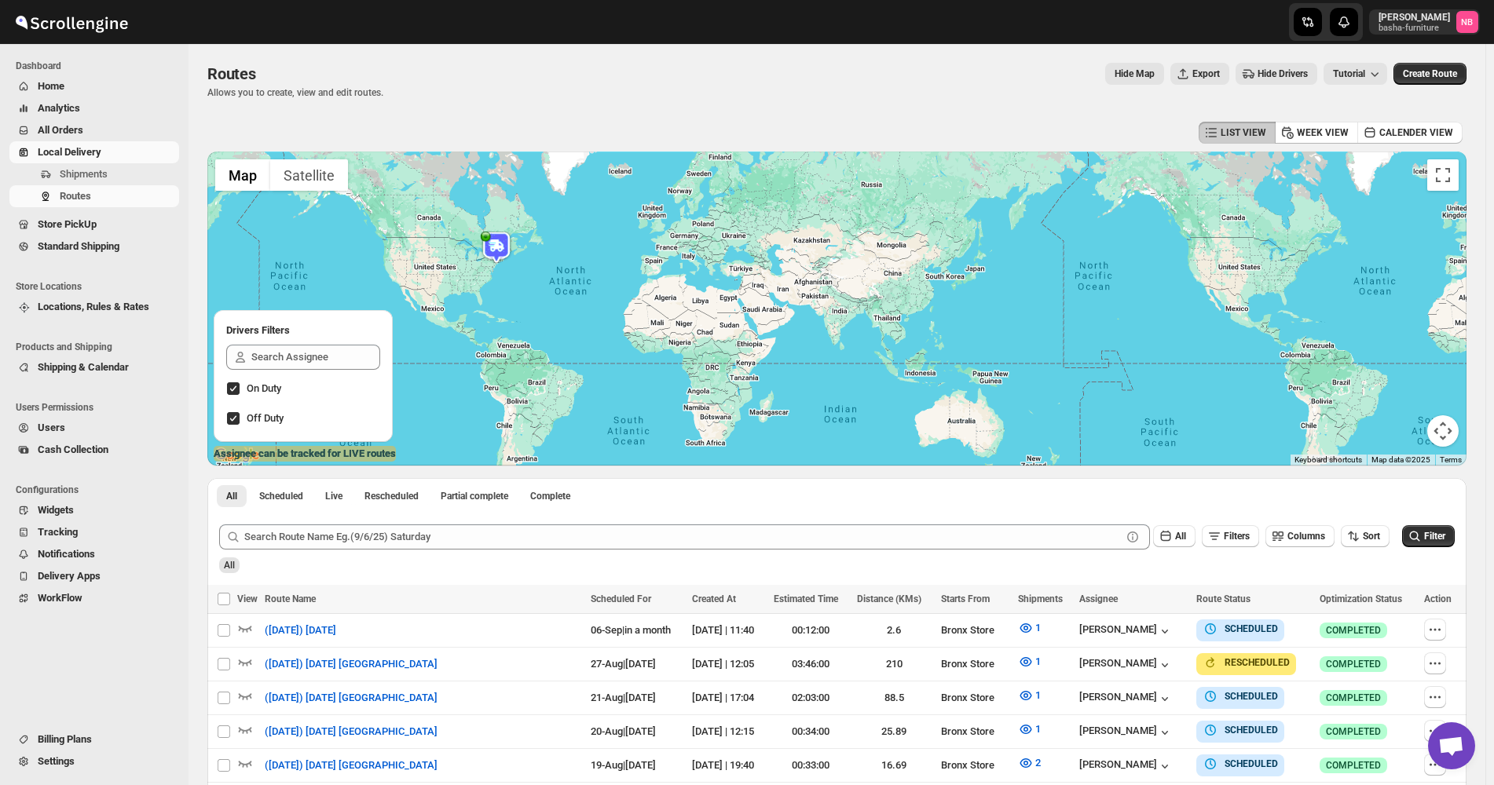
scroll to position [434, 0]
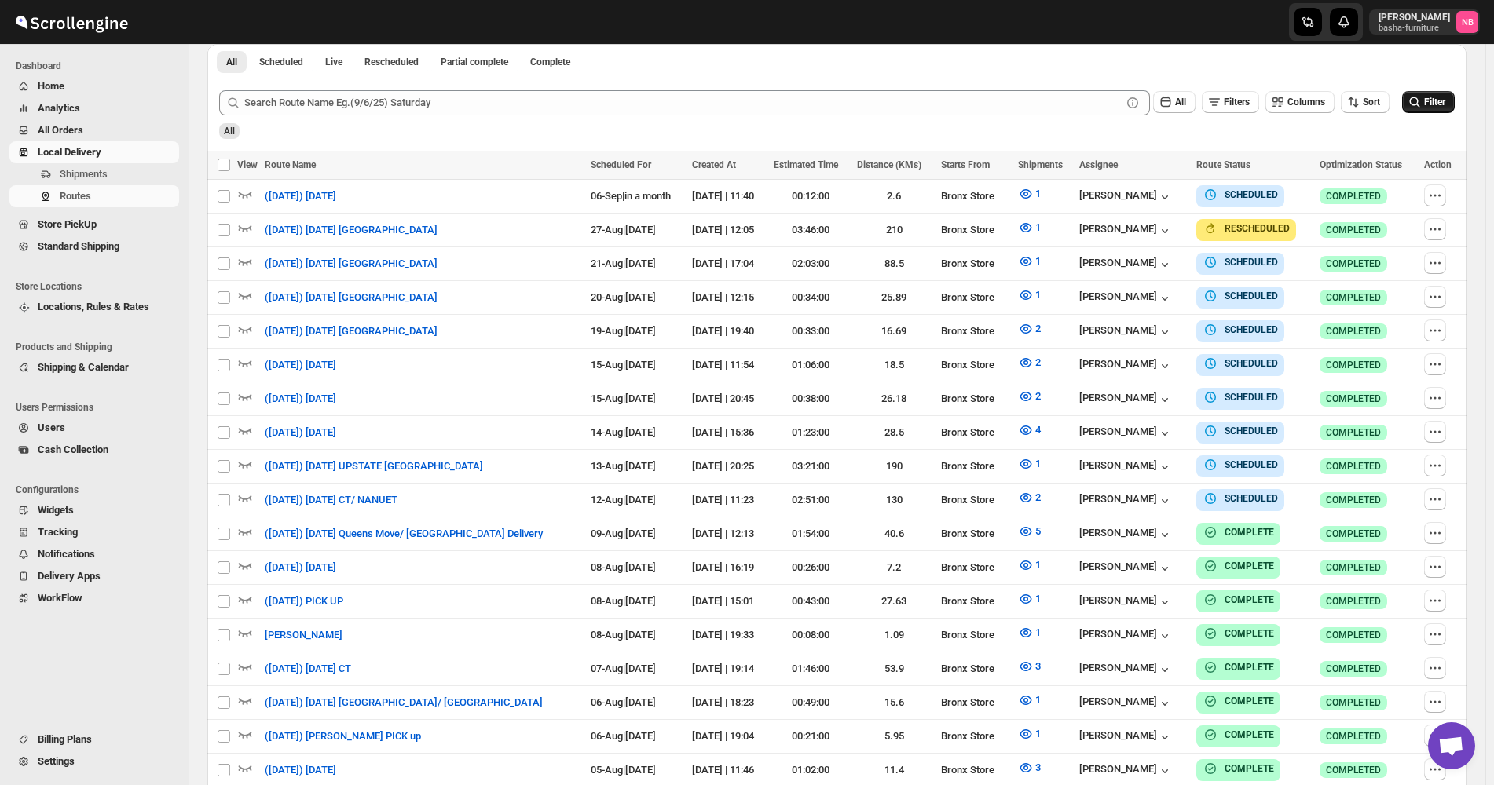
click at [1445, 101] on span "Filter" at bounding box center [1434, 102] width 21 height 11
click at [1445, 100] on span "Filter" at bounding box center [1434, 102] width 21 height 11
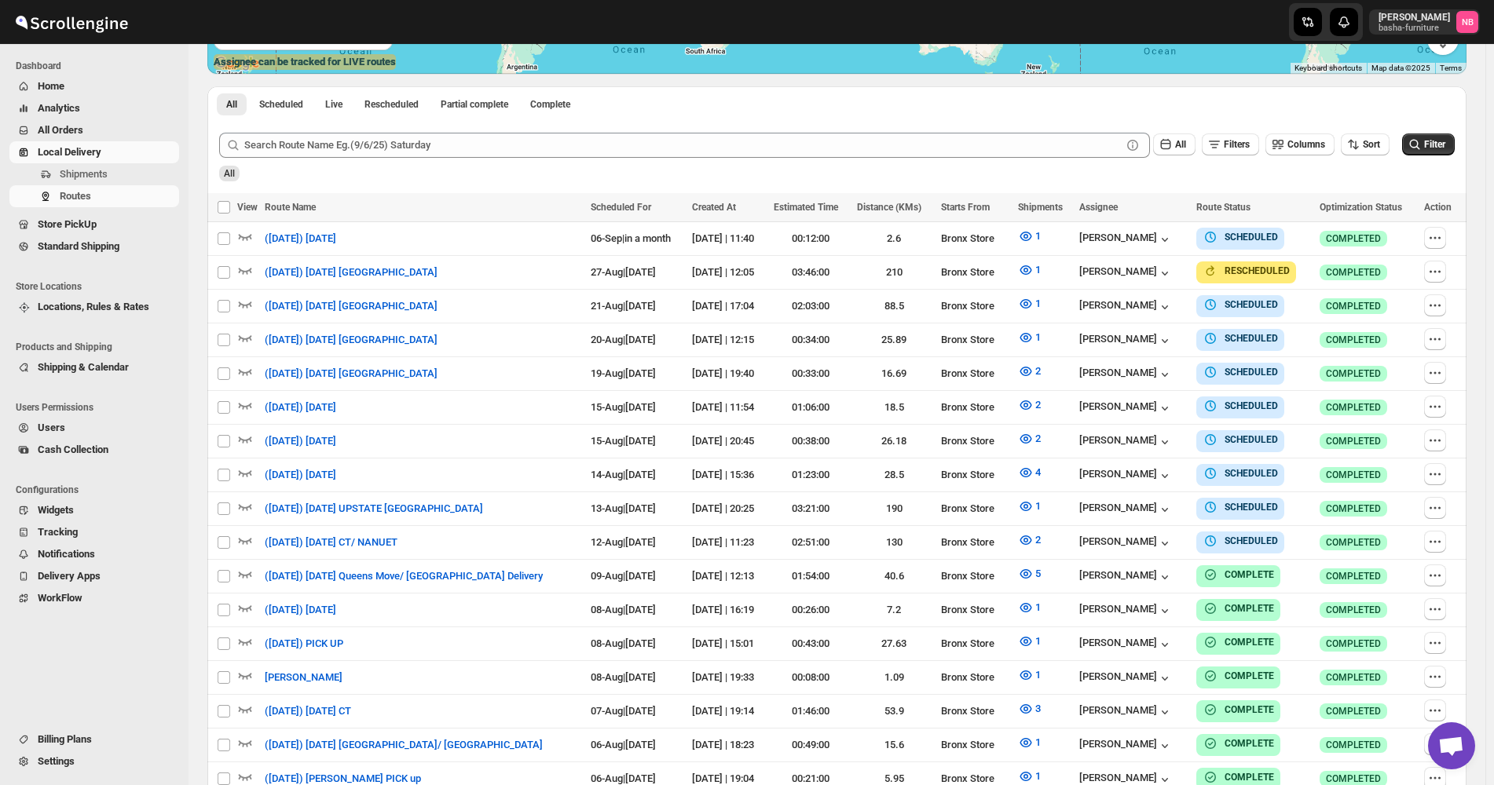
scroll to position [393, 0]
click at [1033, 532] on icon "button" at bounding box center [1026, 540] width 16 height 16
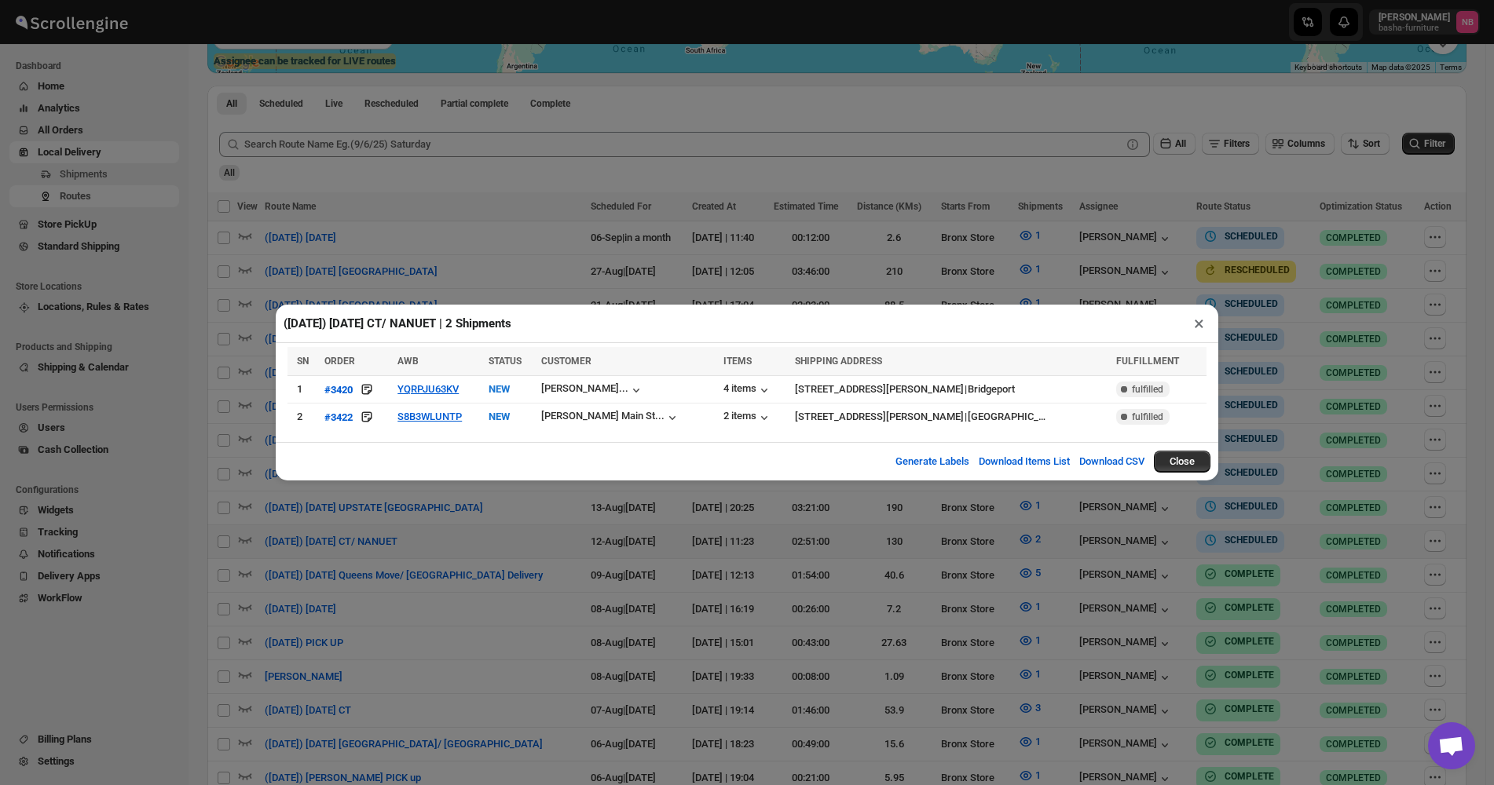
click at [203, 438] on div "([DATE]) [DATE] CT/ NANUET | 2 Shipments × SN ORDER AWB STATUS CUSTOMER ITEMS S…" at bounding box center [747, 392] width 1494 height 785
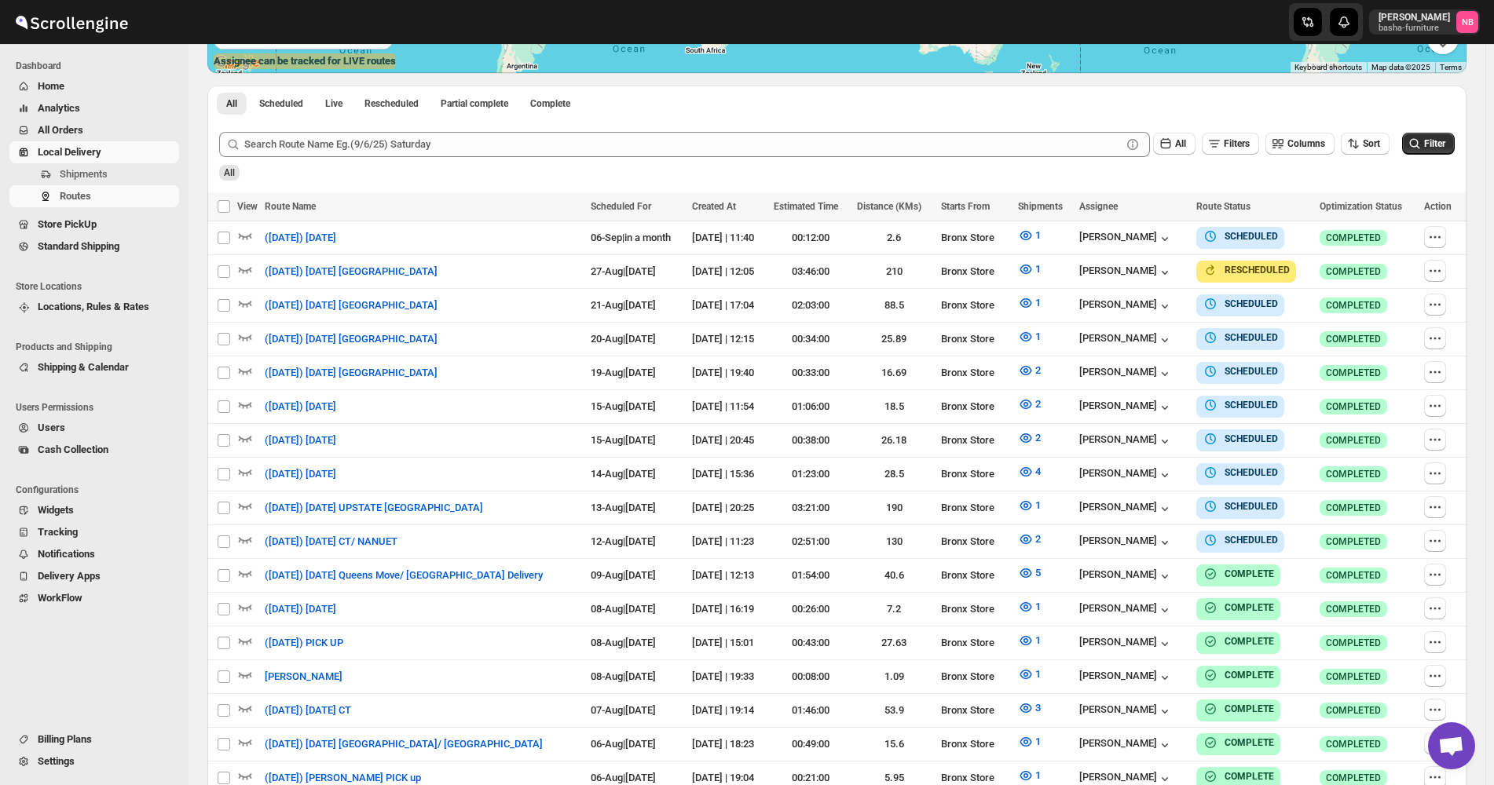
click at [1068, 189] on div "Submit All Filters Columns Sort Filter All" at bounding box center [836, 156] width 1259 height 72
click at [1485, 359] on div "Routes. This page is ready Routes Allows you to create, view and edit routes. H…" at bounding box center [837, 378] width 1297 height 1455
click at [1021, 330] on icon "button" at bounding box center [1026, 337] width 16 height 16
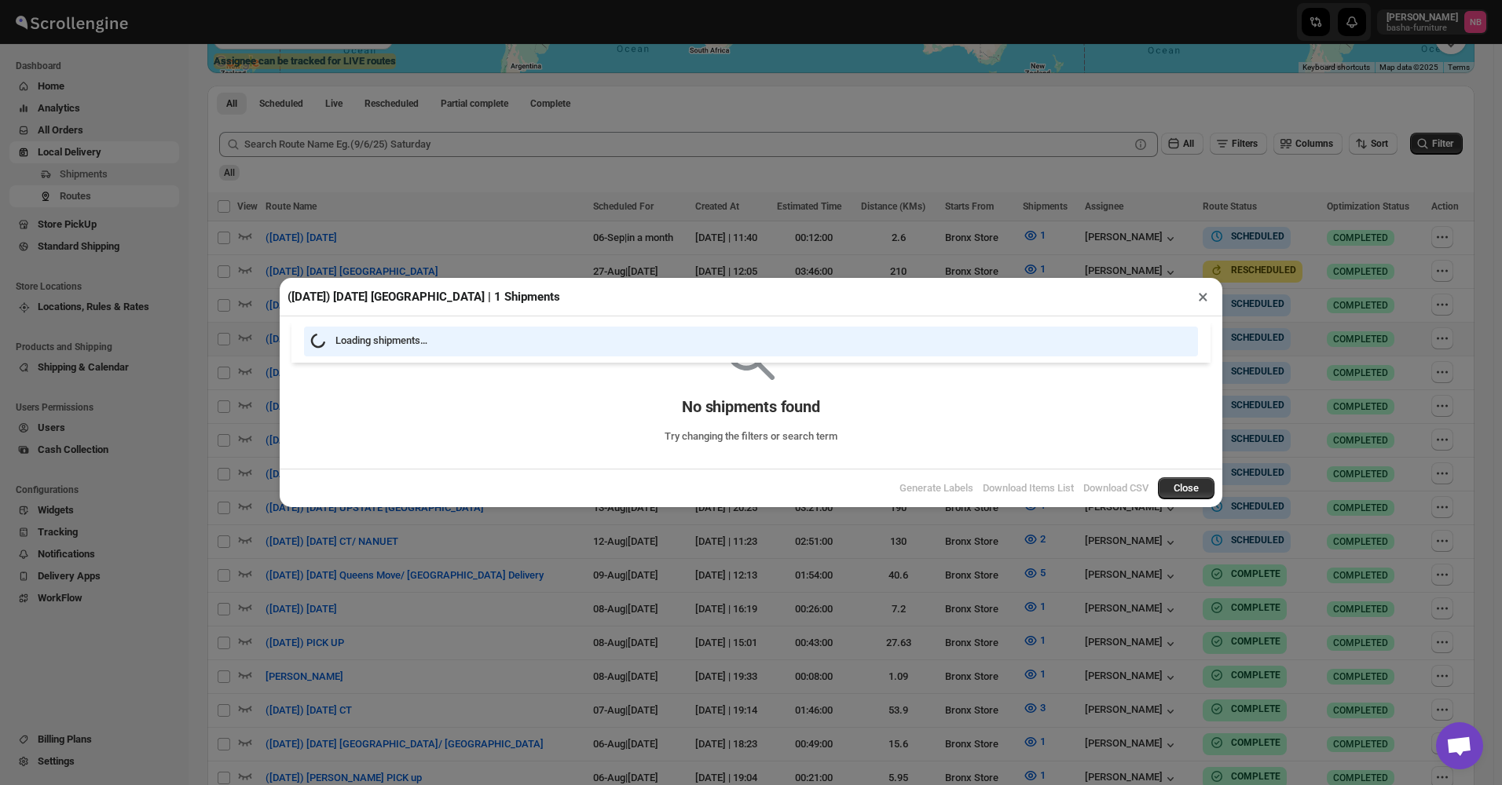
click at [752, 251] on div "([DATE]) [DATE] Queens | 1 Shipments × Loading shipments… No shipments found Tr…" at bounding box center [751, 392] width 1502 height 785
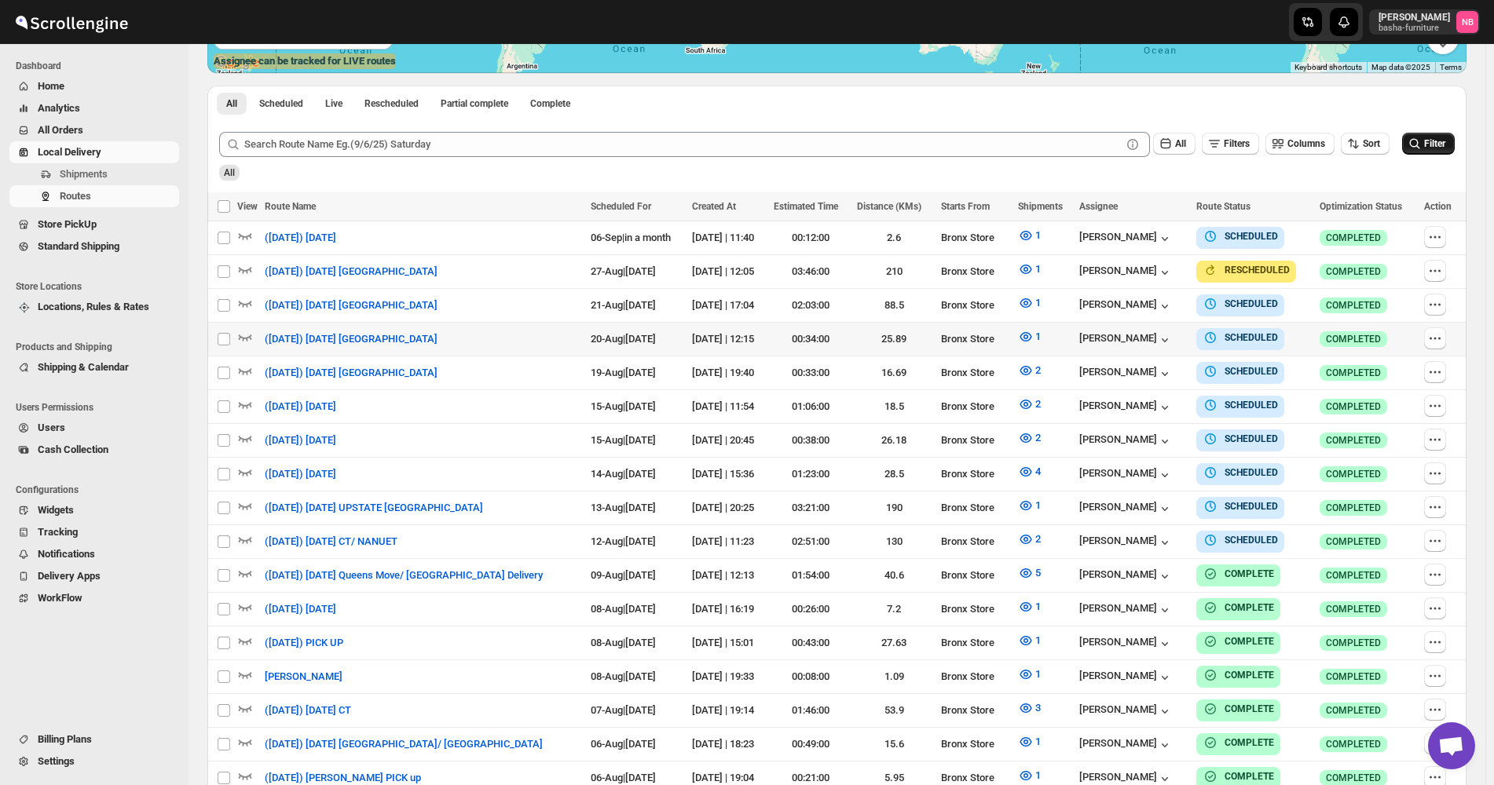
click at [1445, 147] on span "Filter" at bounding box center [1434, 143] width 21 height 11
click at [1384, 163] on div "All" at bounding box center [835, 167] width 1239 height 27
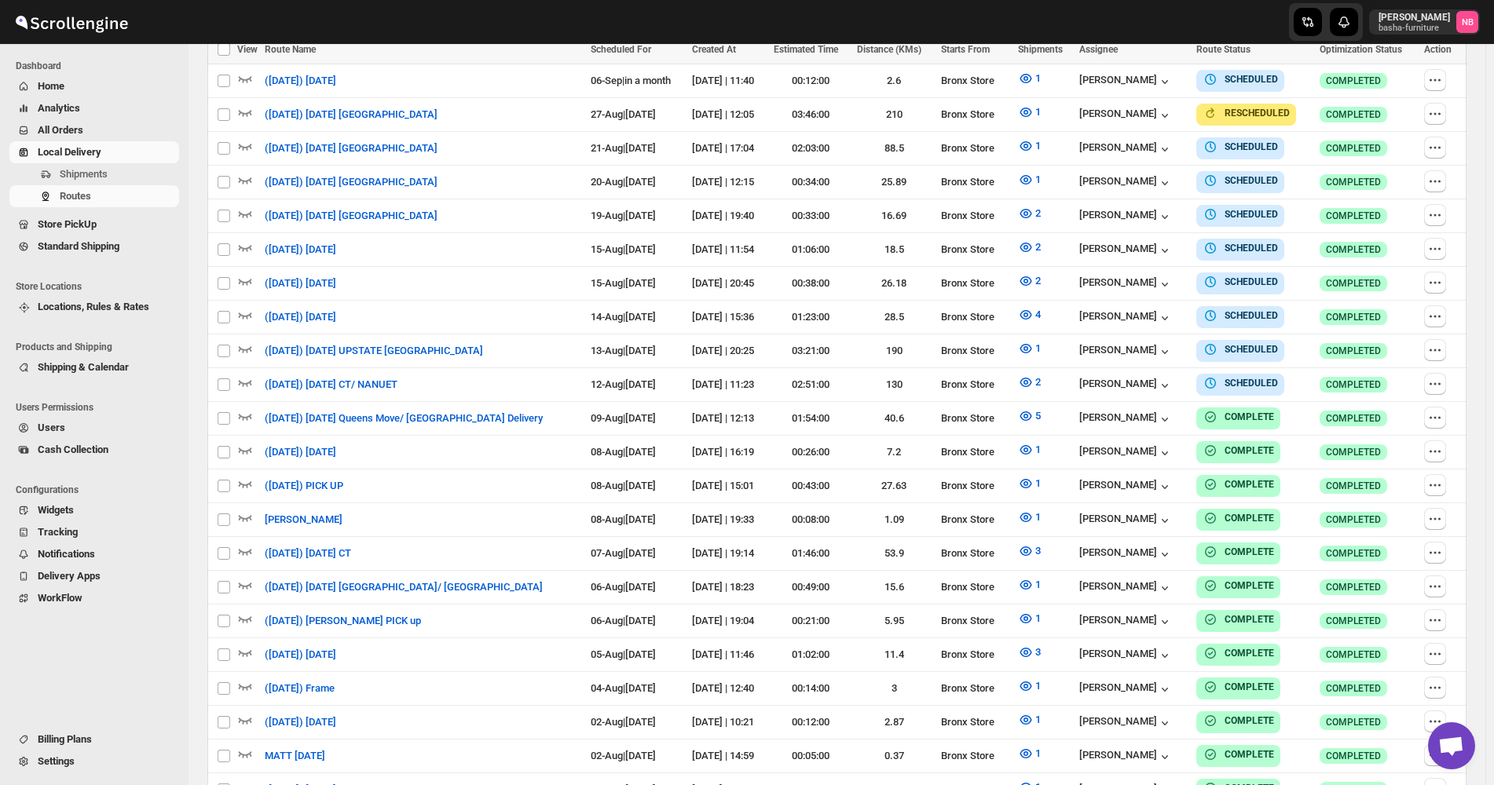
scroll to position [471, 0]
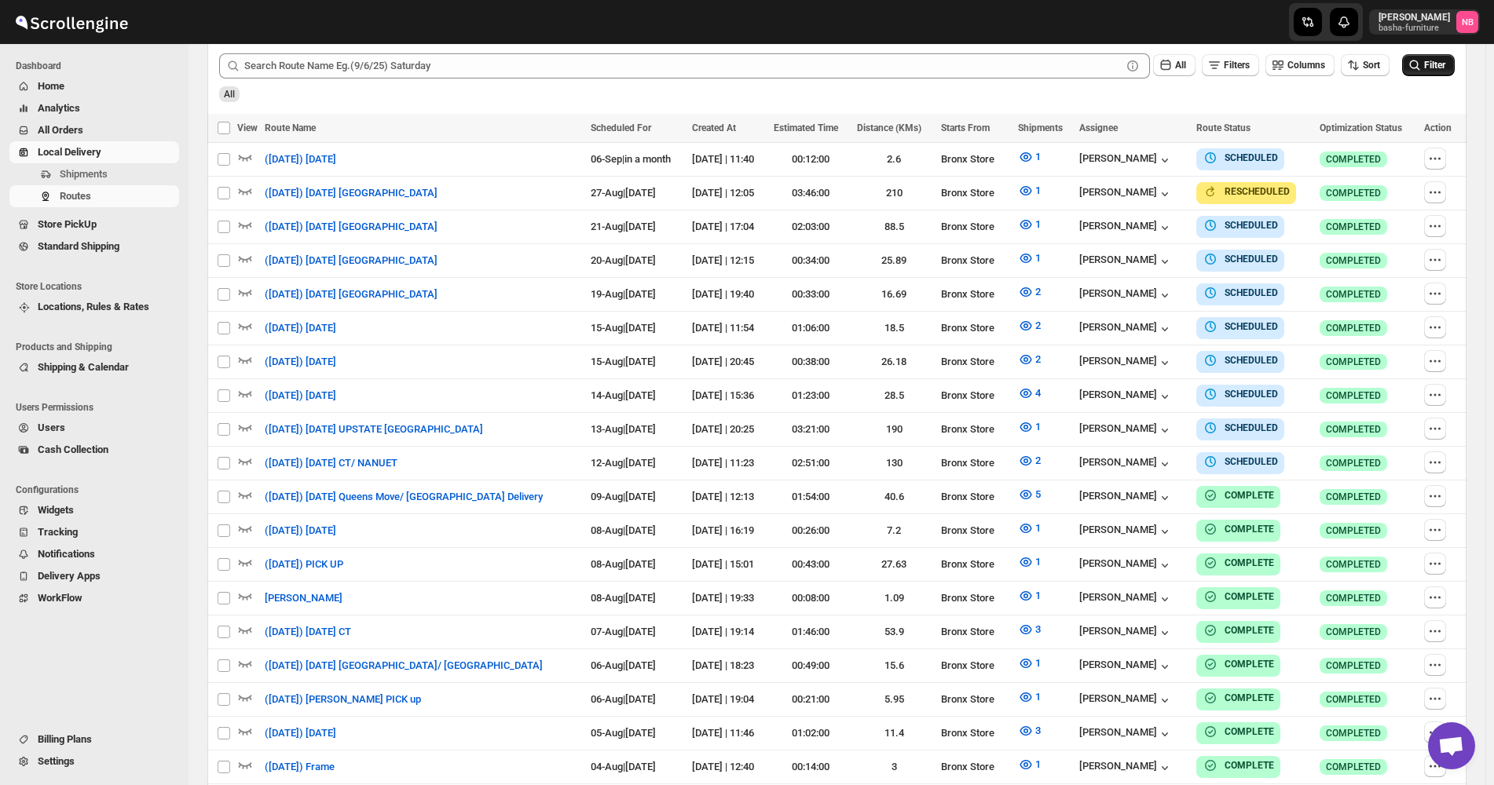
click at [1445, 64] on span "Filter" at bounding box center [1434, 65] width 21 height 11
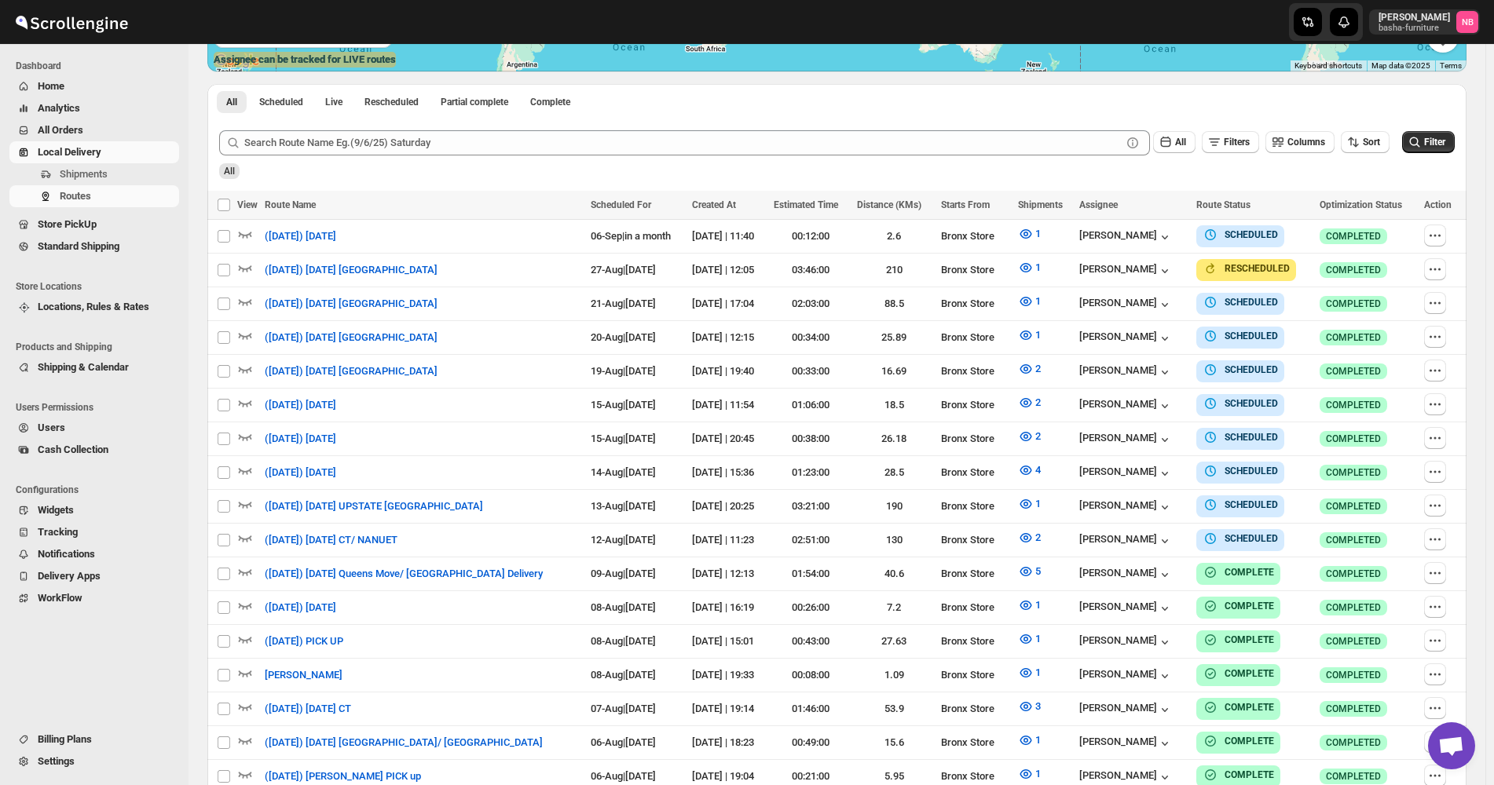
scroll to position [393, 0]
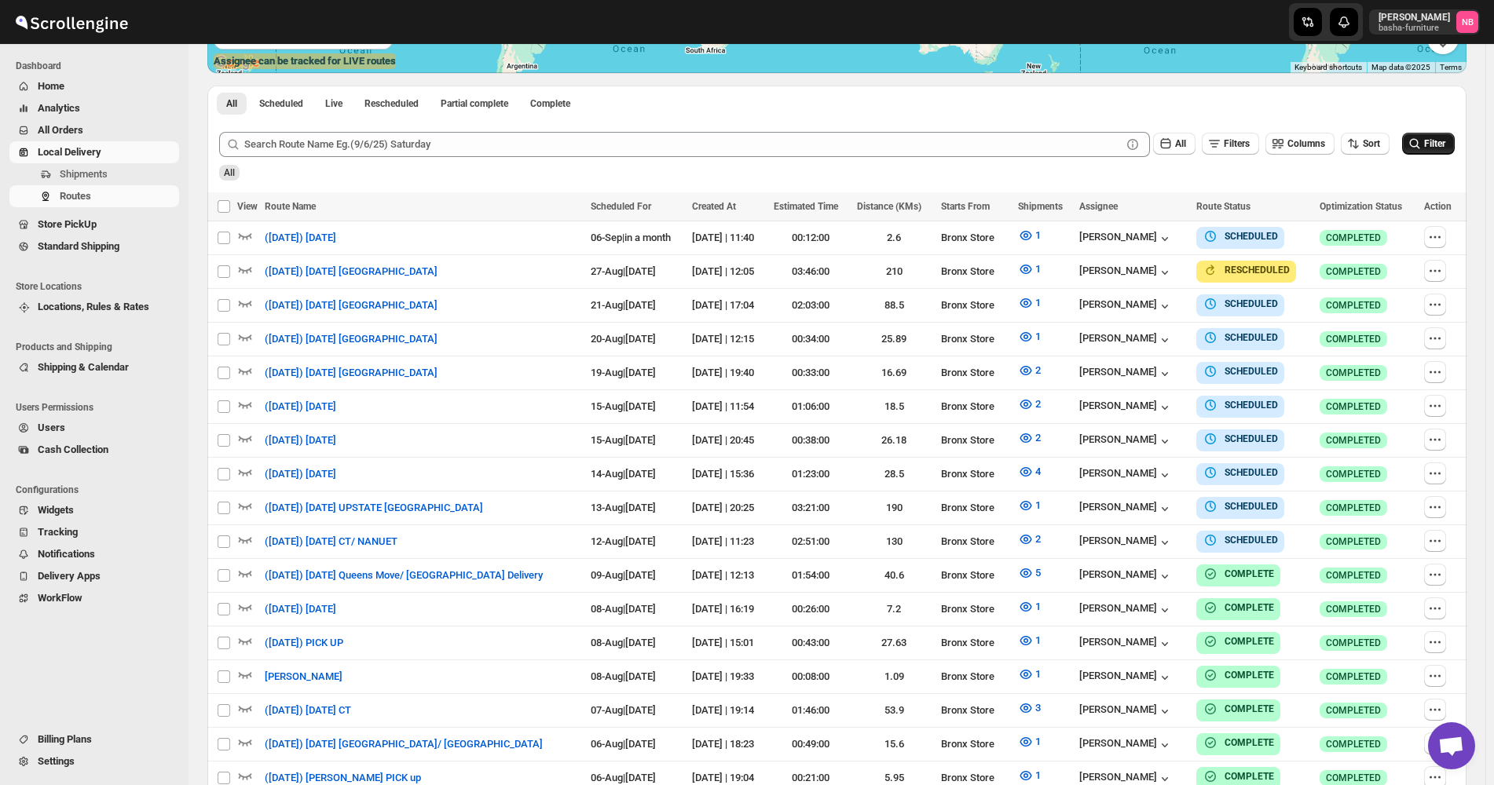
click at [1430, 141] on button "Filter" at bounding box center [1428, 144] width 53 height 22
click at [156, 127] on span "All Orders" at bounding box center [107, 131] width 138 height 16
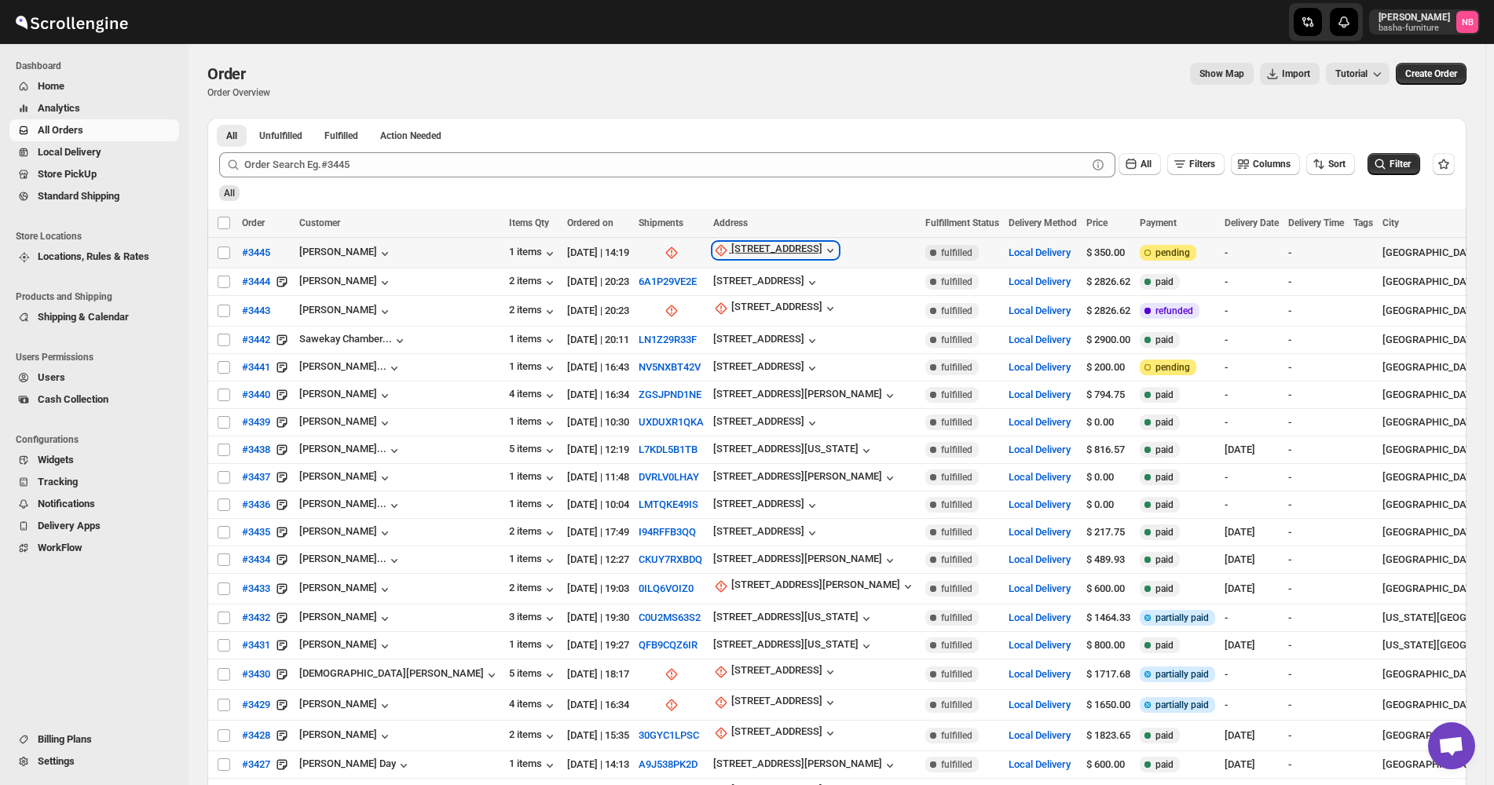
click at [733, 253] on div "[STREET_ADDRESS]" at bounding box center [776, 251] width 91 height 16
click at [713, 330] on span "Update manually" at bounding box center [705, 335] width 75 height 12
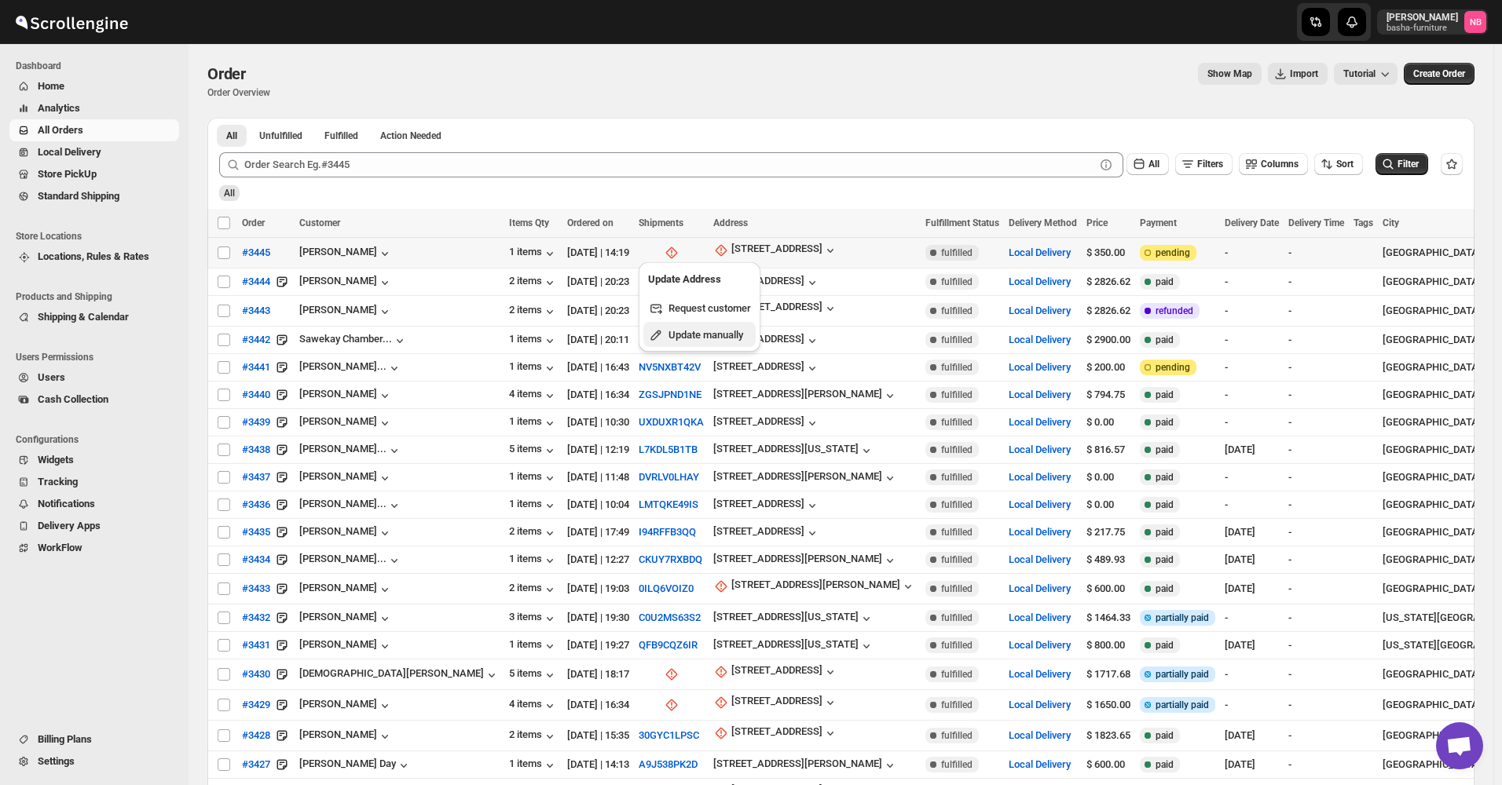
select select "US"
select select "[US_STATE]"
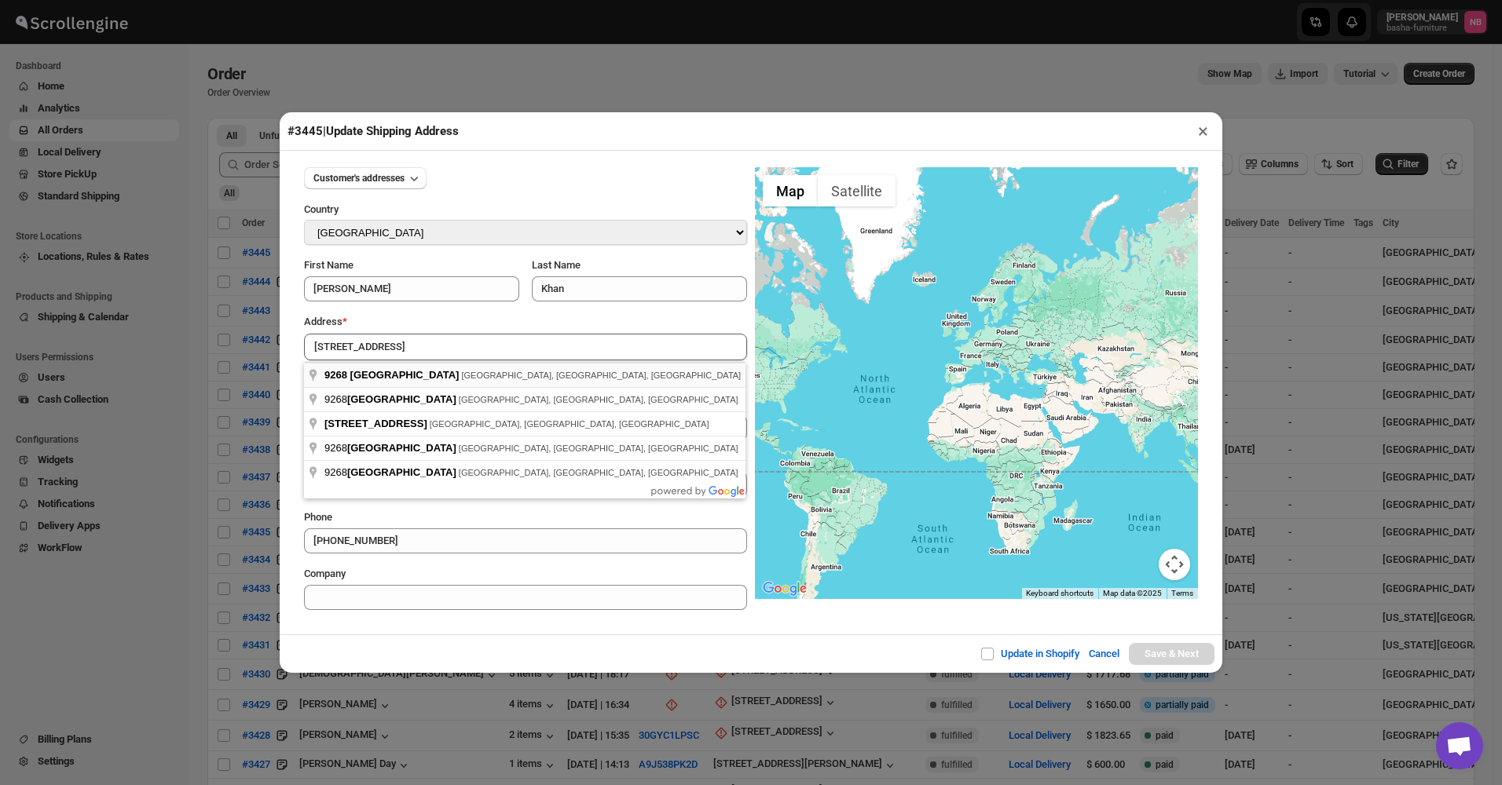
type input "[STREET_ADDRESS]"
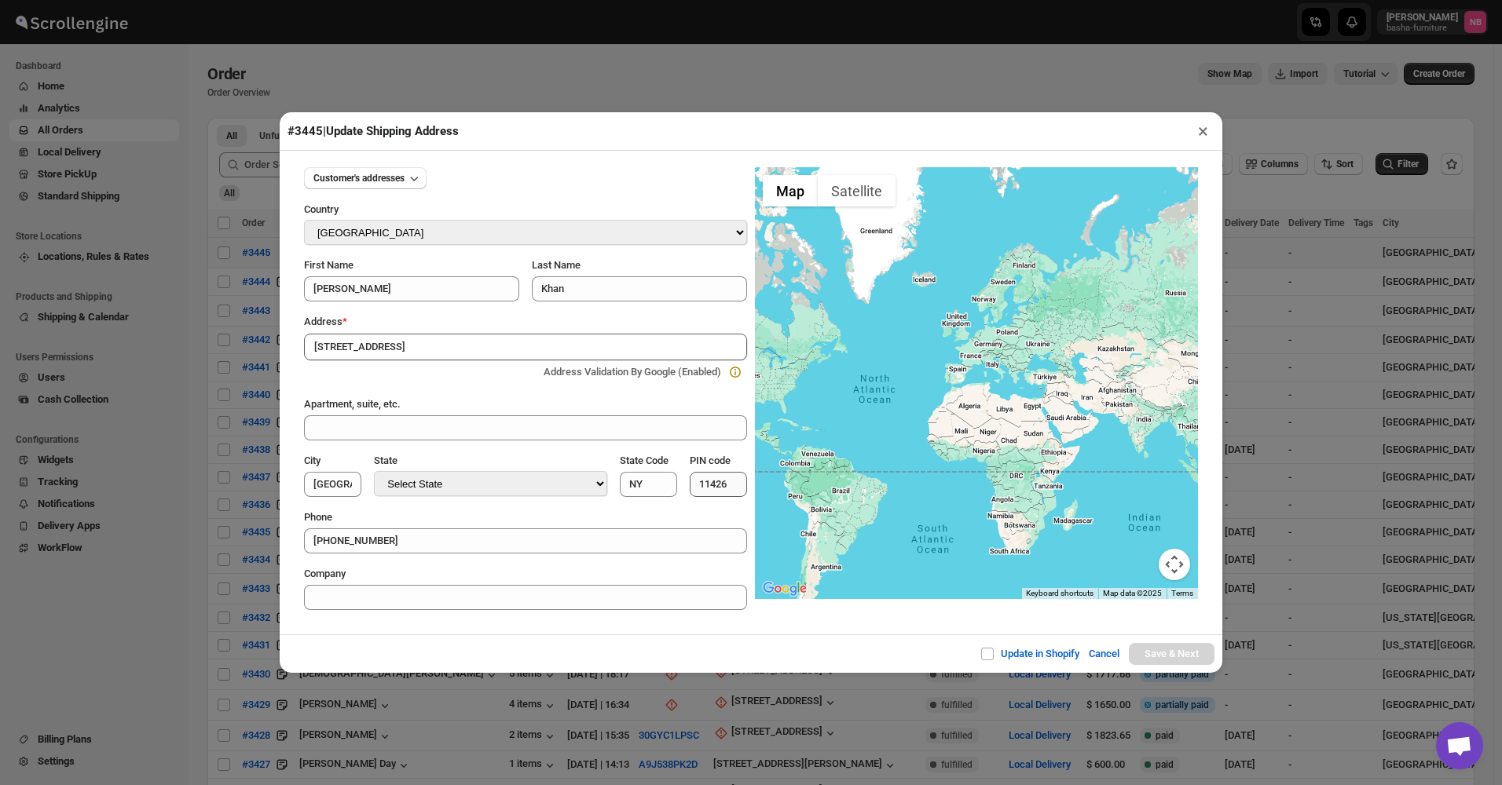
type input "[GEOGRAPHIC_DATA]"
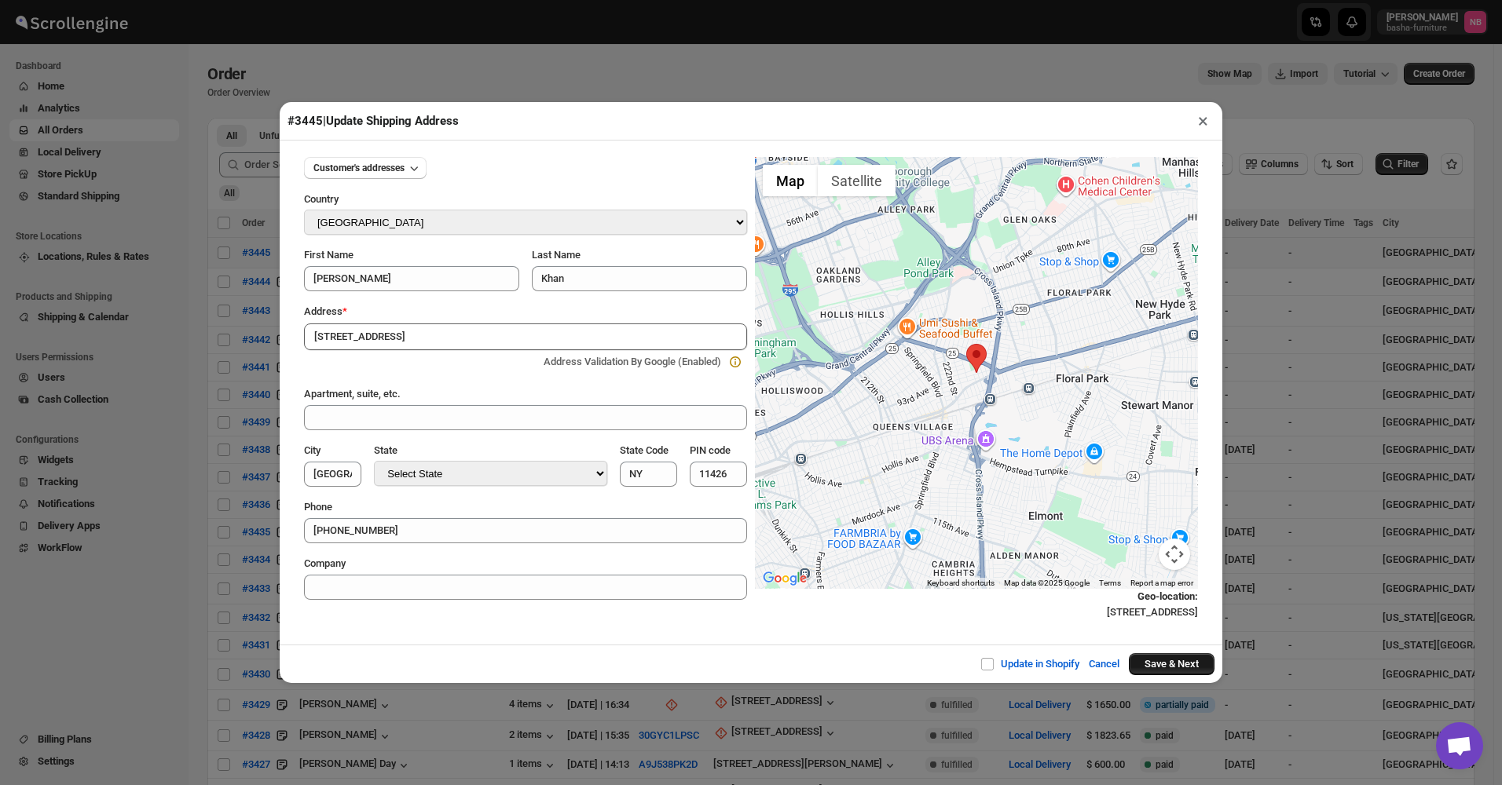
click at [1163, 670] on button "Save & Next" at bounding box center [1172, 665] width 86 height 22
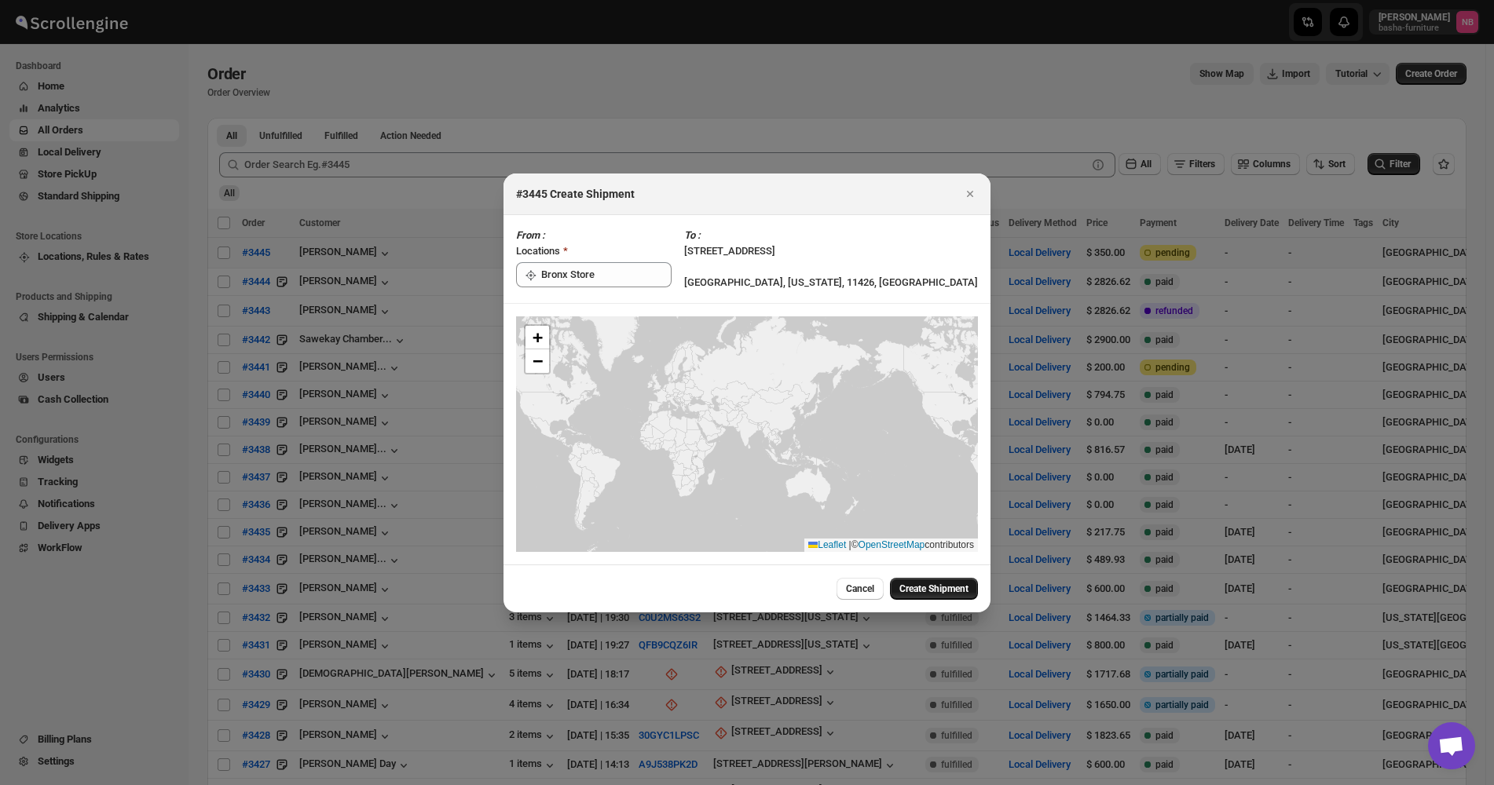
click at [928, 594] on span "Create Shipment" at bounding box center [933, 589] width 69 height 13
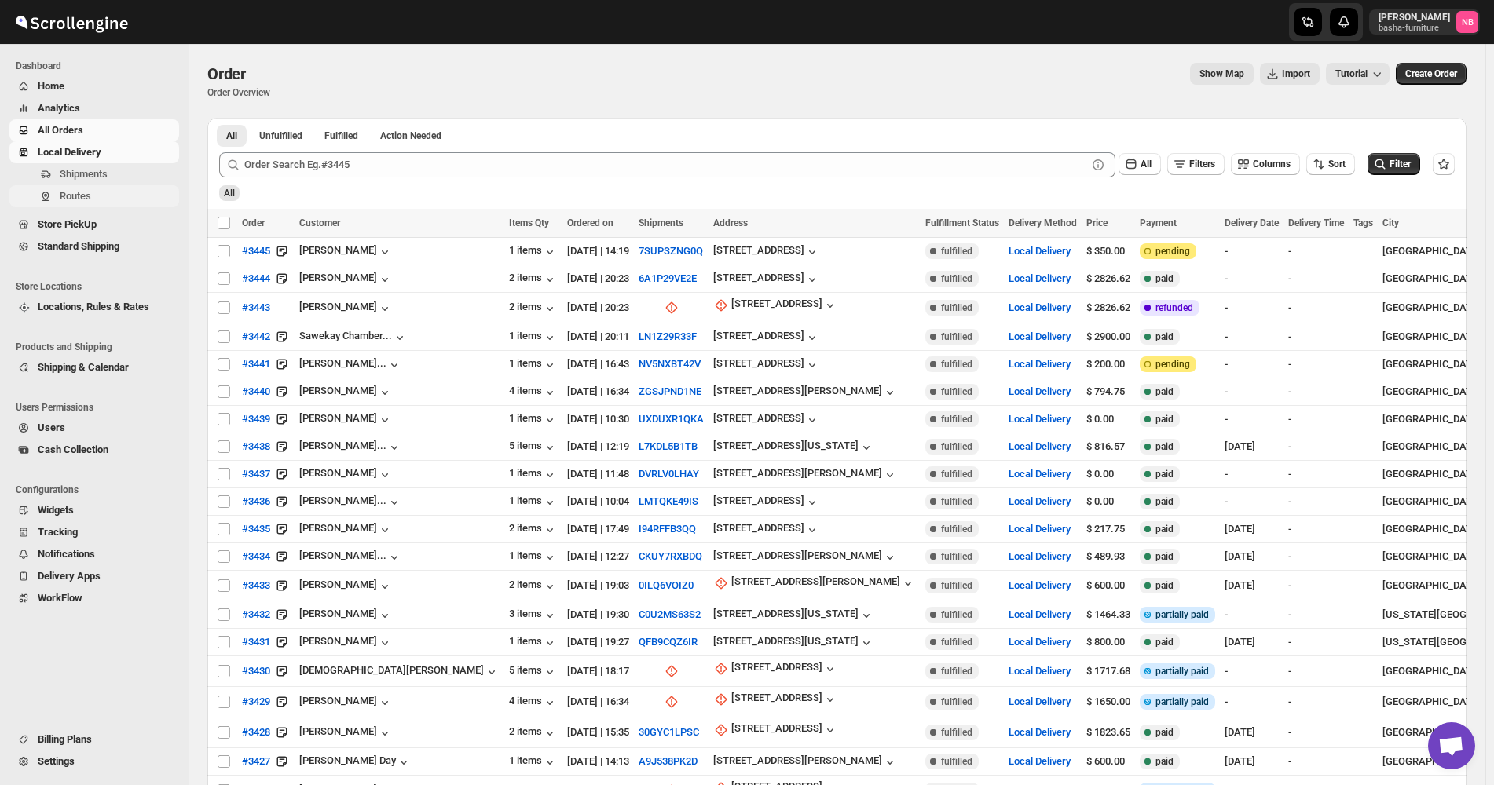
click at [102, 191] on span "Routes" at bounding box center [118, 197] width 116 height 16
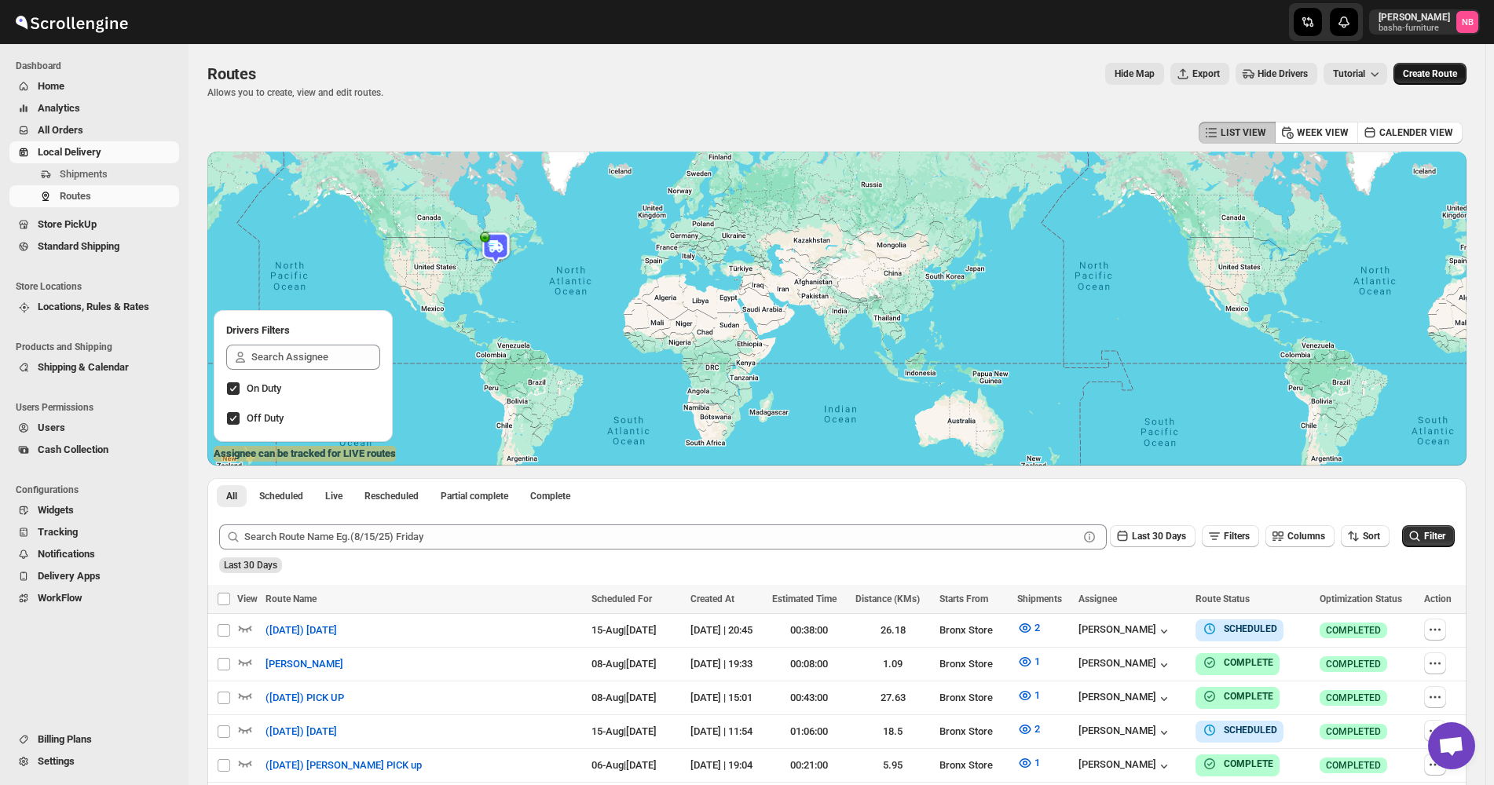
click at [1444, 75] on span "Create Route" at bounding box center [1430, 74] width 54 height 13
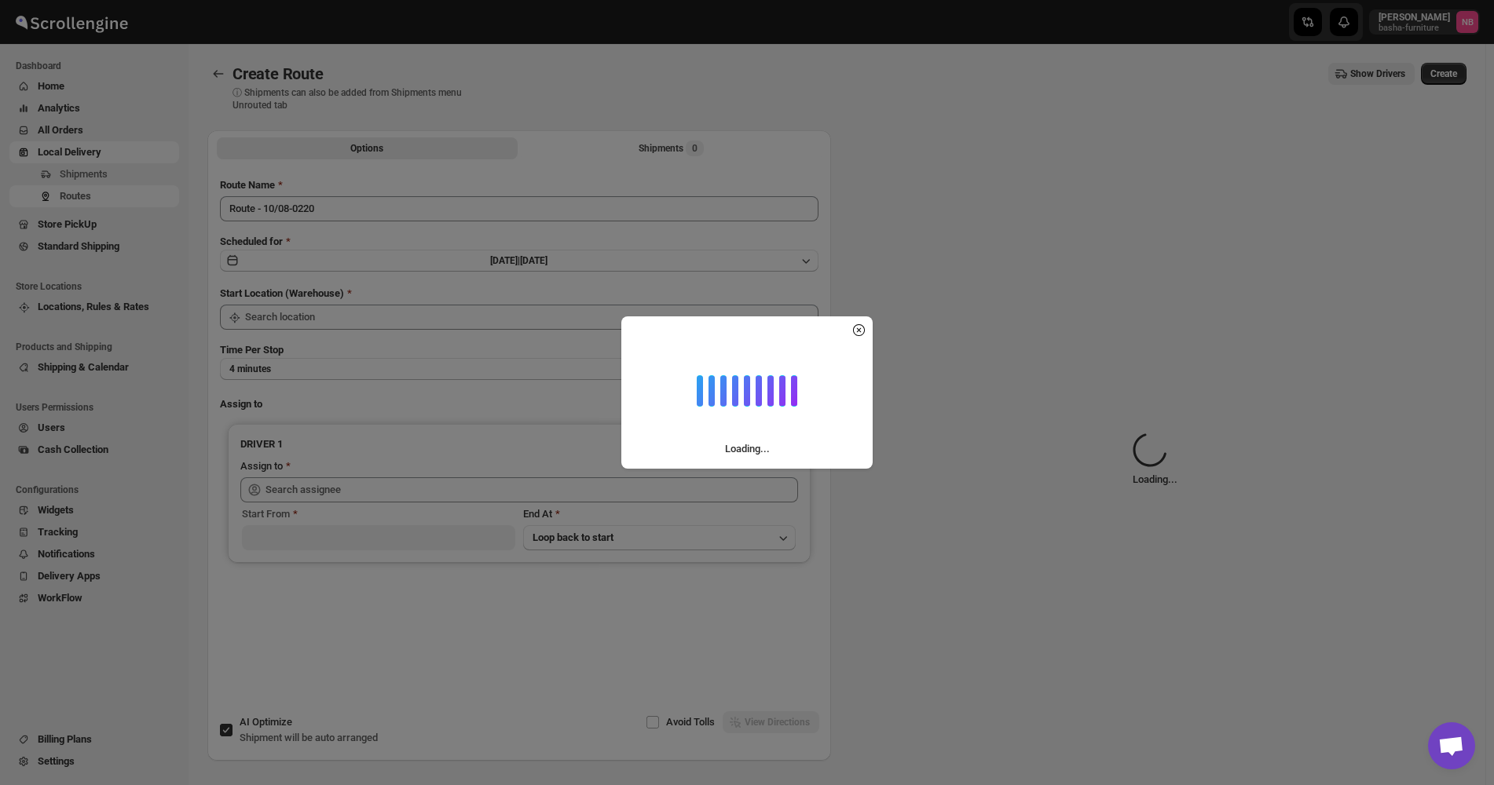
type input "Not Available"
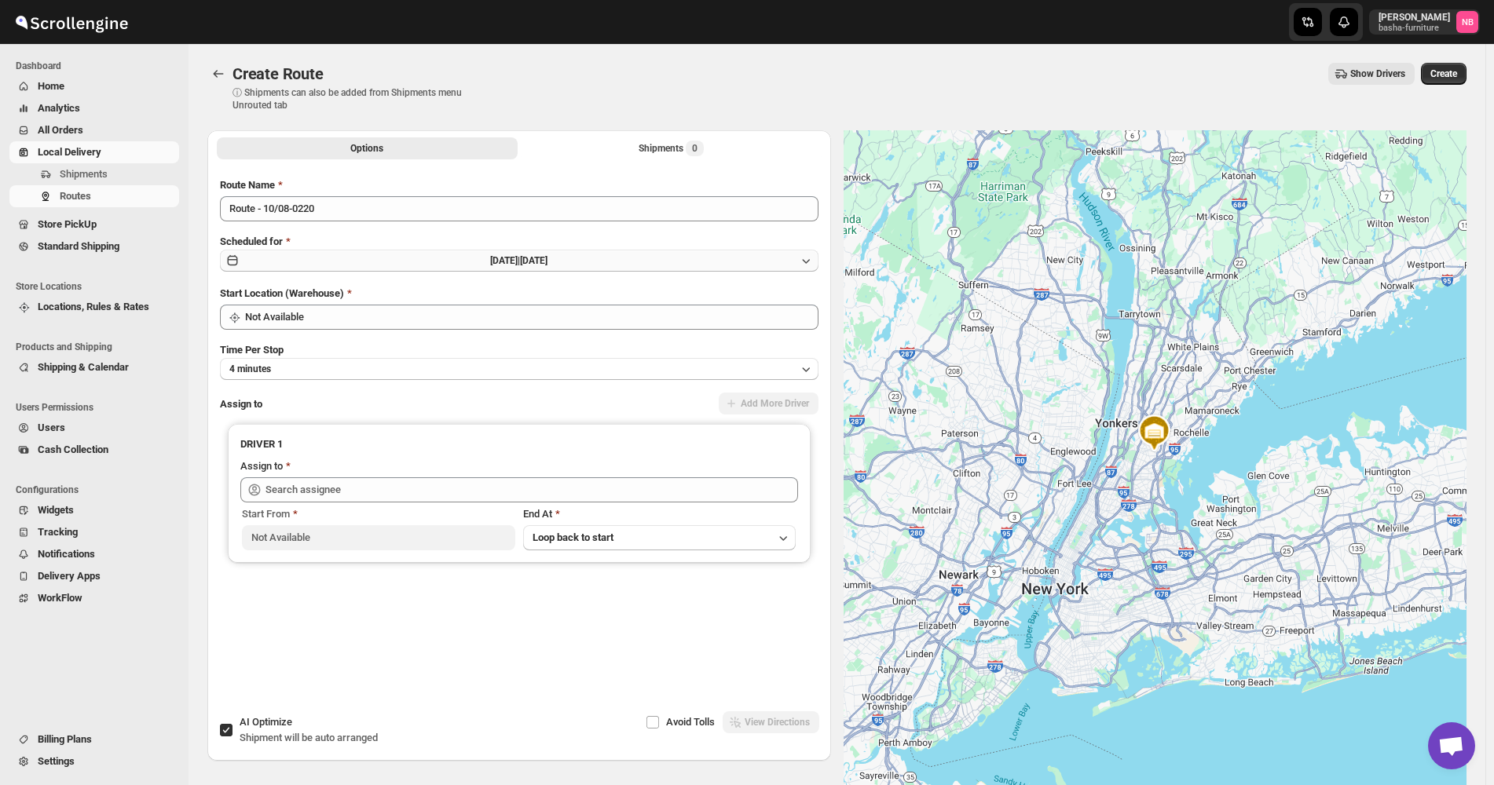
click at [628, 259] on button "[DATE] | [DATE]" at bounding box center [519, 261] width 599 height 22
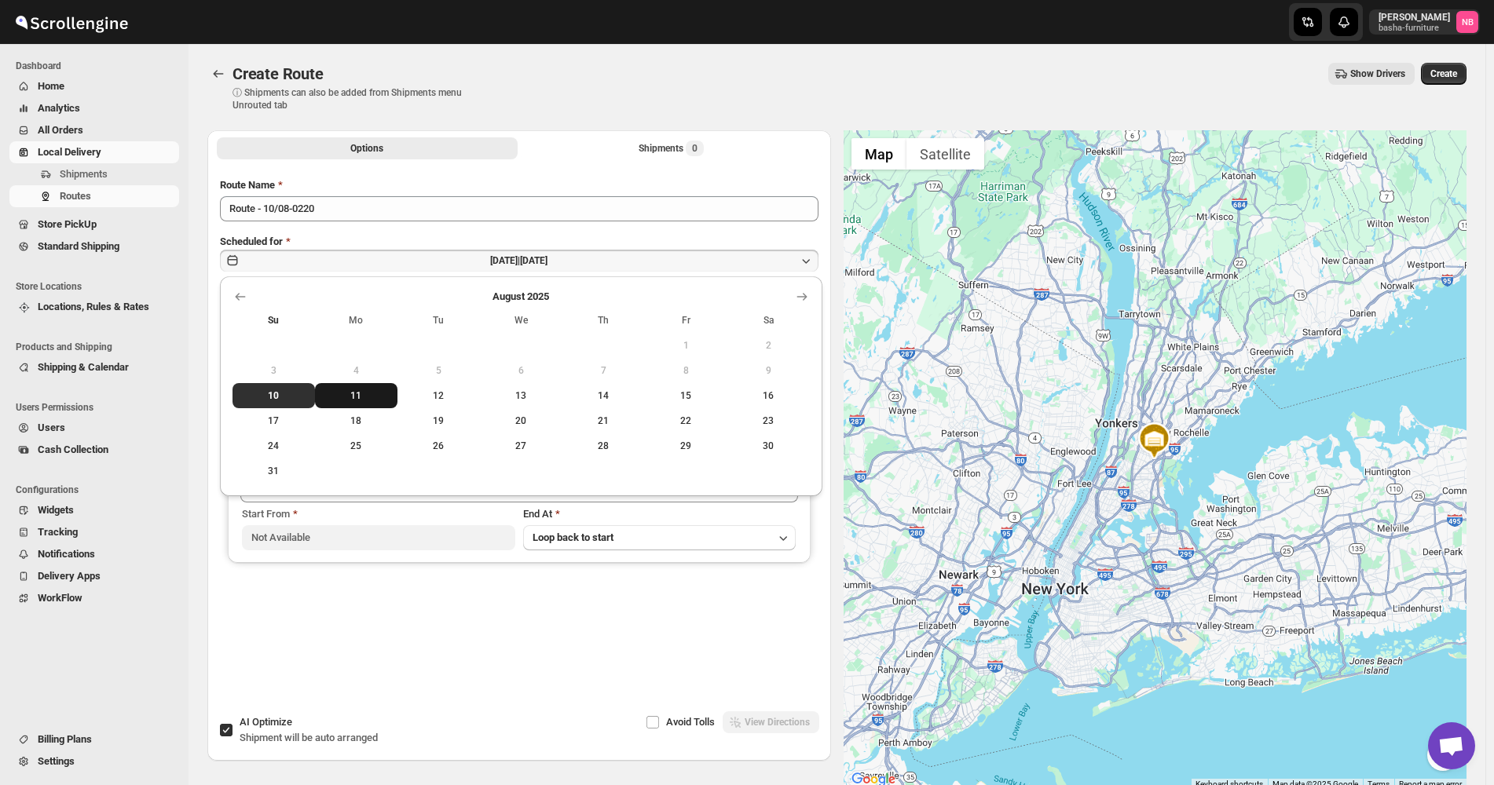
click at [352, 390] on span "11" at bounding box center [356, 396] width 70 height 13
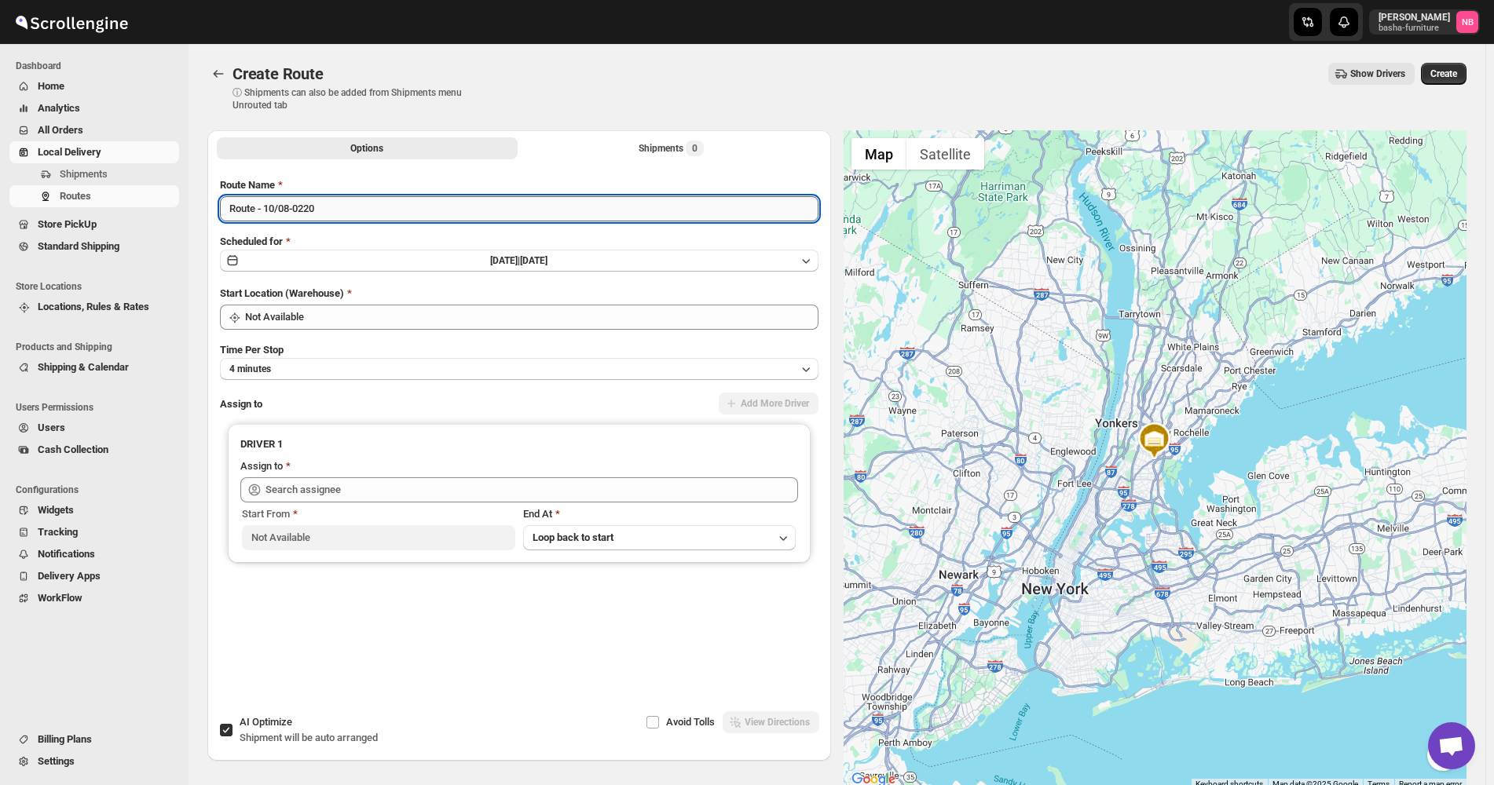
click at [386, 216] on input "Route - 10/08-0220" at bounding box center [519, 208] width 599 height 25
type input "([DATE]) [DATE]"
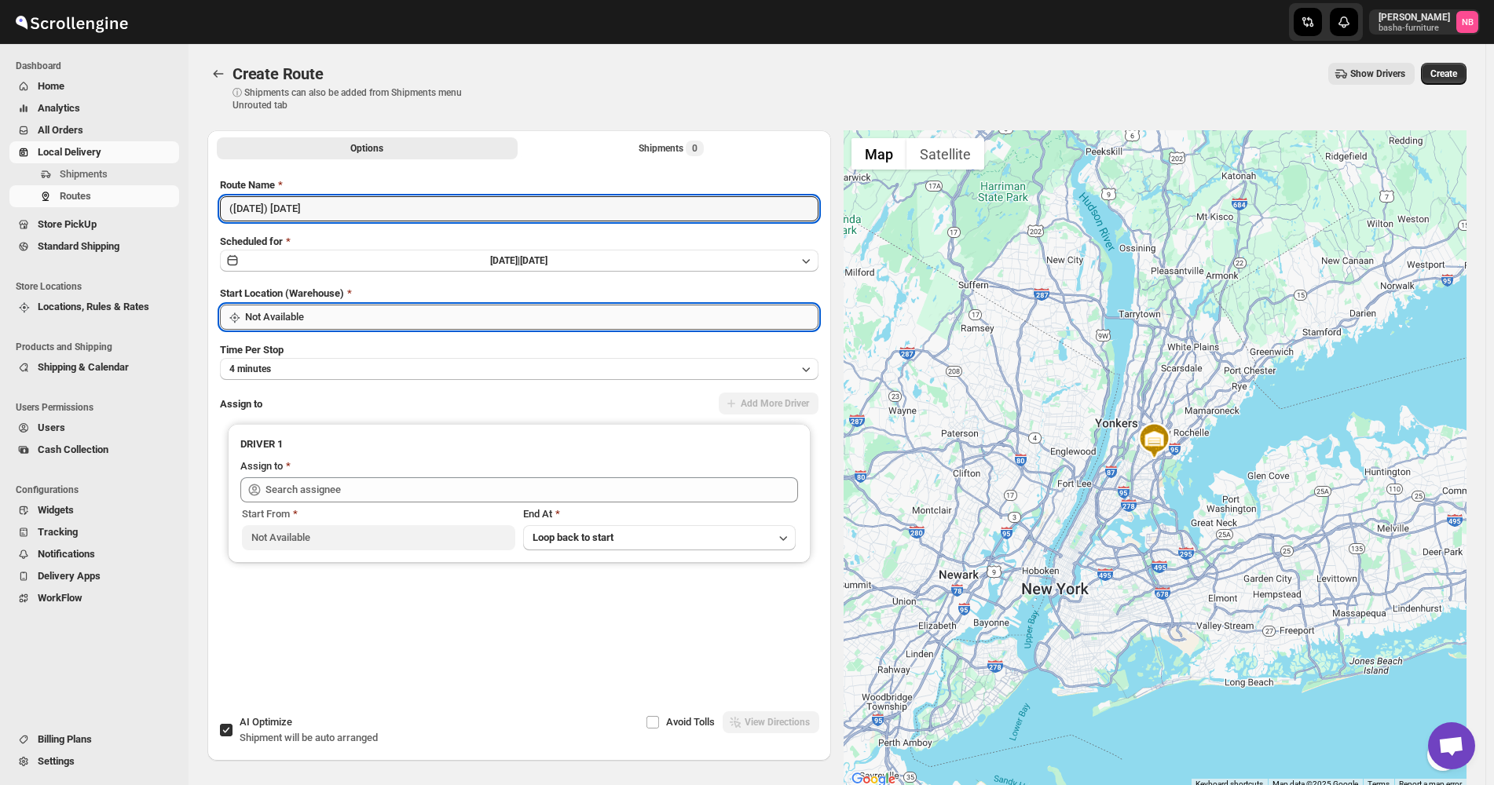
click at [360, 323] on input "Not Available" at bounding box center [531, 317] width 573 height 25
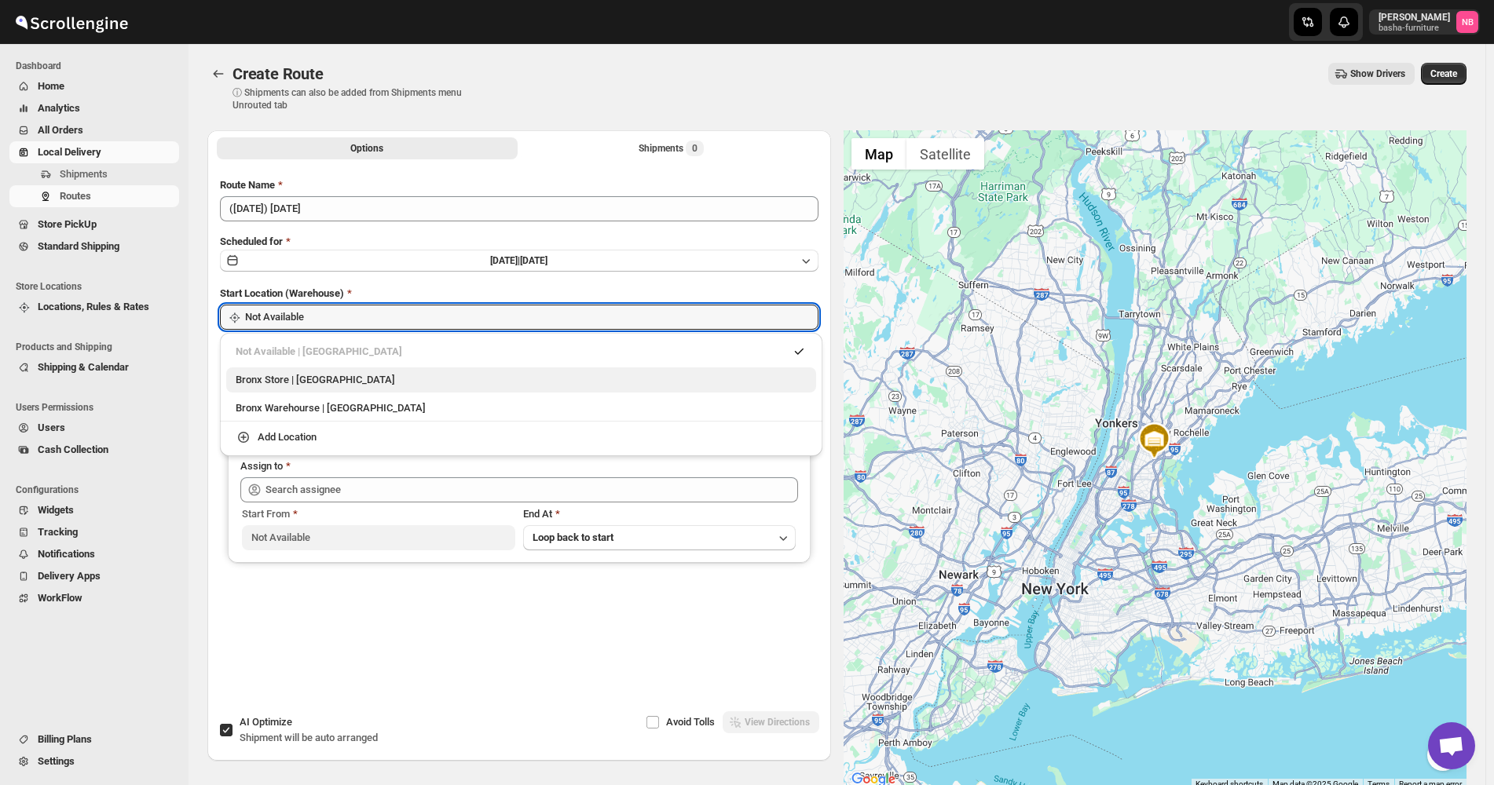
click at [349, 369] on div "Bronx Store | [GEOGRAPHIC_DATA]" at bounding box center [521, 380] width 590 height 25
type input "Bronx Store"
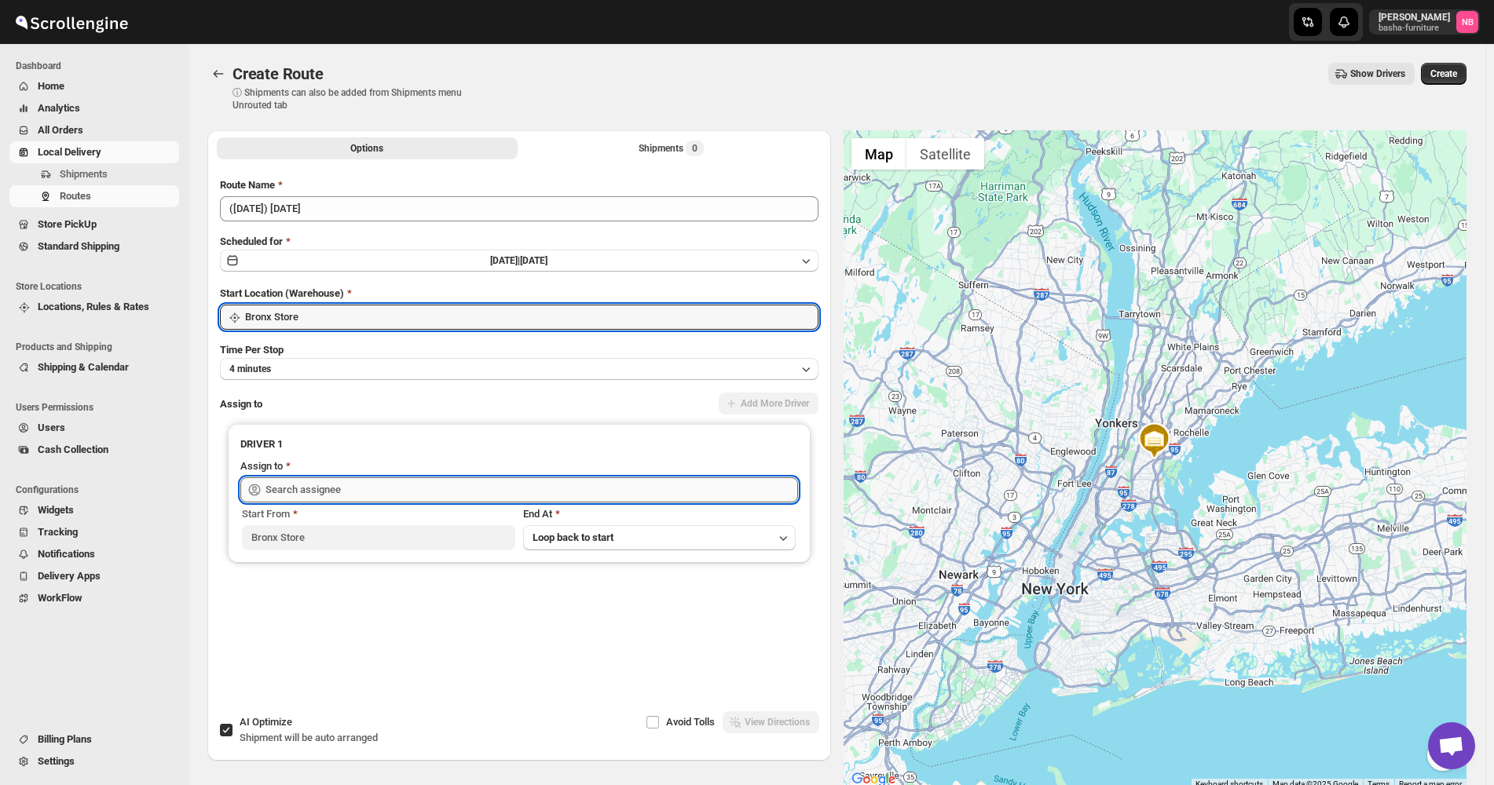
click at [344, 478] on input "text" at bounding box center [531, 490] width 533 height 25
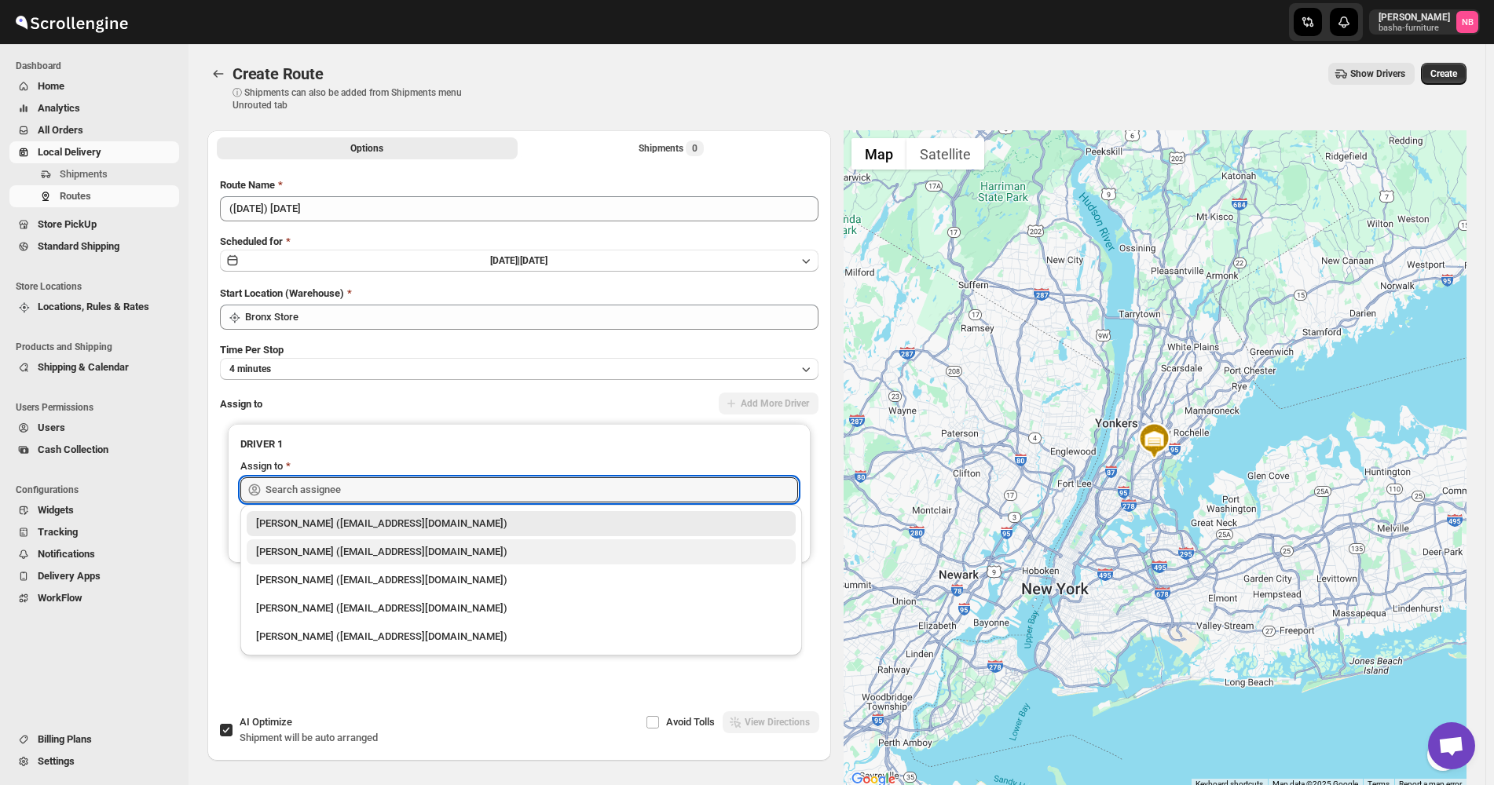
drag, startPoint x: 353, startPoint y: 536, endPoint x: 353, endPoint y: 555, distance: 18.1
click at [353, 555] on li "[PERSON_NAME] ([EMAIL_ADDRESS][DOMAIN_NAME])" at bounding box center [521, 550] width 562 height 28
type input "[PERSON_NAME] ([EMAIL_ADDRESS][DOMAIN_NAME])"
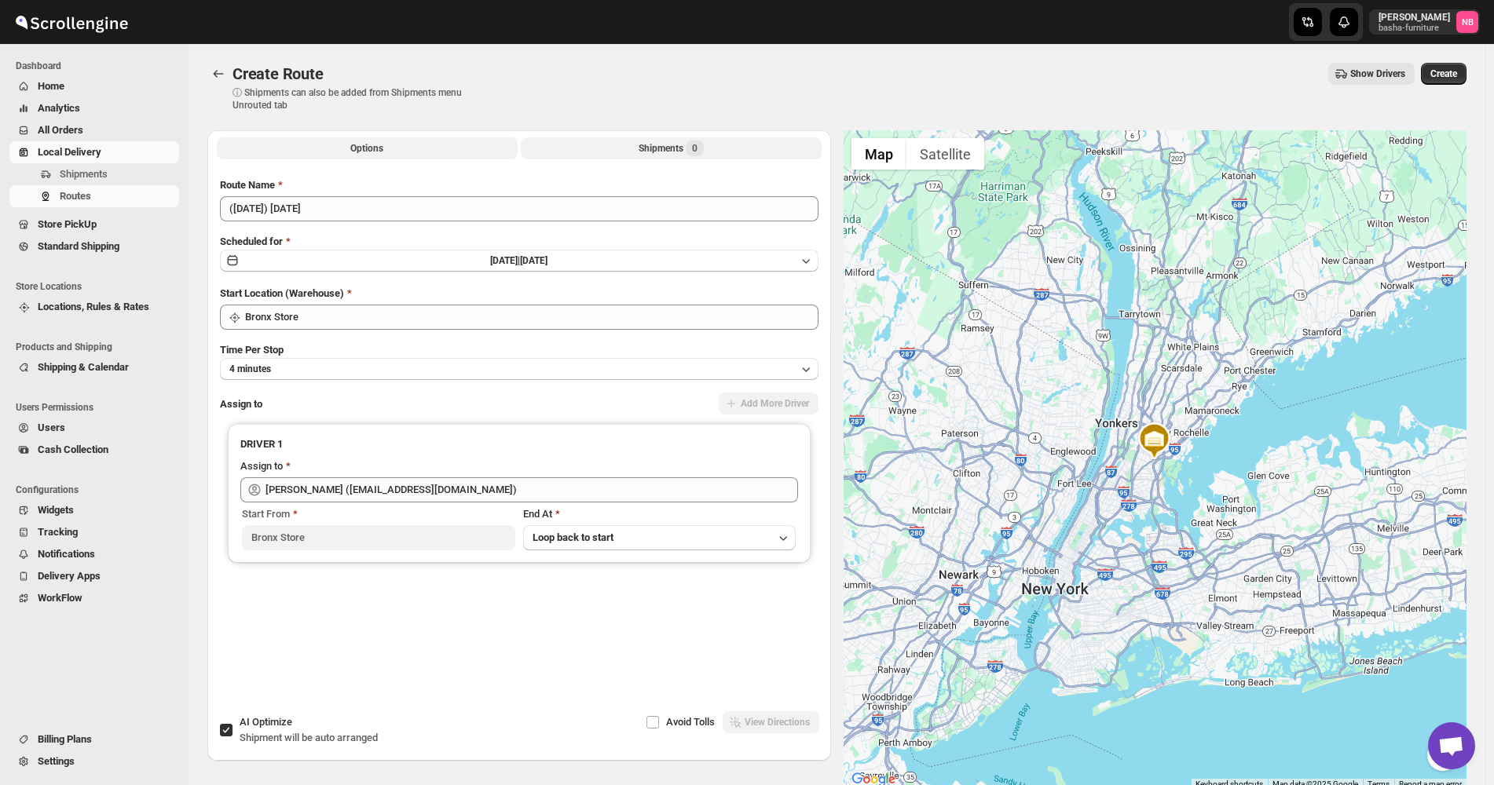
click at [641, 146] on div "Shipments 0" at bounding box center [671, 149] width 65 height 16
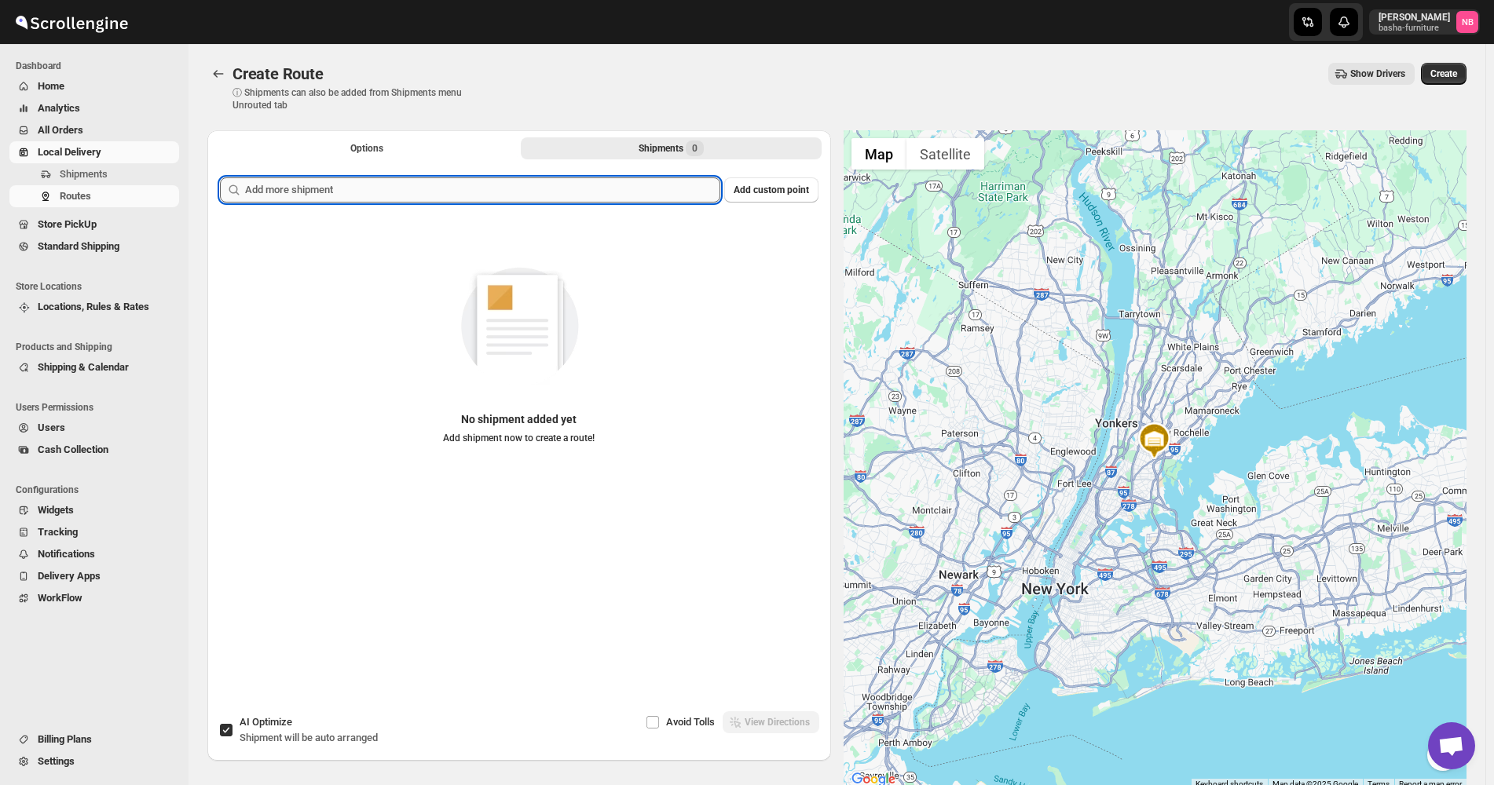
click at [583, 196] on input "text" at bounding box center [482, 190] width 475 height 25
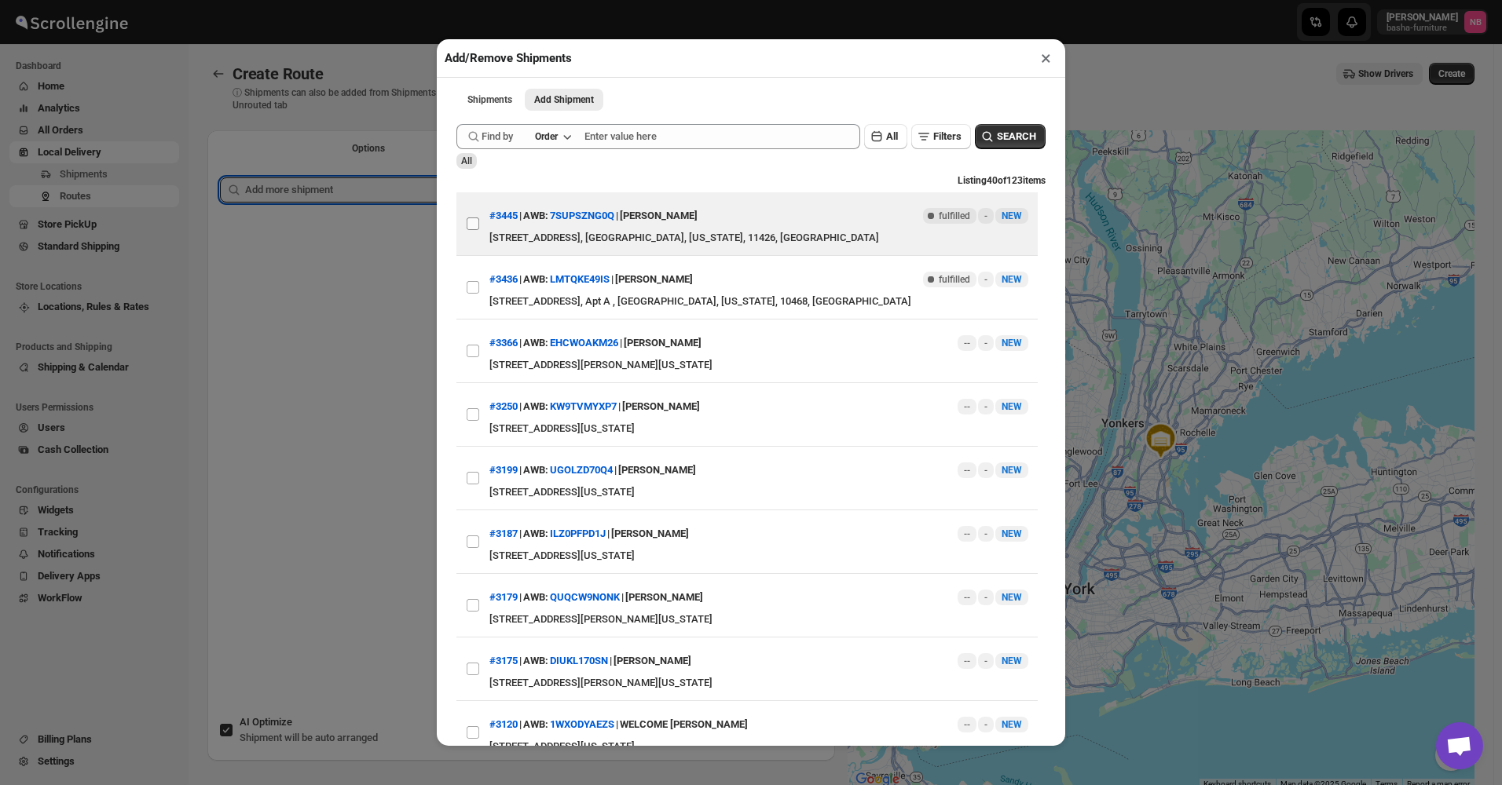
click at [476, 227] on input "View details for 6898e2e4f7cd3703b5a9b6c7" at bounding box center [473, 224] width 13 height 13
checkbox input "true"
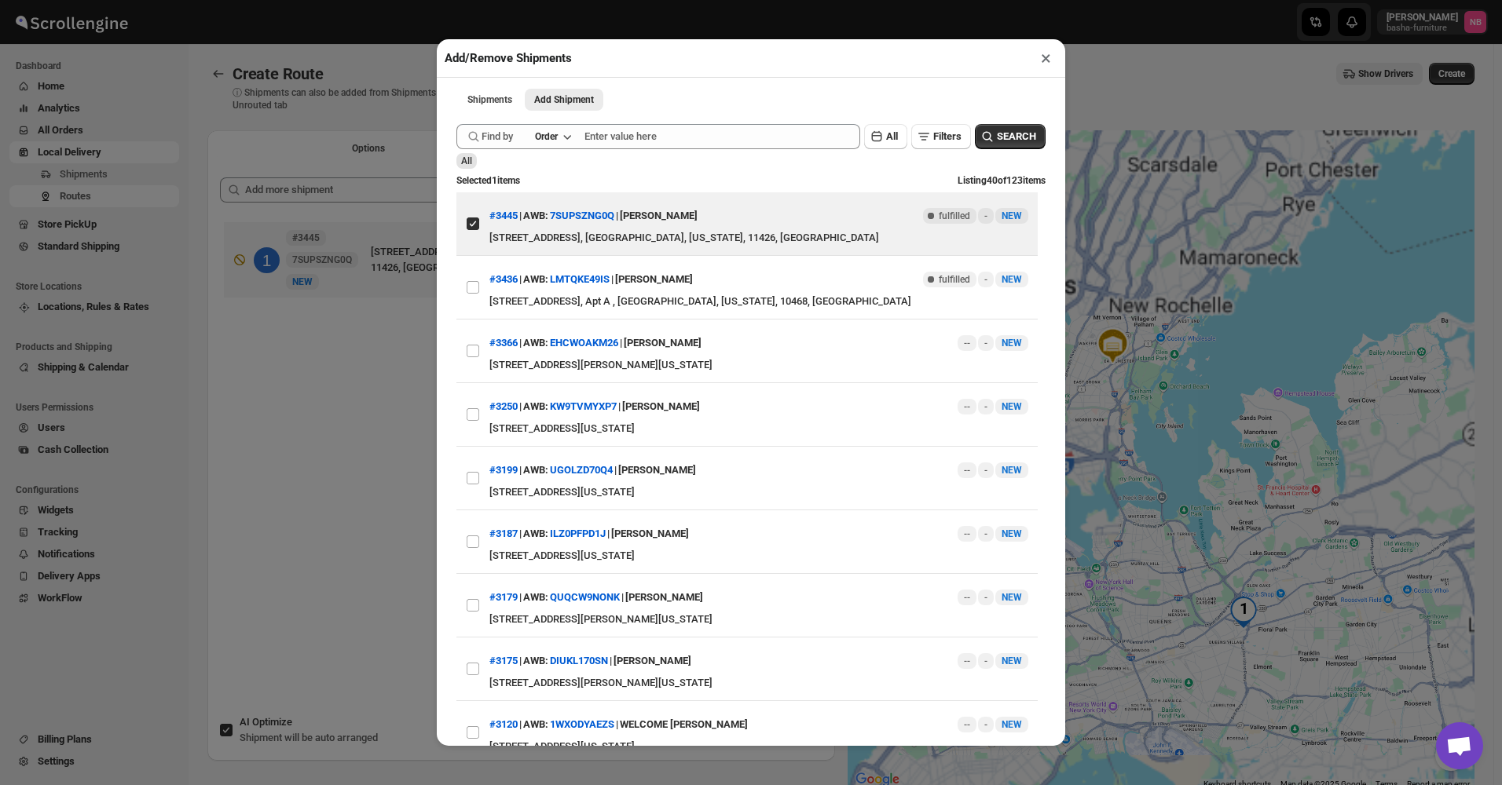
click at [323, 426] on div "Add/Remove Shipments × Shipments Add Shipment More views Shipments Add Shipment…" at bounding box center [751, 392] width 1502 height 785
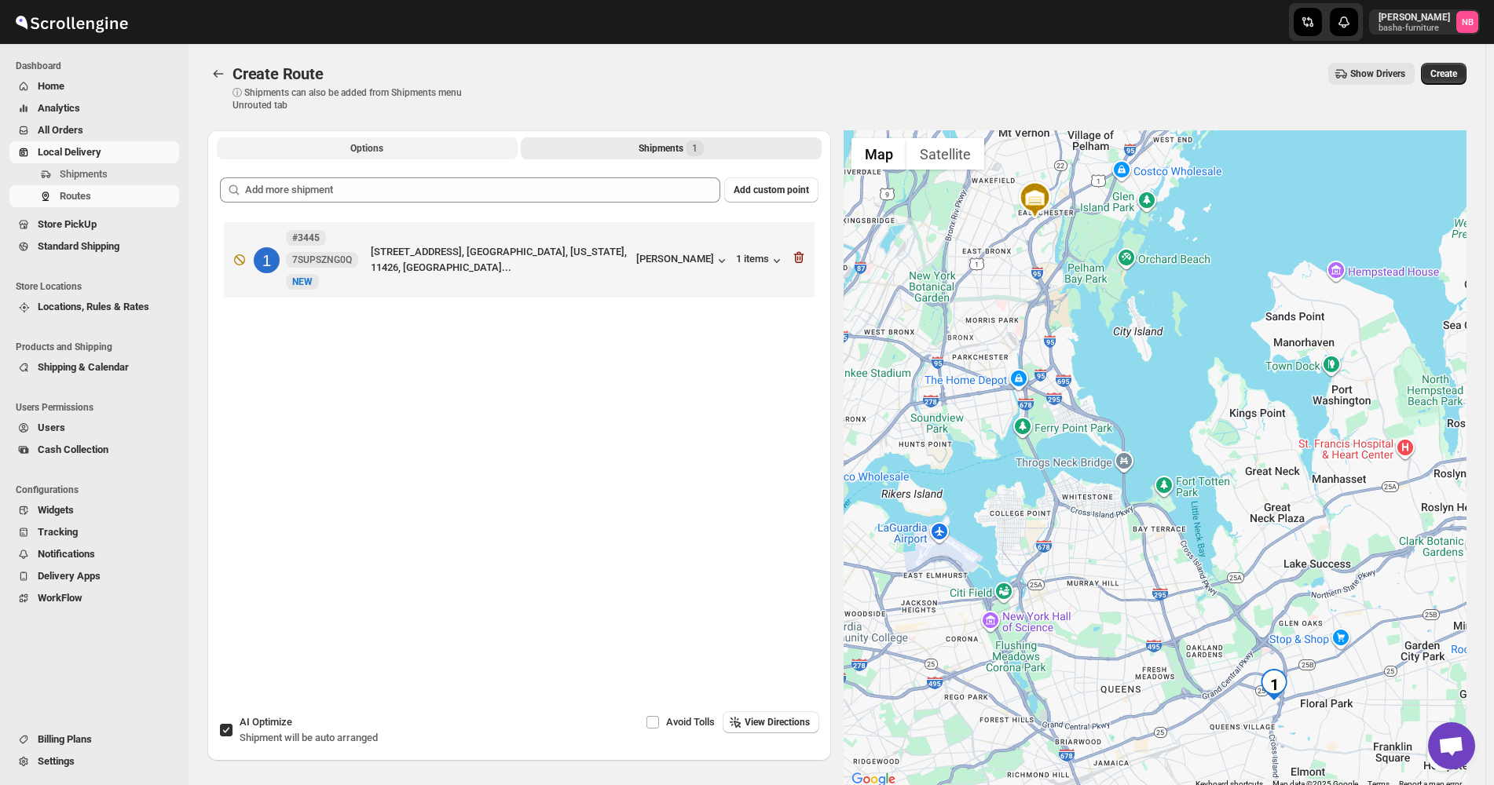
click at [424, 147] on button "Options" at bounding box center [367, 148] width 301 height 22
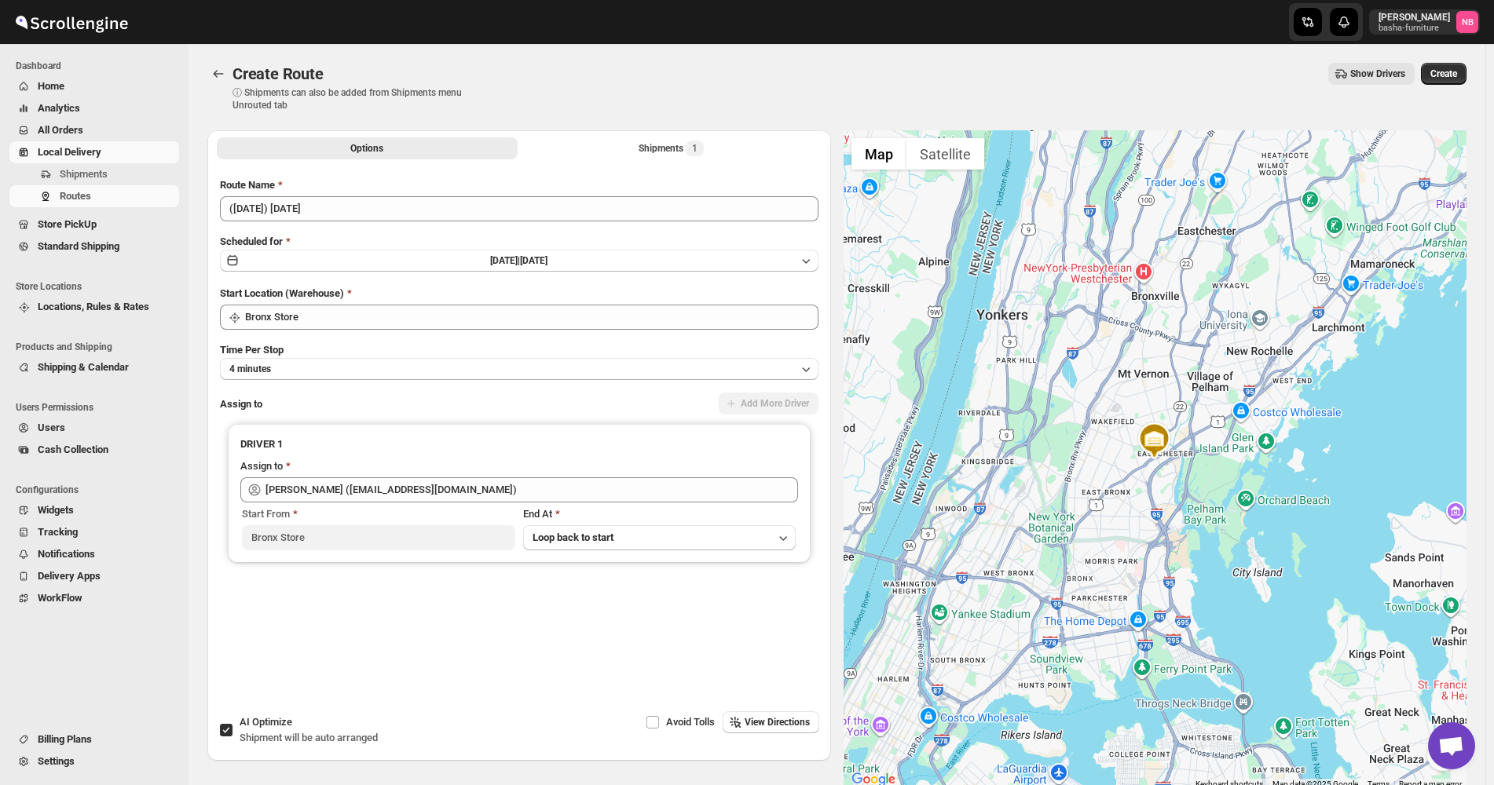
click at [864, 85] on div "Create Route ⓘ Shipments can also be added from Shipments menu Unrouted tab Sho…" at bounding box center [836, 87] width 1259 height 49
click at [630, 226] on div "Route Name ([DATE]) [DATE] Scheduled for [DATE] | [DATE] Start Location (Wareho…" at bounding box center [519, 427] width 599 height 498
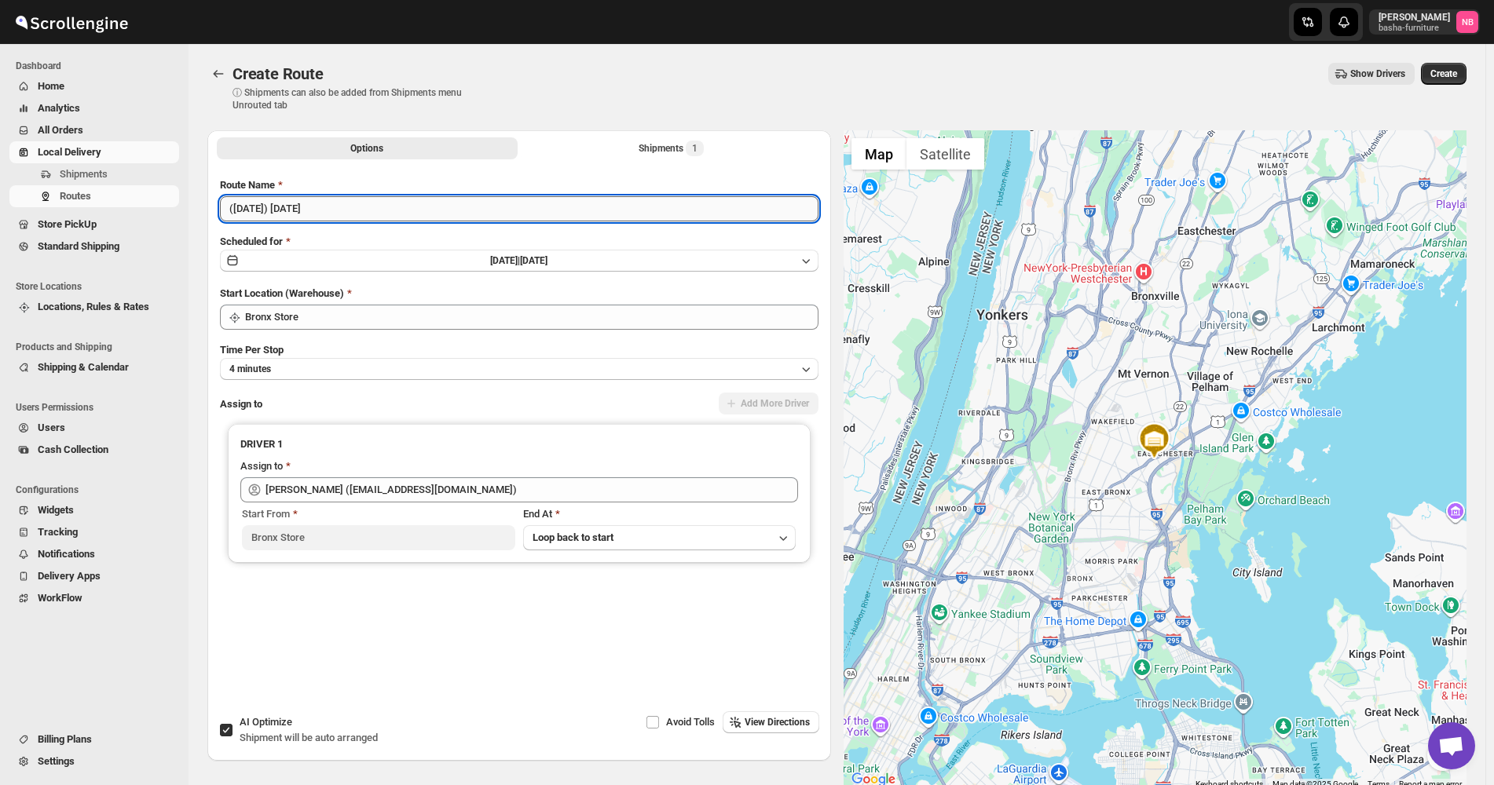
click at [594, 201] on input "([DATE]) [DATE]" at bounding box center [519, 208] width 599 height 25
click at [317, 202] on input "([DATE]) [DATE] Move" at bounding box center [519, 208] width 599 height 25
type input "([DATE]) [DATE] Queens Move"
click at [1445, 68] on button "Create" at bounding box center [1444, 74] width 46 height 22
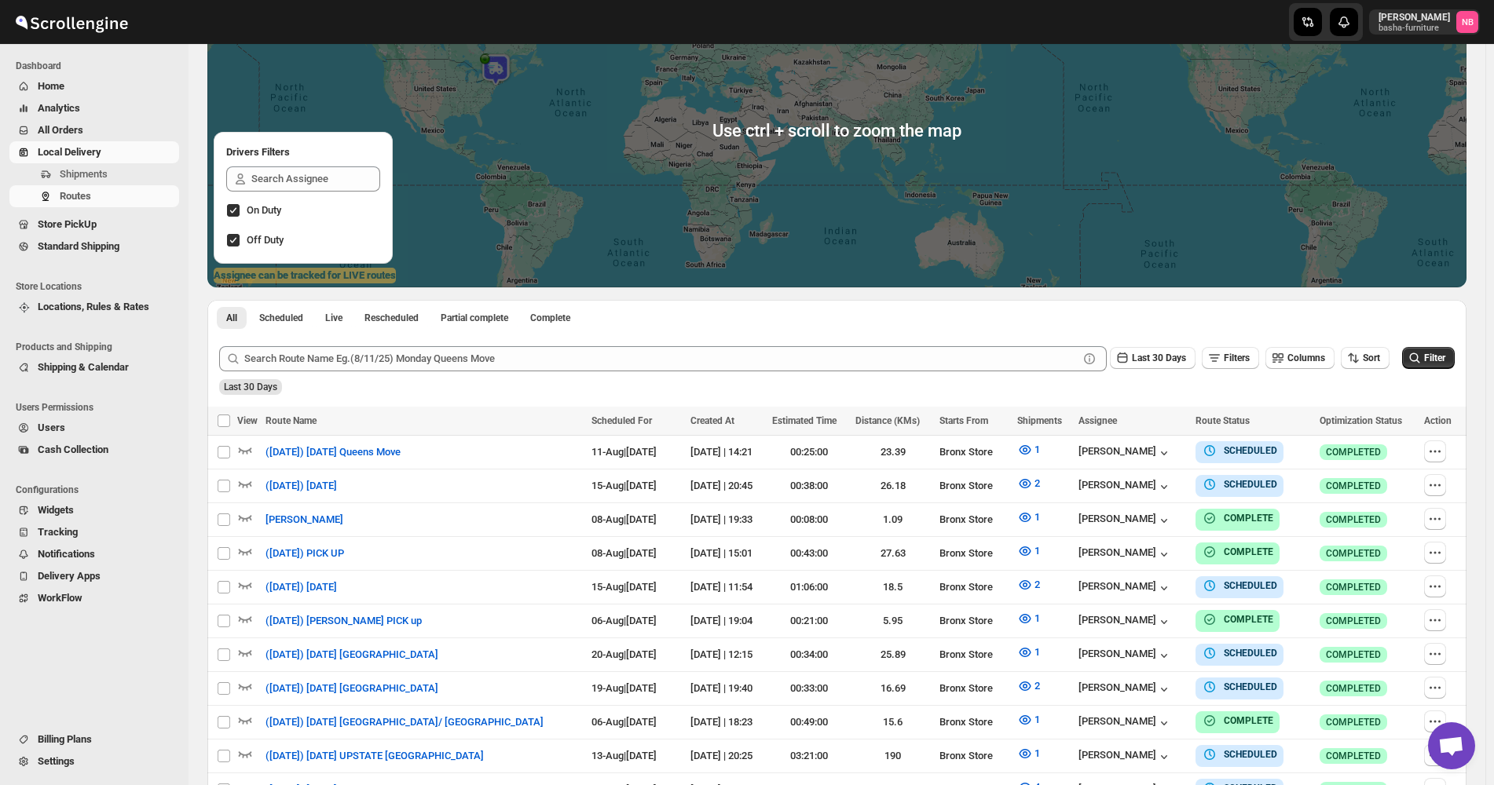
scroll to position [314, 0]
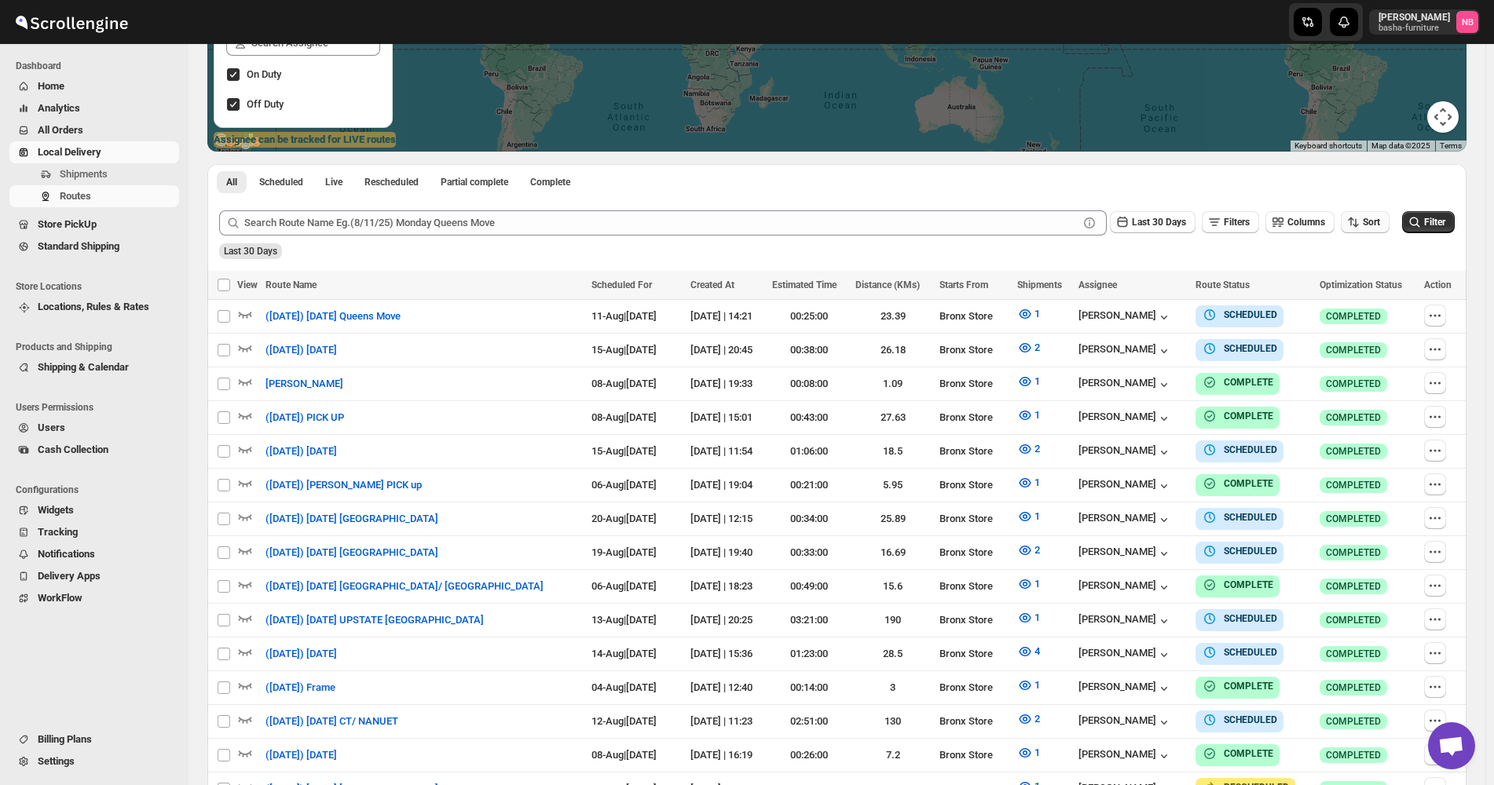
click at [1375, 227] on span "Sort" at bounding box center [1371, 222] width 17 height 11
click at [1360, 301] on div "Due Date" at bounding box center [1347, 307] width 42 height 16
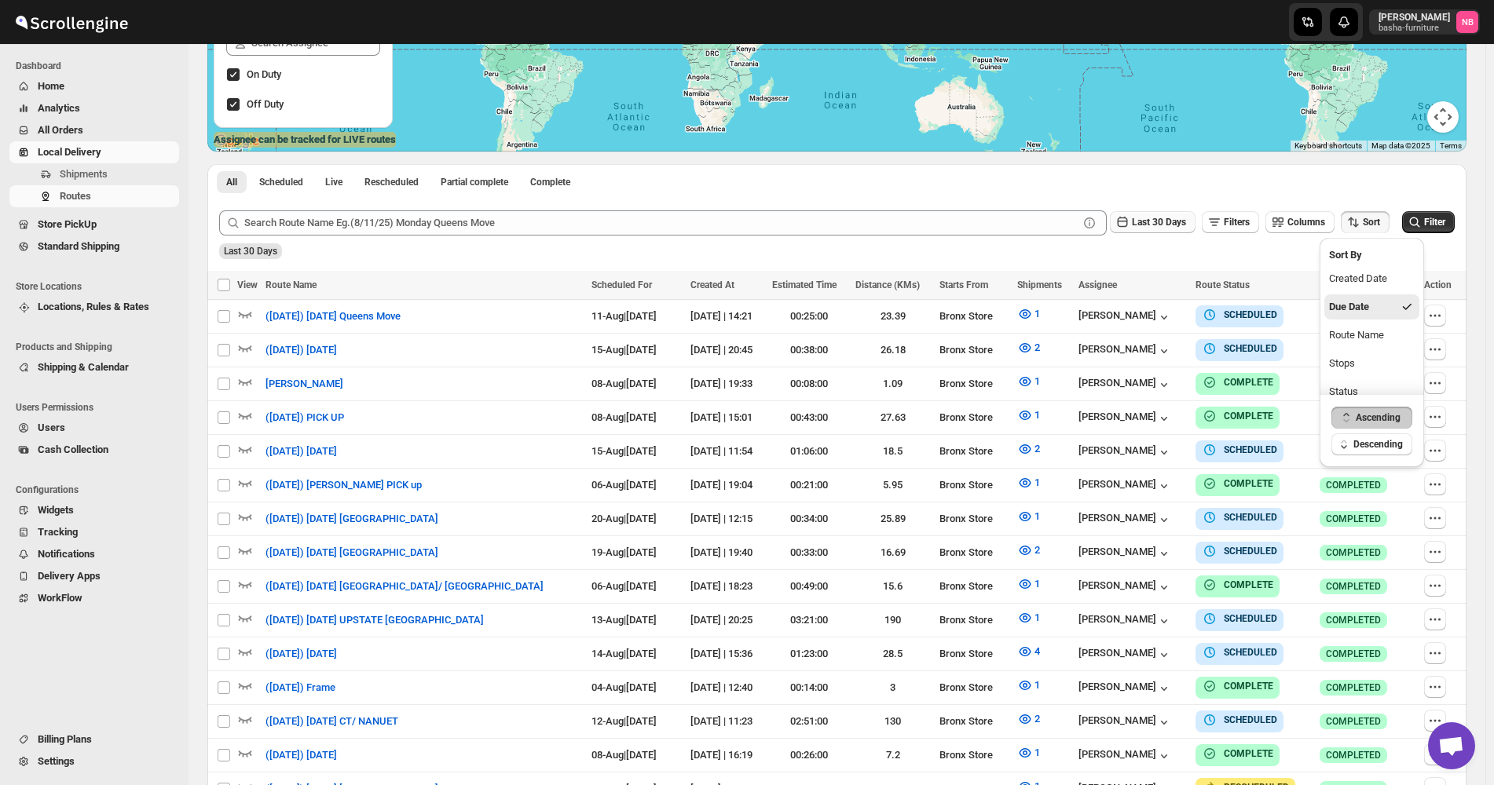
click at [1173, 227] on span "Last 30 Days" at bounding box center [1159, 222] width 54 height 11
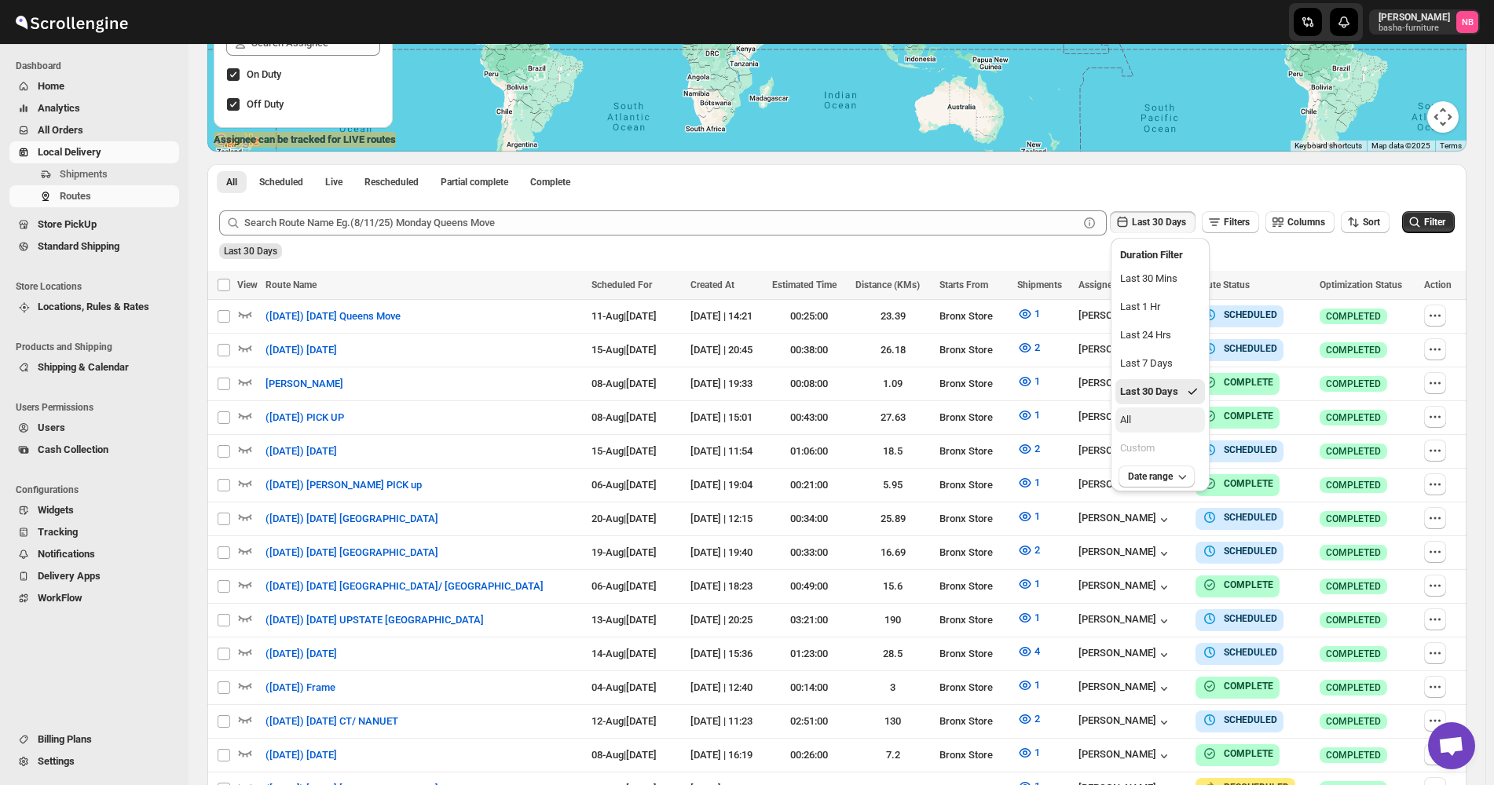
click at [1164, 422] on button "All" at bounding box center [1160, 420] width 90 height 25
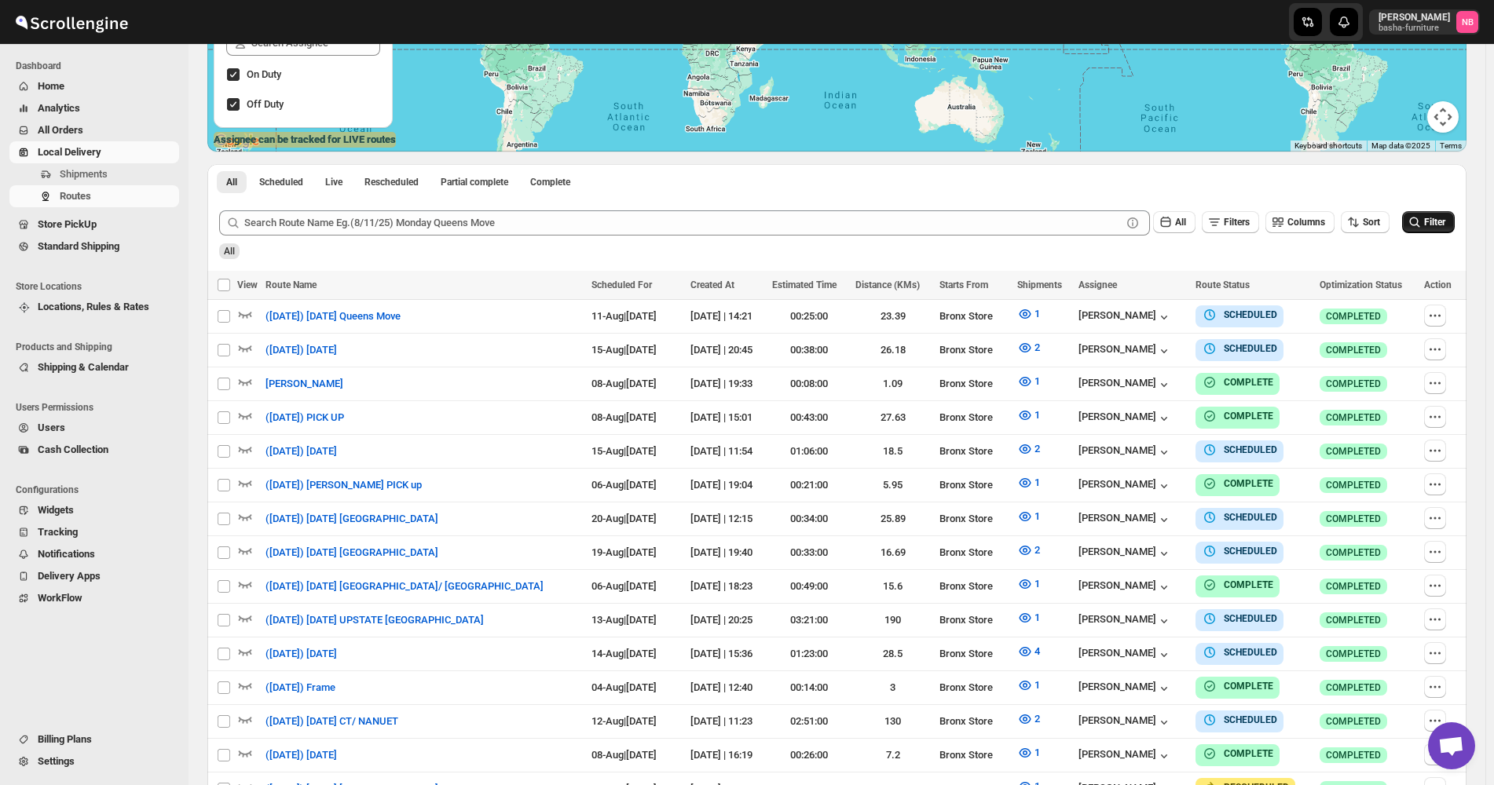
click at [1437, 222] on span "Filter" at bounding box center [1434, 222] width 21 height 11
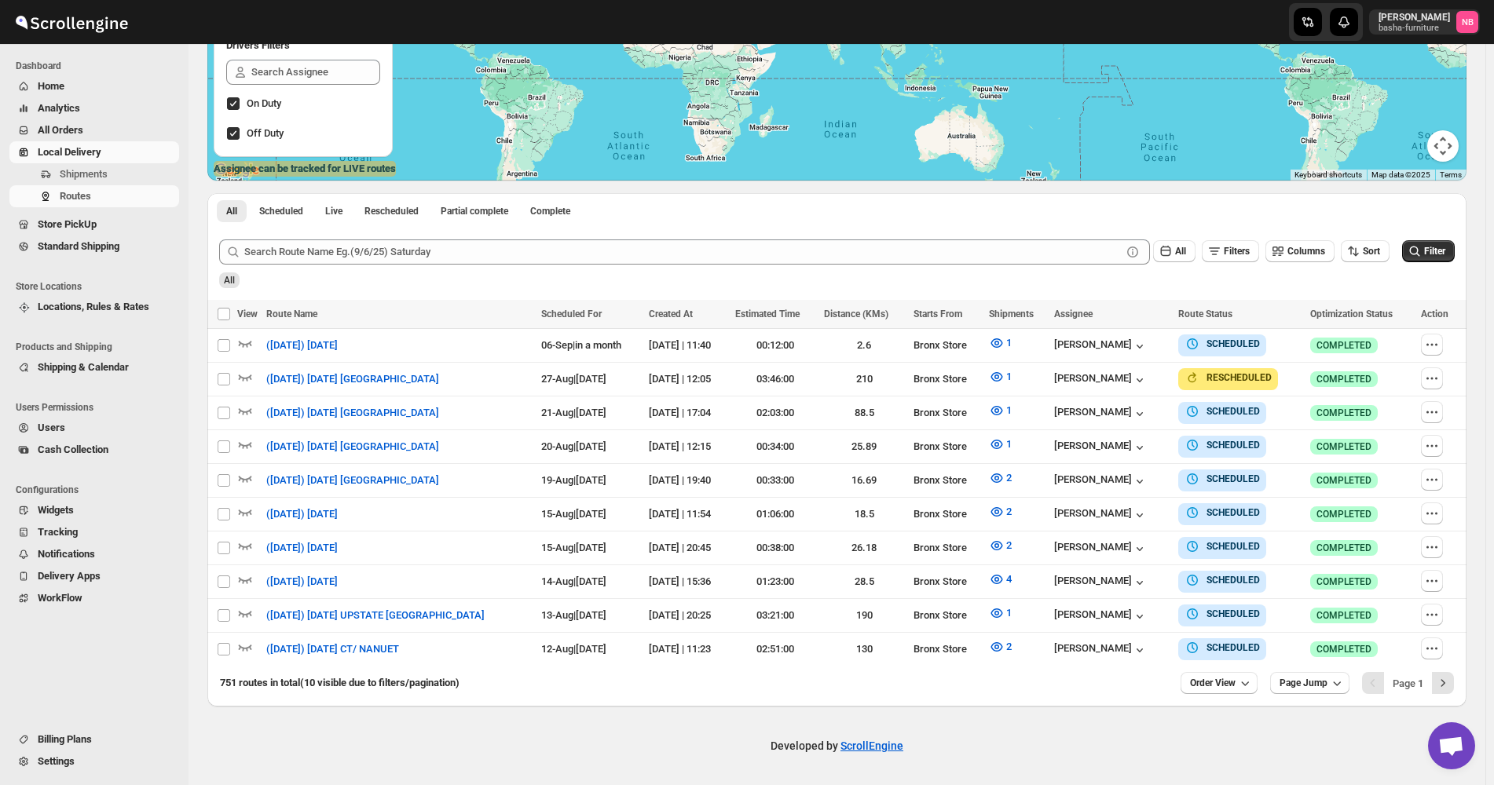
scroll to position [277, 0]
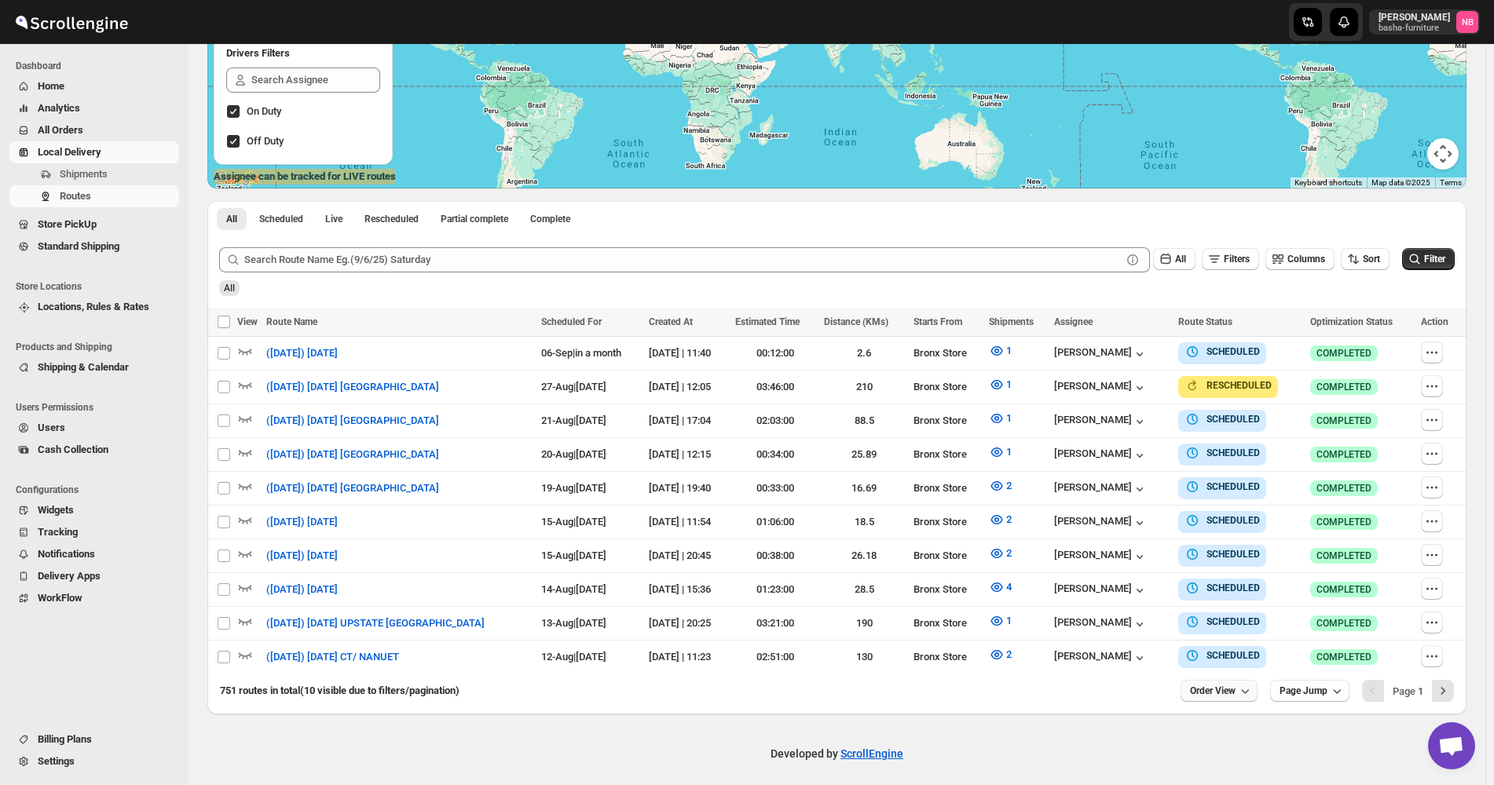
click at [1249, 680] on button "Order View" at bounding box center [1219, 691] width 77 height 22
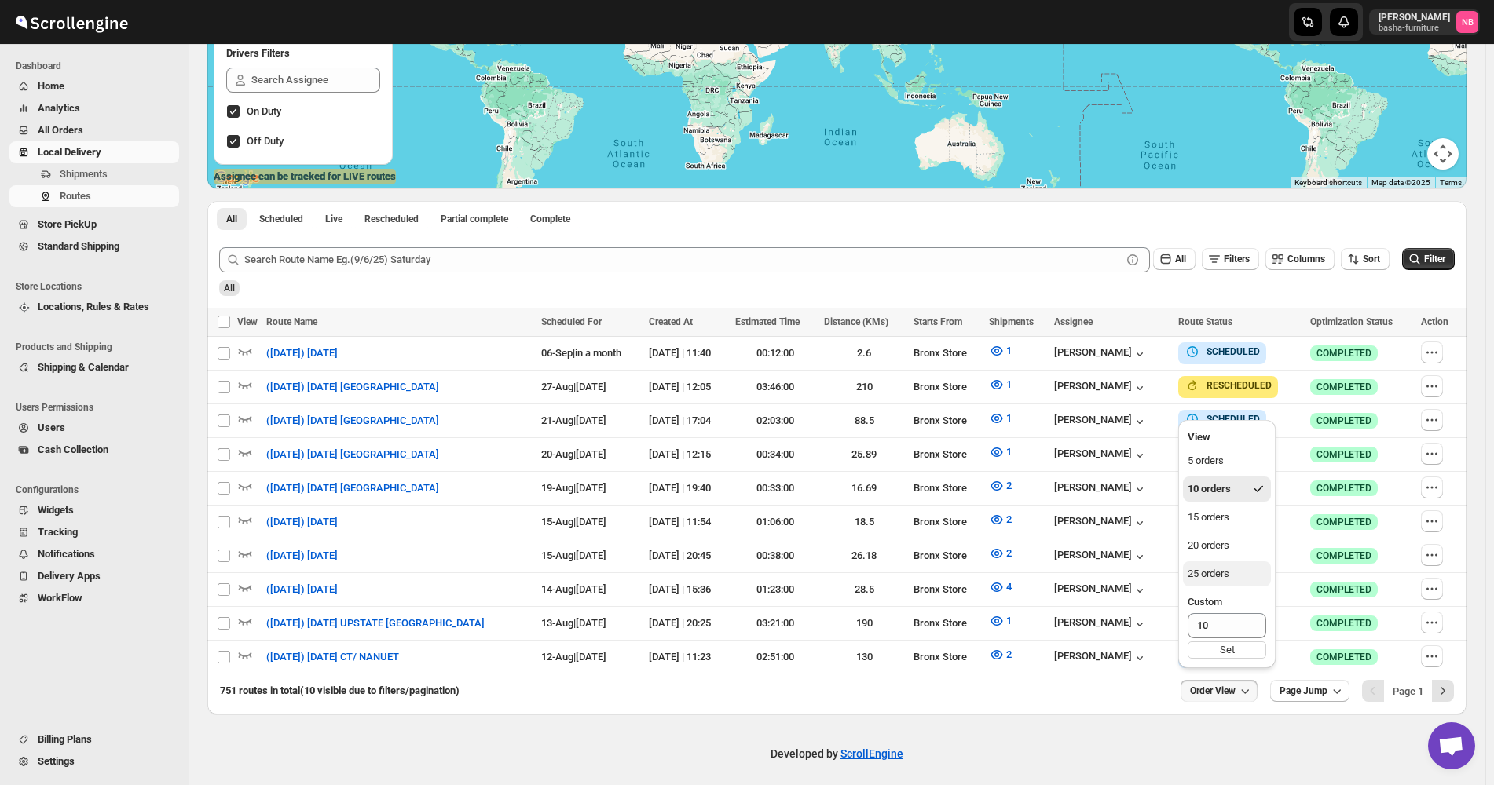
click at [1222, 576] on div "25 orders" at bounding box center [1209, 574] width 42 height 16
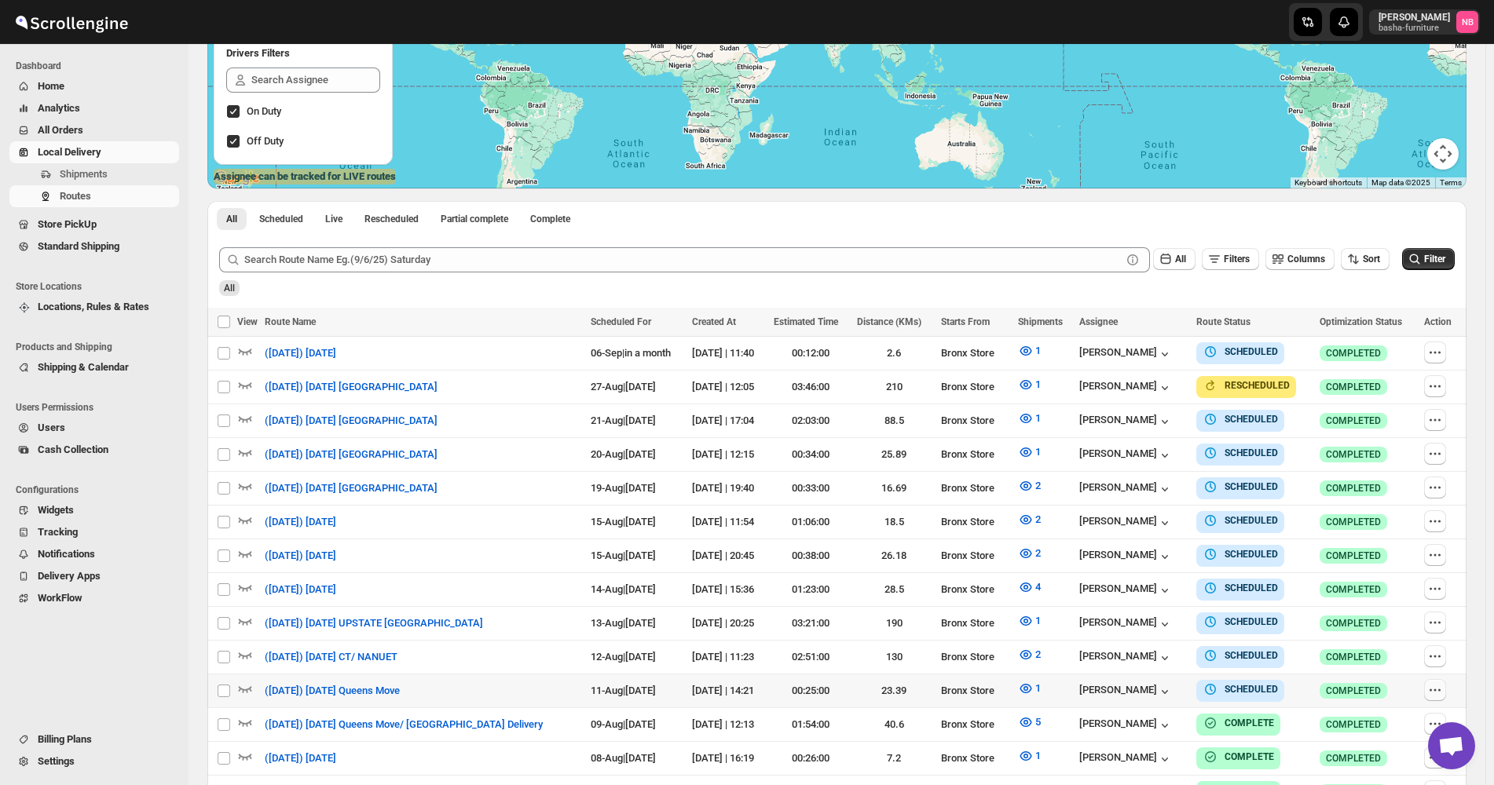
click at [1443, 683] on icon "button" at bounding box center [1435, 691] width 16 height 16
checkbox input "true"
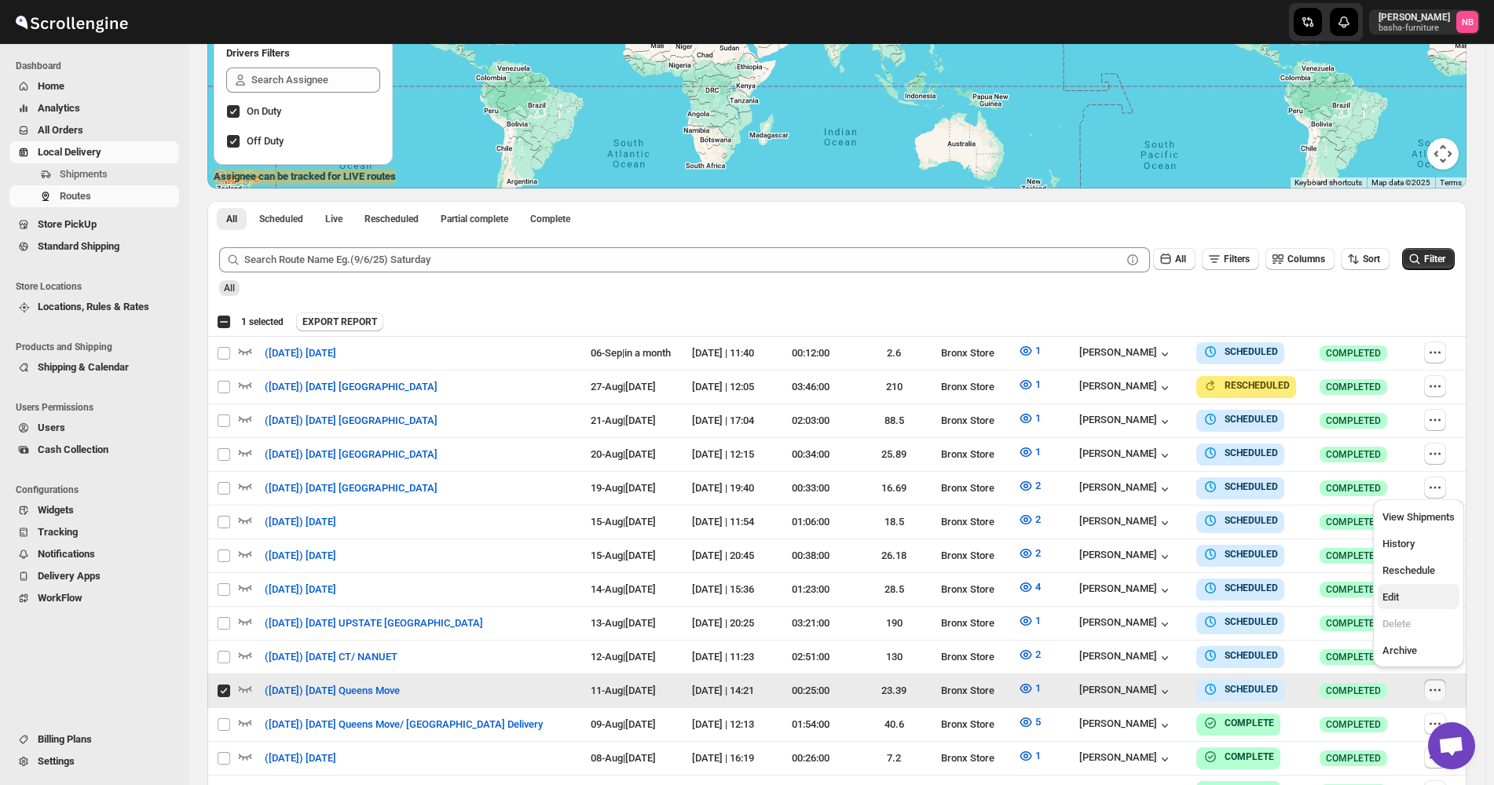
click at [1422, 596] on span "Edit" at bounding box center [1418, 598] width 72 height 16
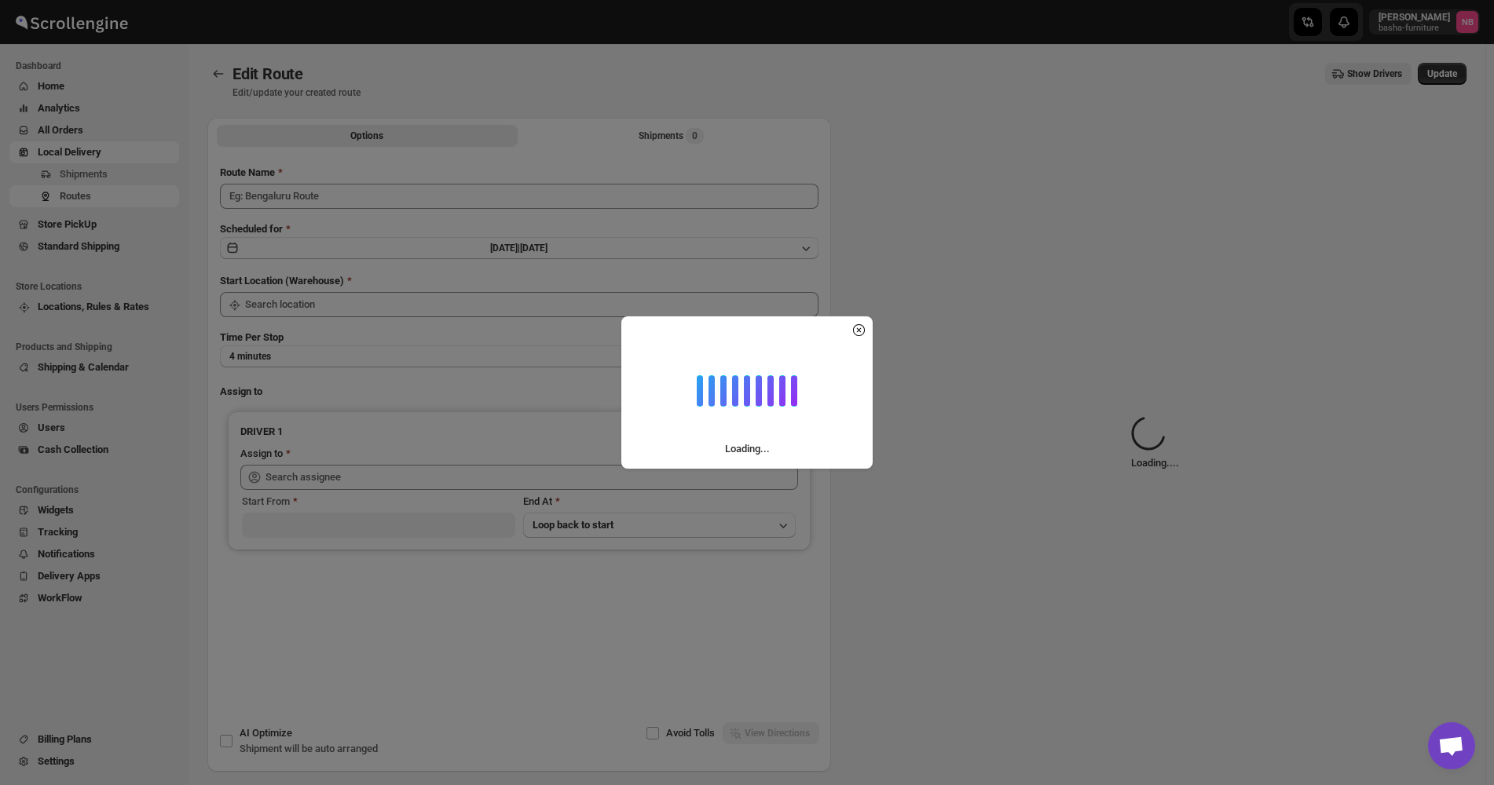
type input "([DATE]) [DATE] Queens Move"
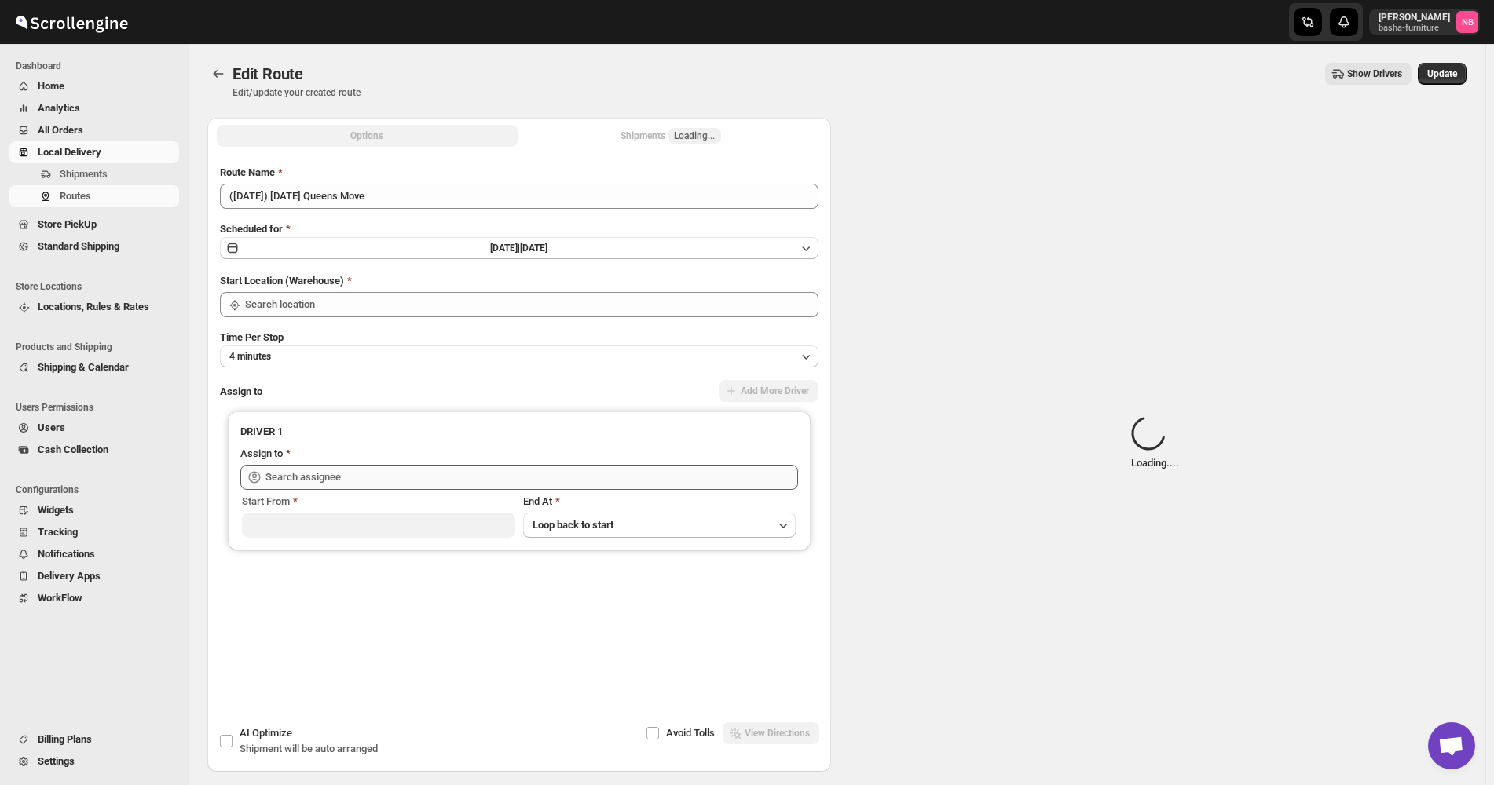
type input "Bronx Store"
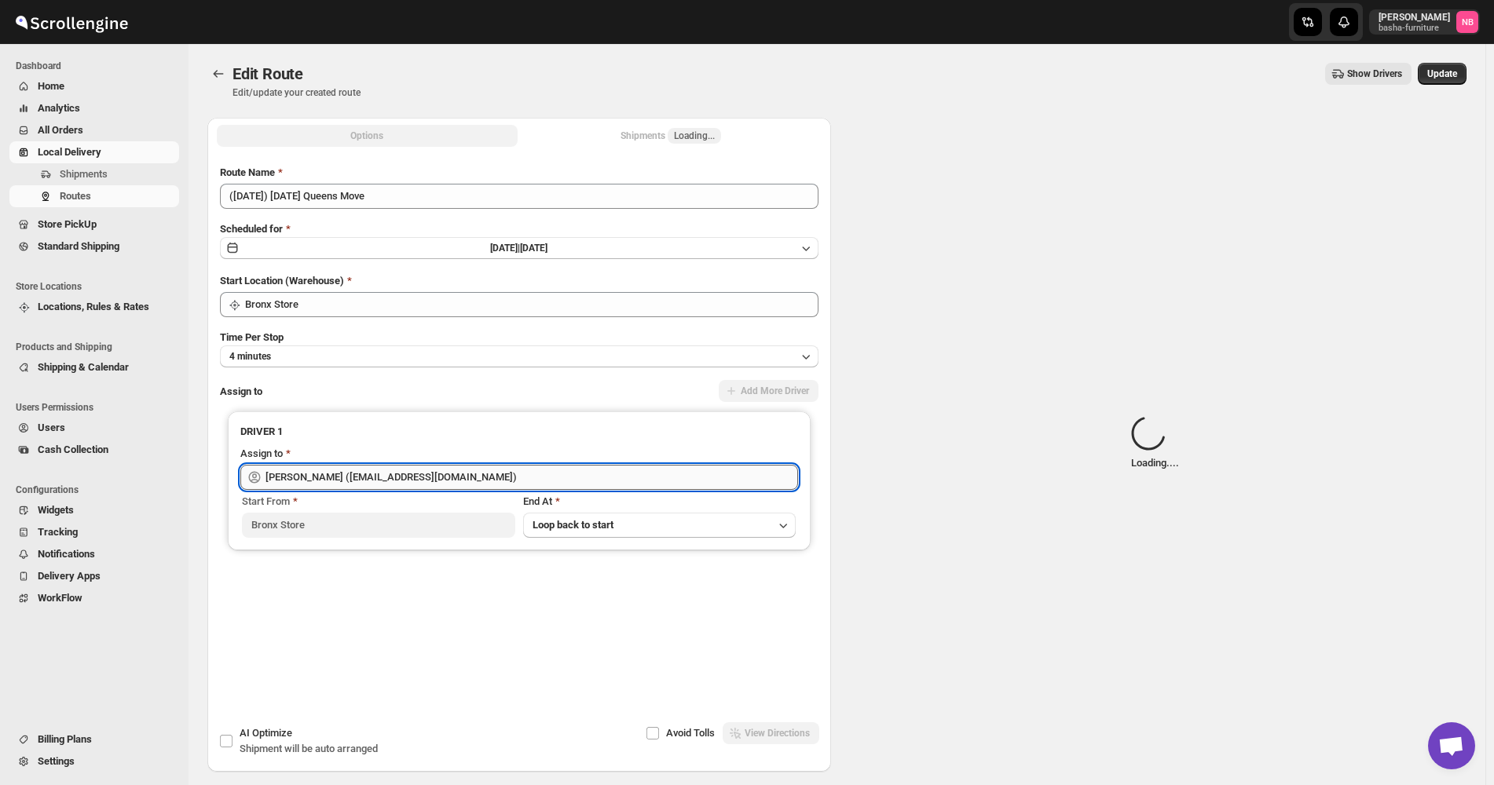
click at [408, 472] on input "[PERSON_NAME] ([EMAIL_ADDRESS][DOMAIN_NAME])" at bounding box center [531, 477] width 533 height 25
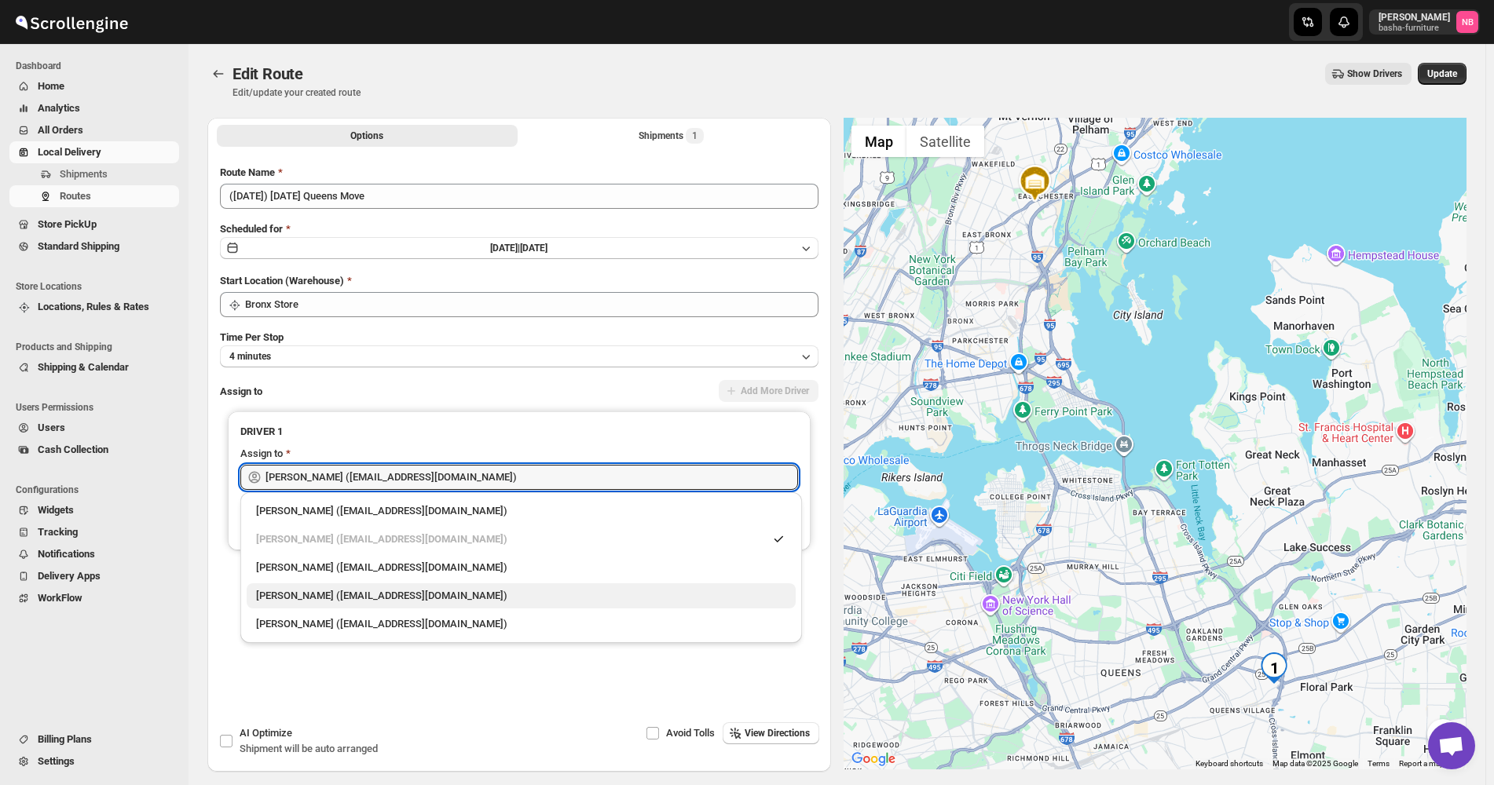
click at [346, 594] on div "[PERSON_NAME] ([EMAIL_ADDRESS][DOMAIN_NAME])" at bounding box center [521, 596] width 530 height 16
type input "[PERSON_NAME] ([EMAIL_ADDRESS][DOMAIN_NAME])"
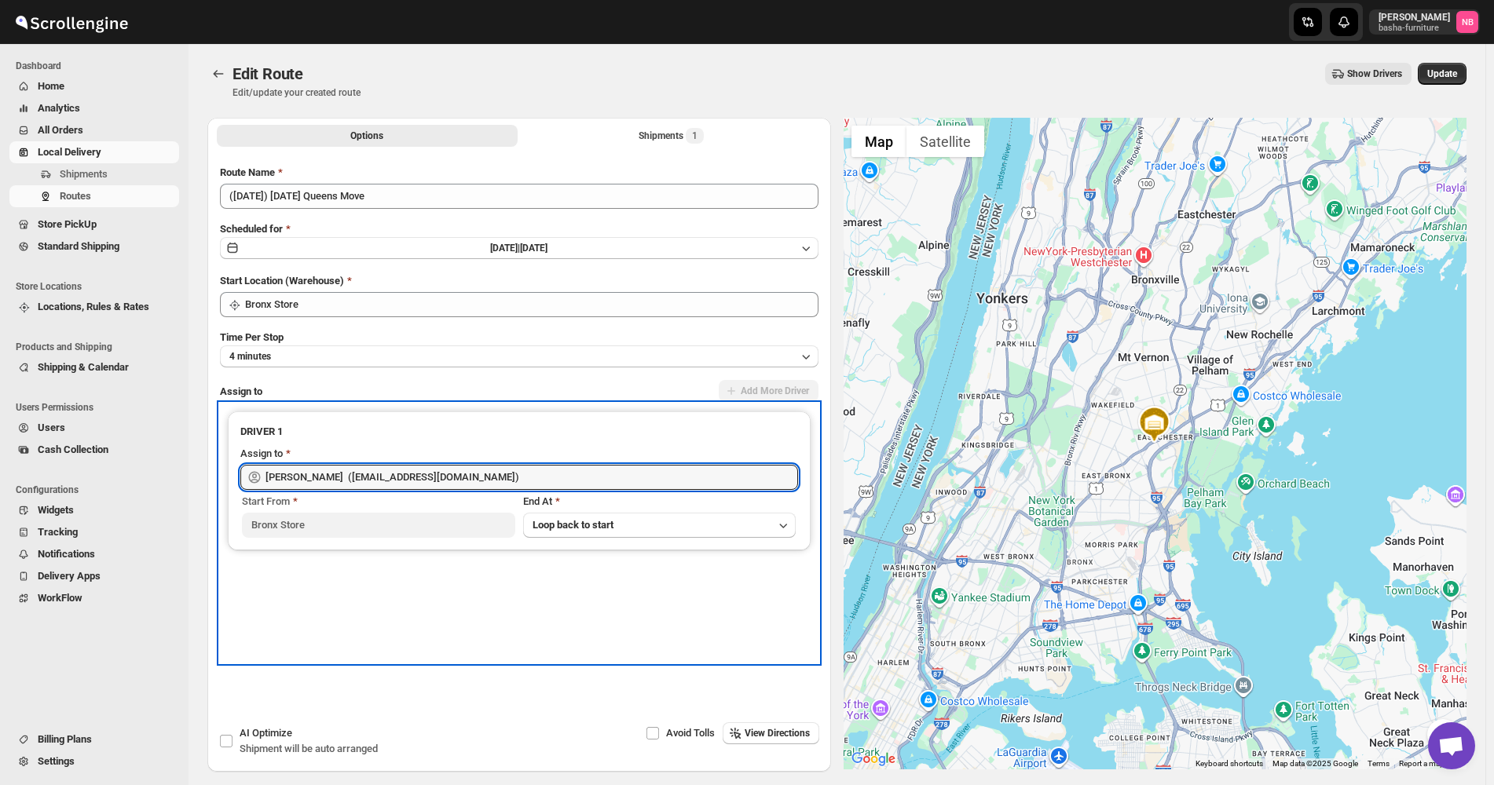
click at [362, 619] on div "DRIVER 1 Assign to [PERSON_NAME] ([EMAIL_ADDRESS][DOMAIN_NAME]) Start From [GEO…" at bounding box center [519, 533] width 599 height 259
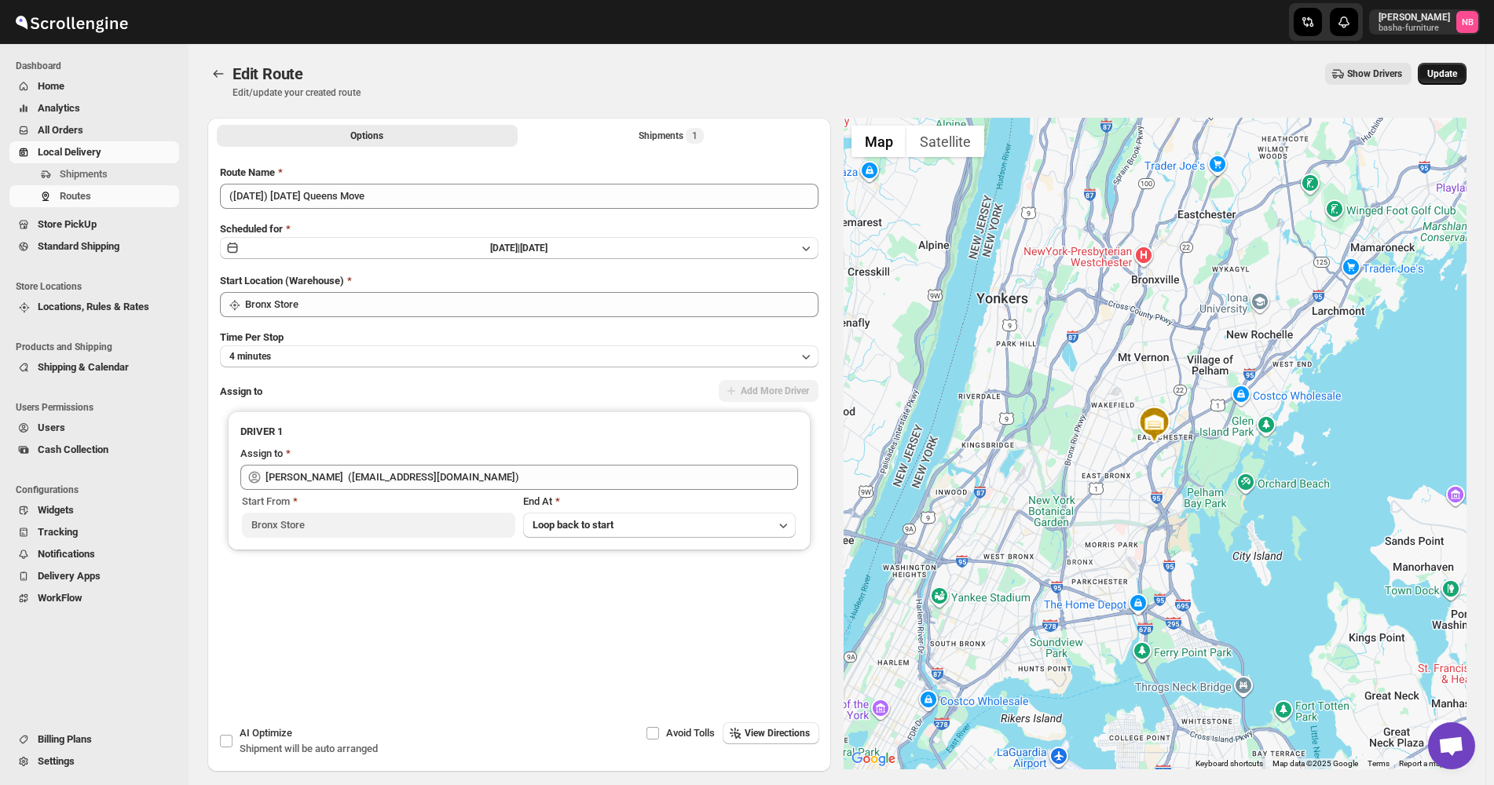
click at [1442, 77] on span "Update" at bounding box center [1442, 74] width 30 height 13
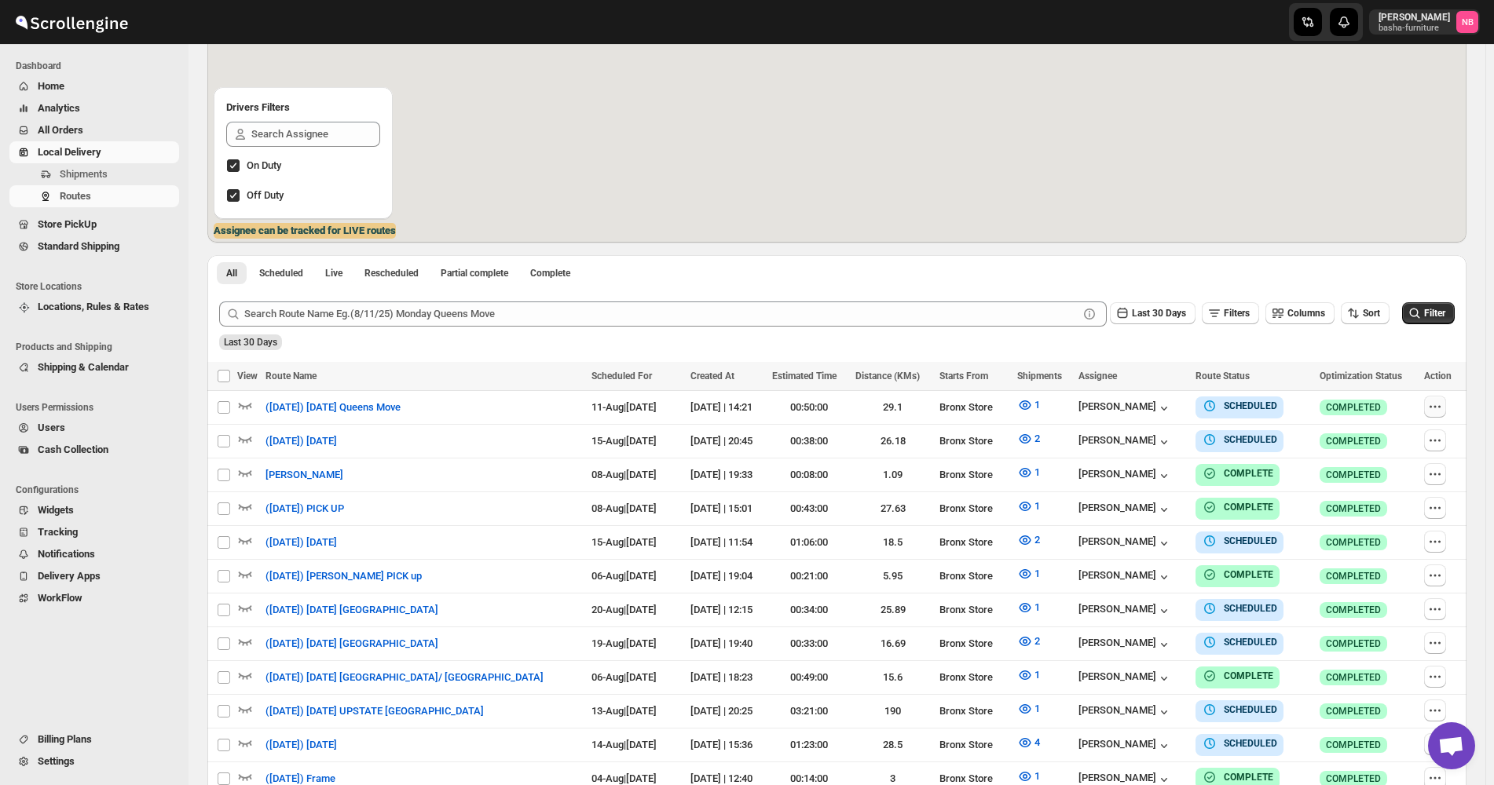
scroll to position [393, 0]
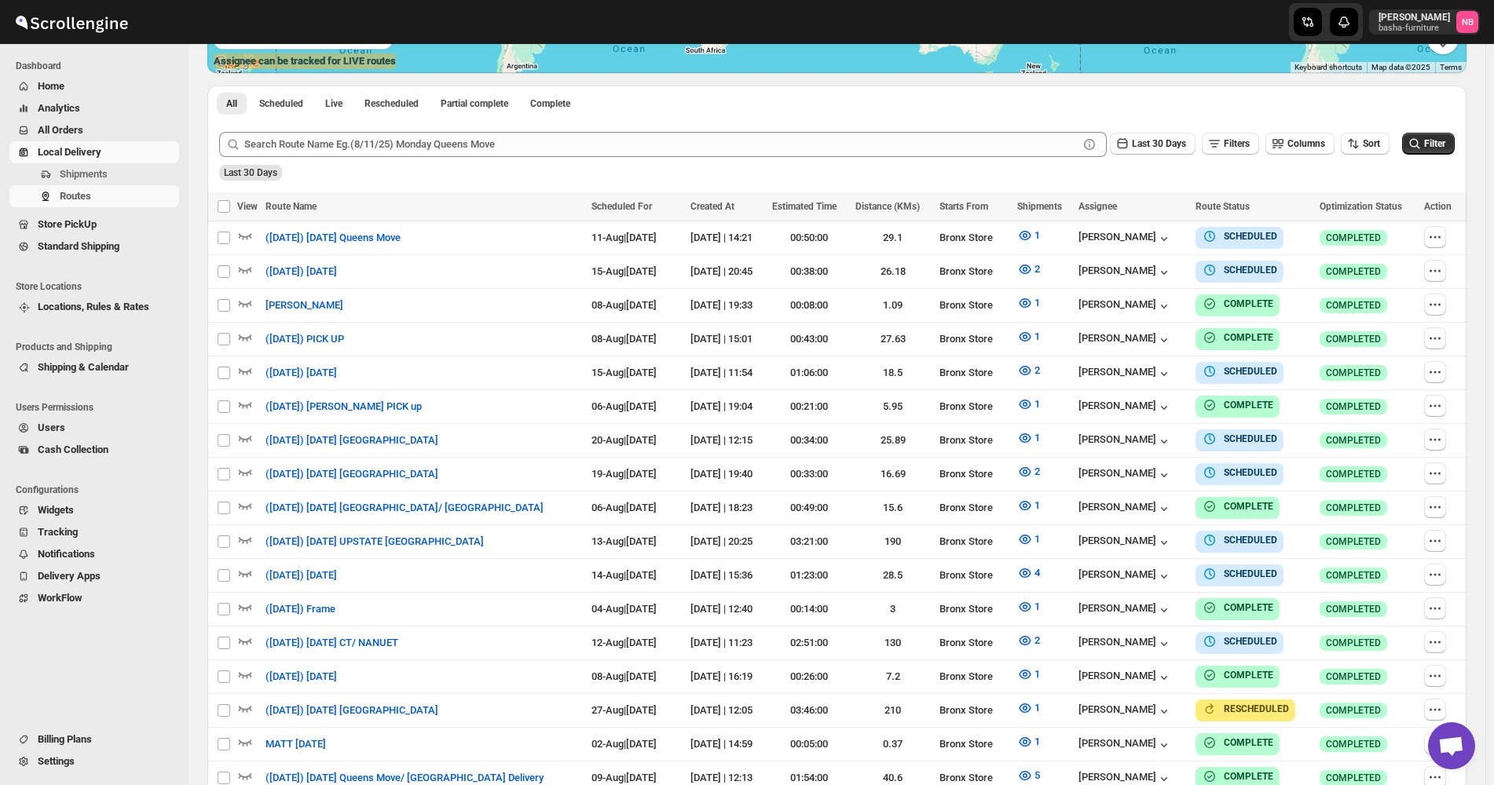
click at [1379, 156] on div "Last 30 Days Filters Columns Sort" at bounding box center [804, 144] width 1170 height 25
drag, startPoint x: 1372, startPoint y: 141, endPoint x: 1368, endPoint y: 154, distance: 13.4
click at [1371, 141] on span "Sort" at bounding box center [1371, 143] width 17 height 11
click at [1353, 239] on button "Due Date" at bounding box center [1368, 228] width 95 height 25
click at [1157, 148] on span "Last 30 Days" at bounding box center [1159, 143] width 54 height 11
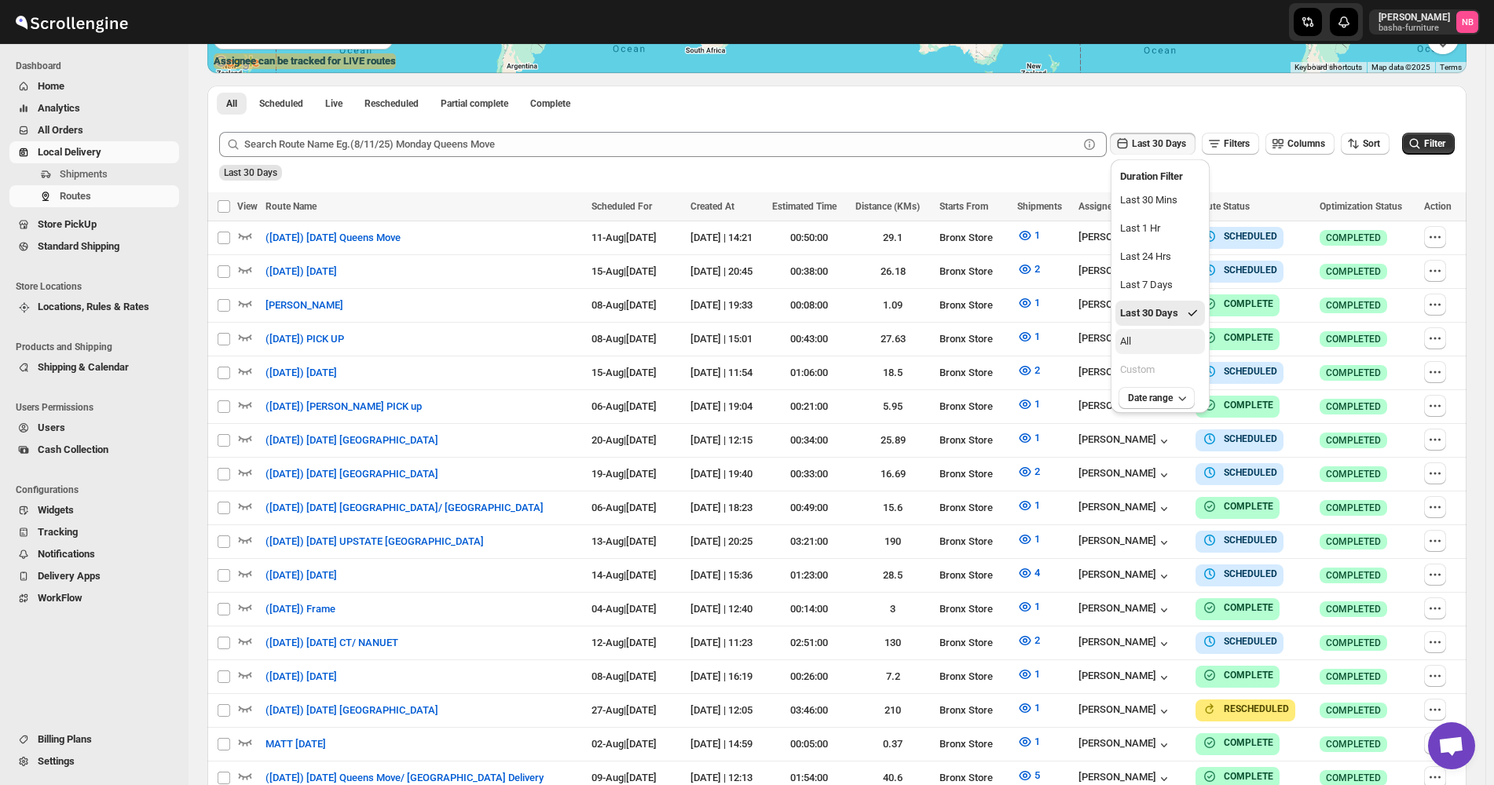
click at [1186, 339] on button "All" at bounding box center [1160, 341] width 90 height 25
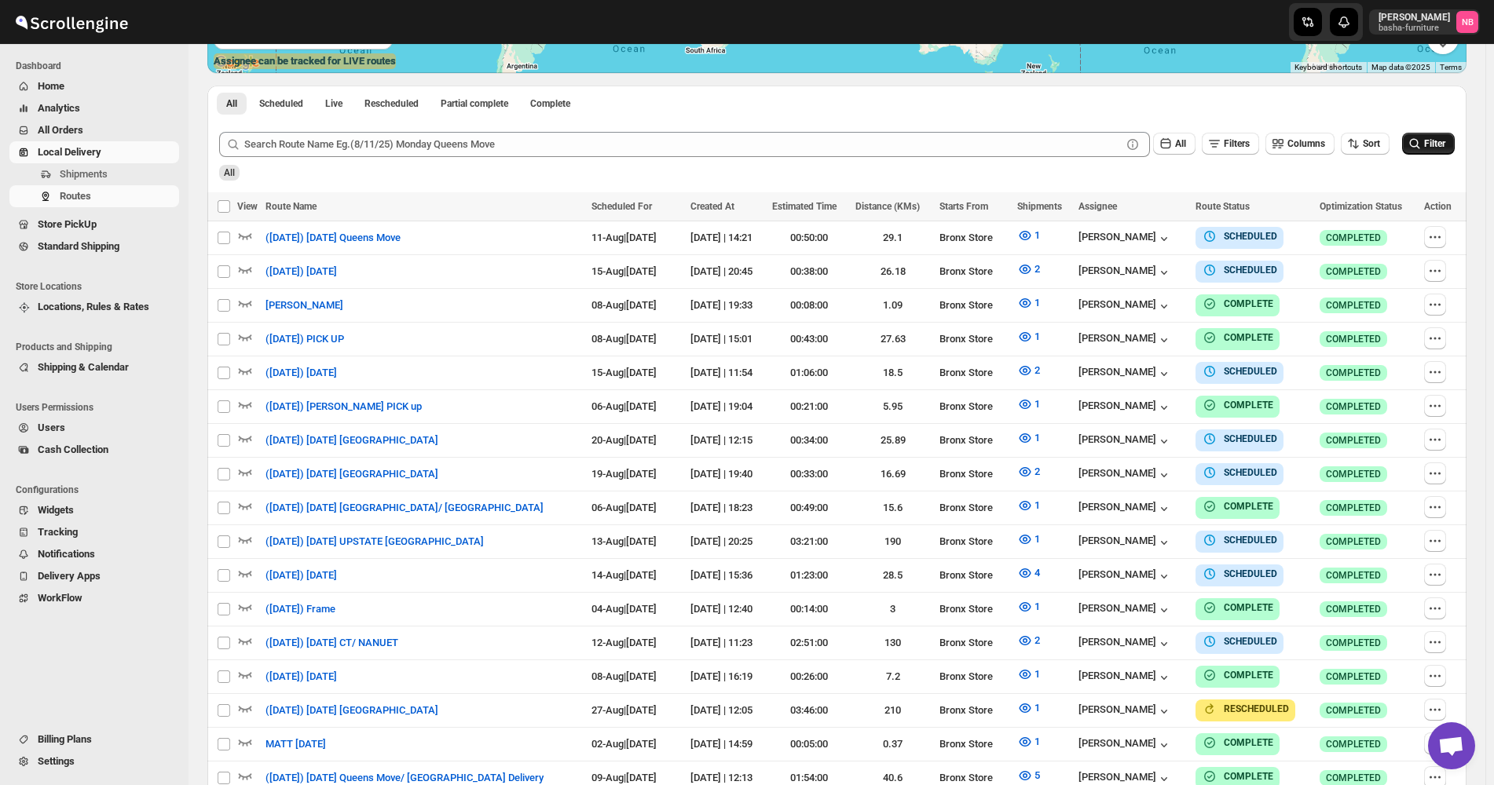
click at [1445, 139] on span "Filter" at bounding box center [1434, 143] width 21 height 11
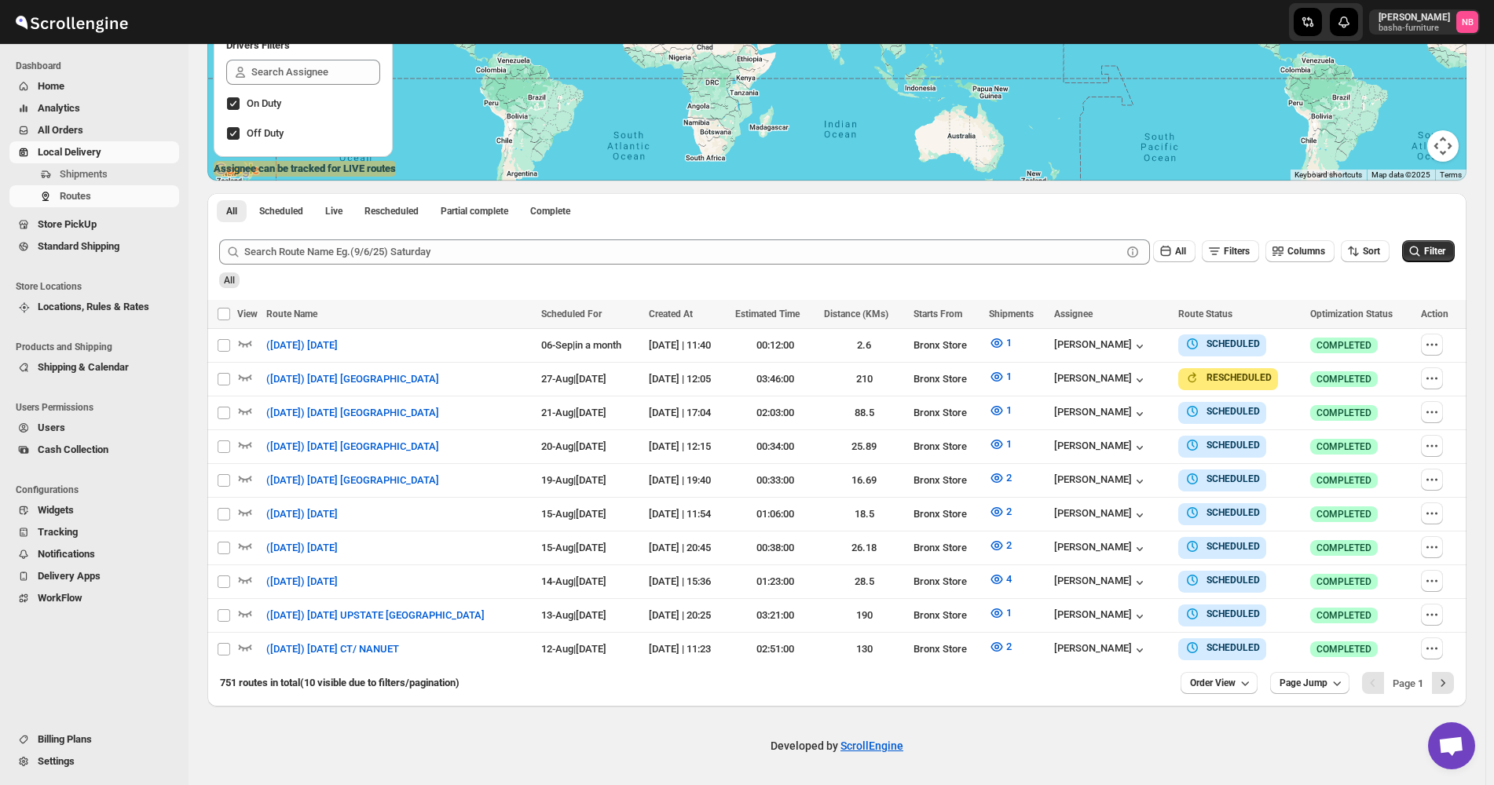
scroll to position [277, 0]
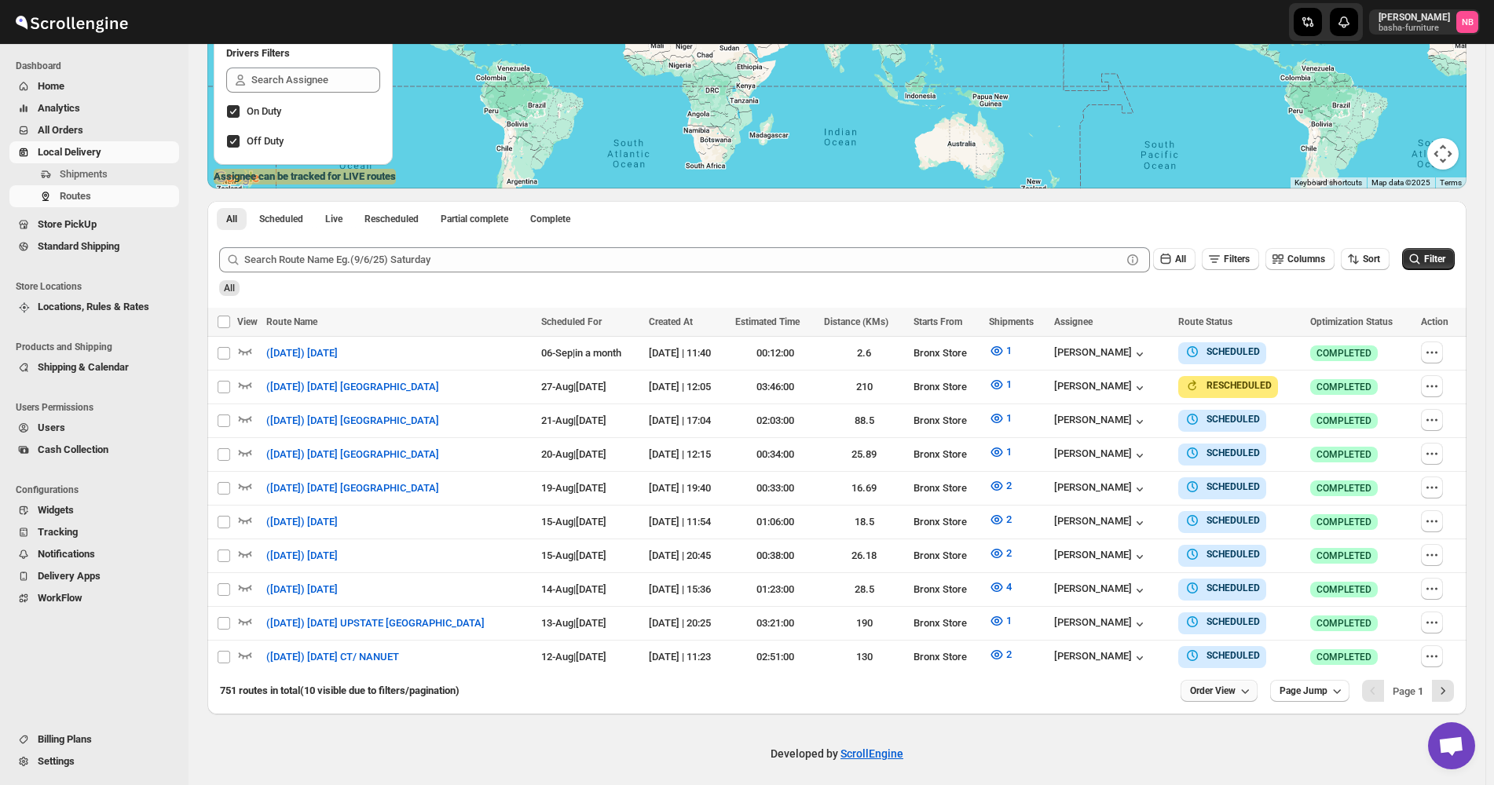
click at [1228, 685] on span "Order View" at bounding box center [1213, 691] width 46 height 13
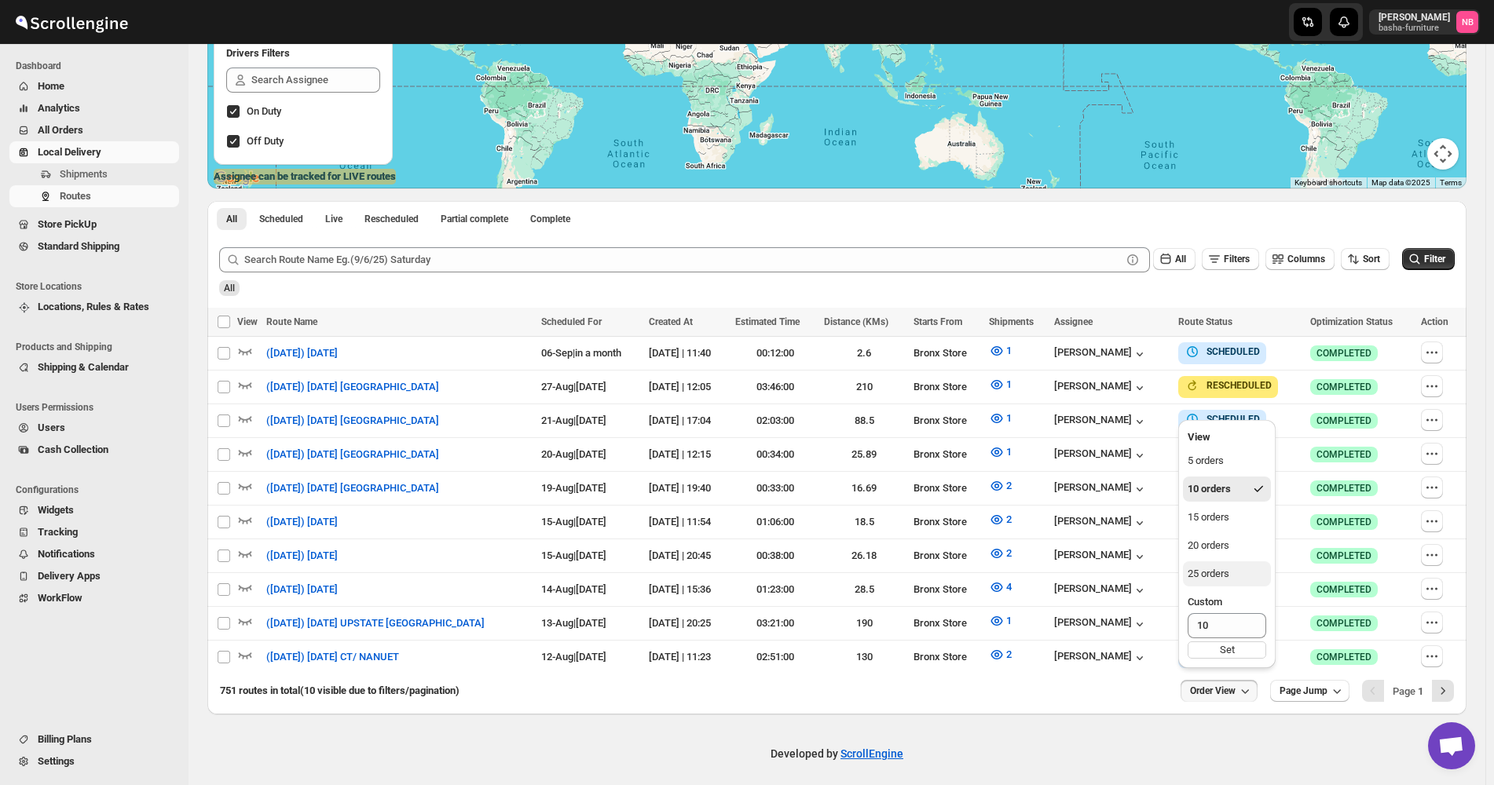
click at [1243, 578] on button "25 orders" at bounding box center [1227, 574] width 88 height 25
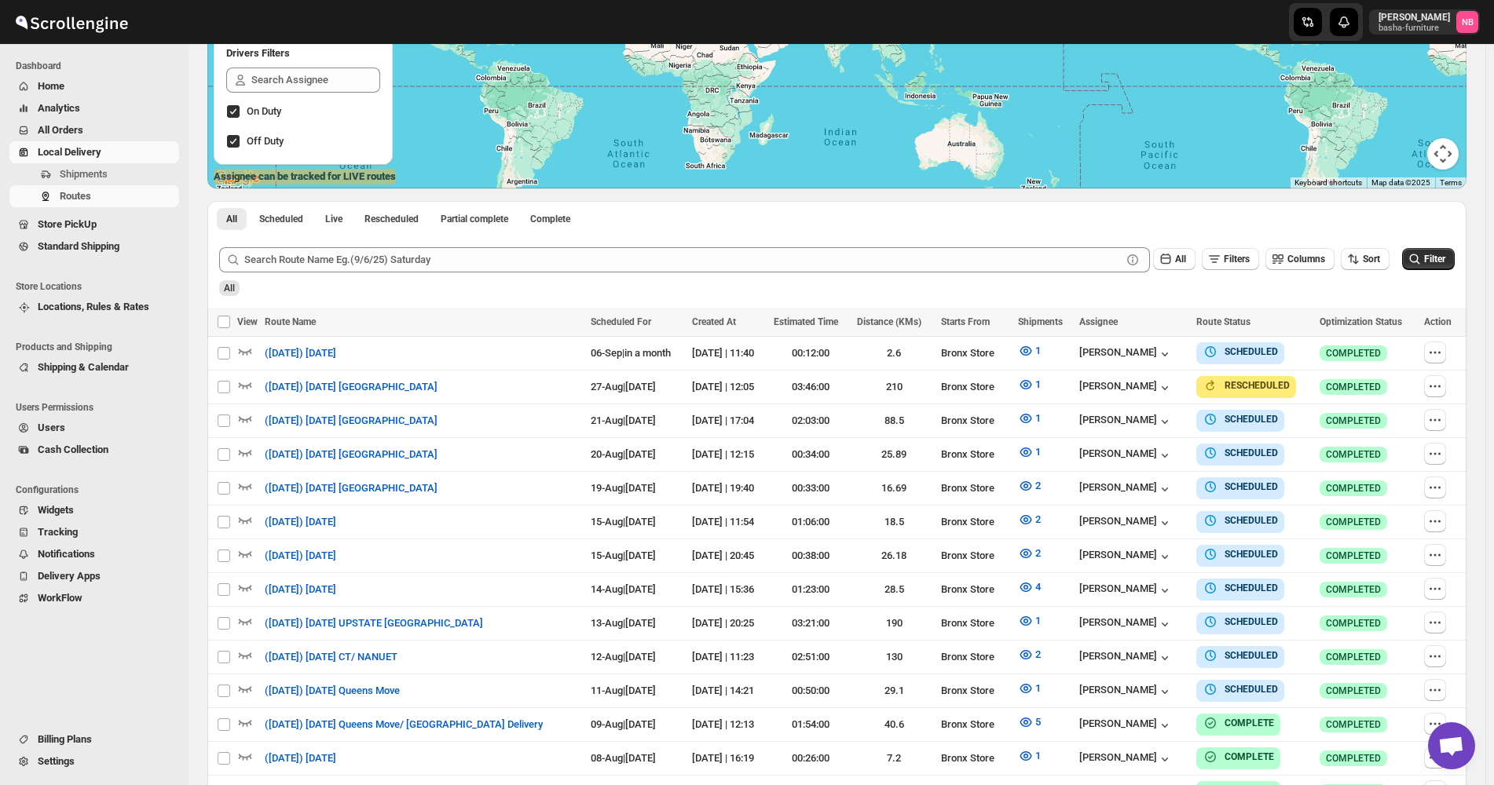
click at [198, 194] on div "Routes. This page is ready Routes Allows you to create, view and edit routes. H…" at bounding box center [837, 494] width 1297 height 1455
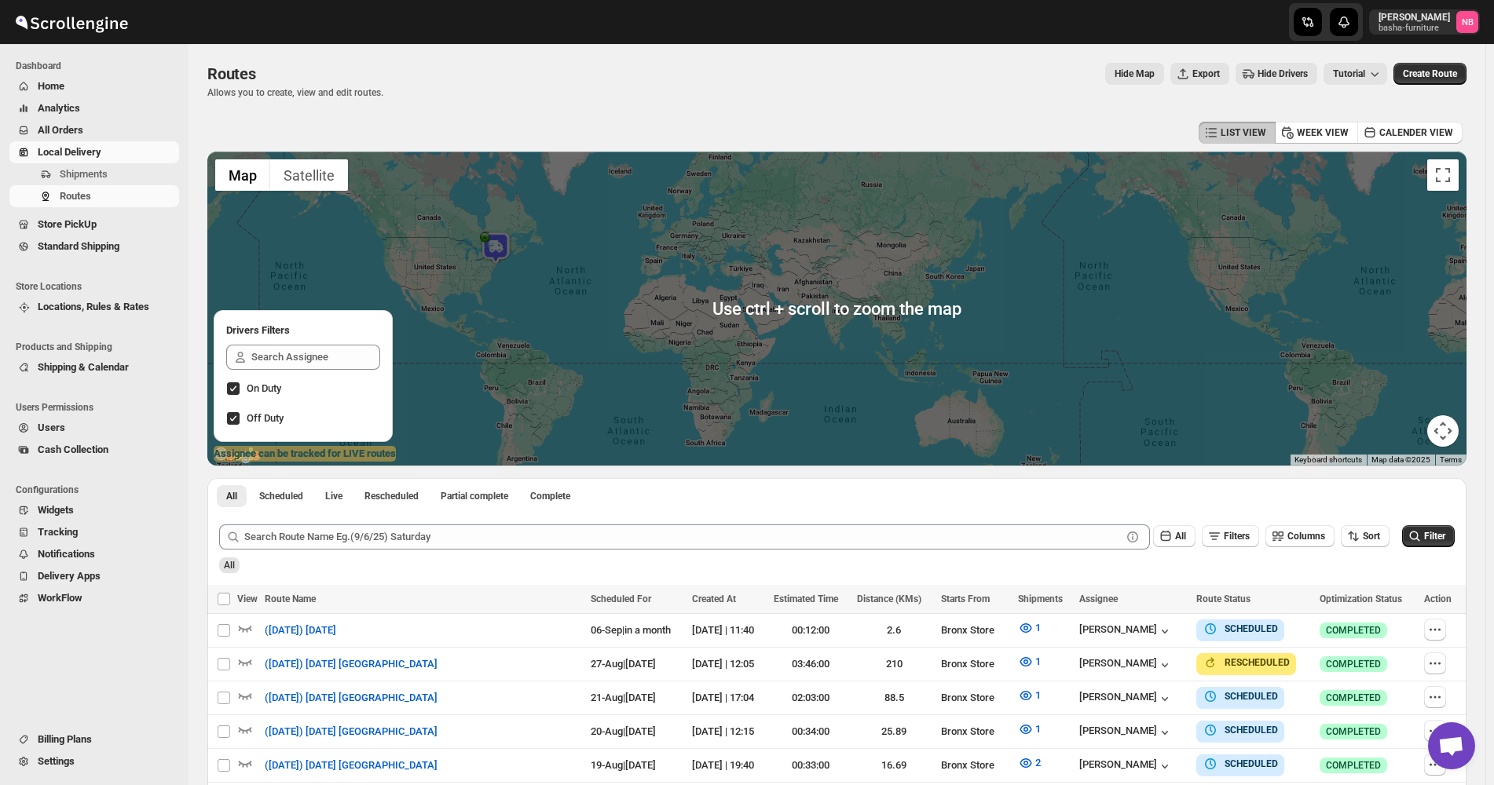
scroll to position [236, 0]
